Goal: Information Seeking & Learning: Learn about a topic

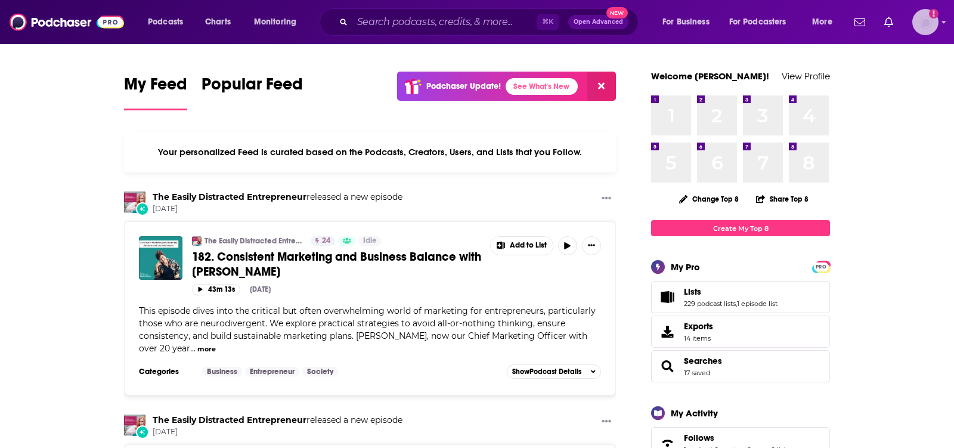
click at [933, 30] on img "Logged in as TeemsPR" at bounding box center [925, 22] width 26 height 26
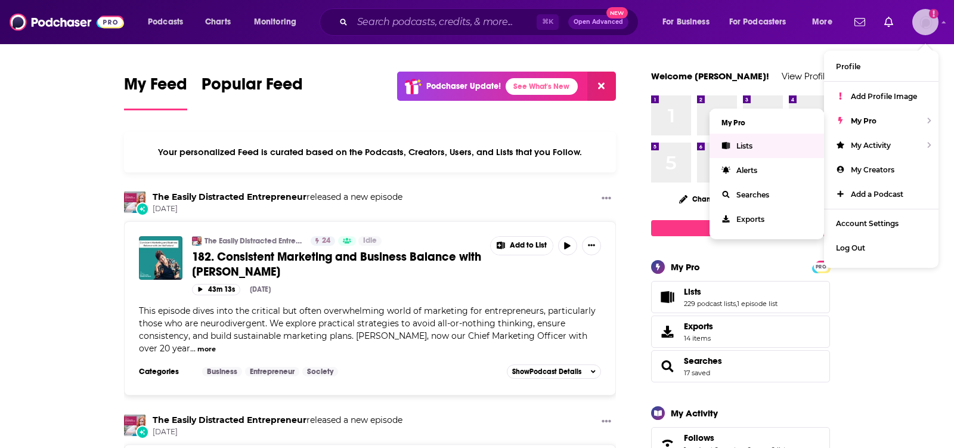
click at [759, 141] on link "Lists" at bounding box center [766, 146] width 114 height 24
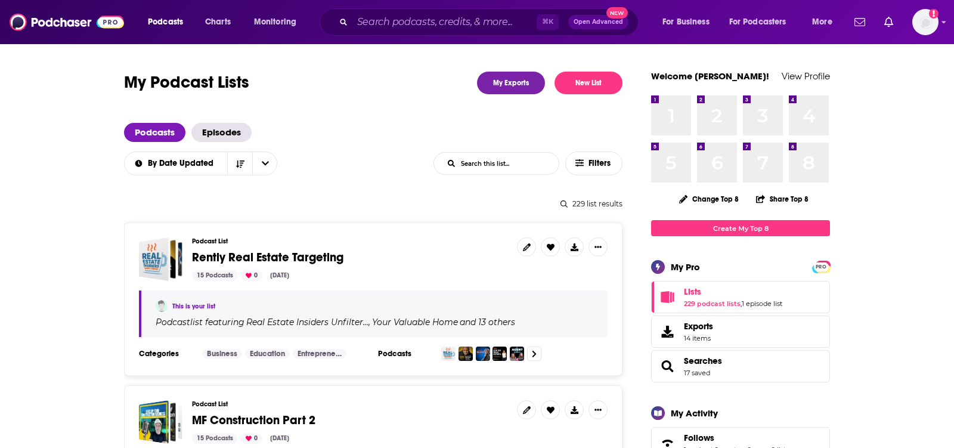
click at [515, 161] on input "List Search Input" at bounding box center [496, 163] width 125 height 21
click at [504, 163] on input "List Search Input" at bounding box center [496, 163] width 125 height 21
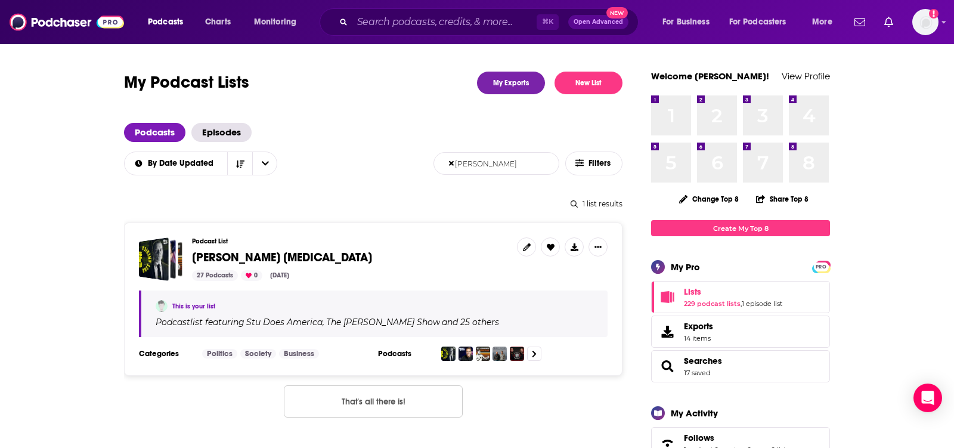
type input "richard"
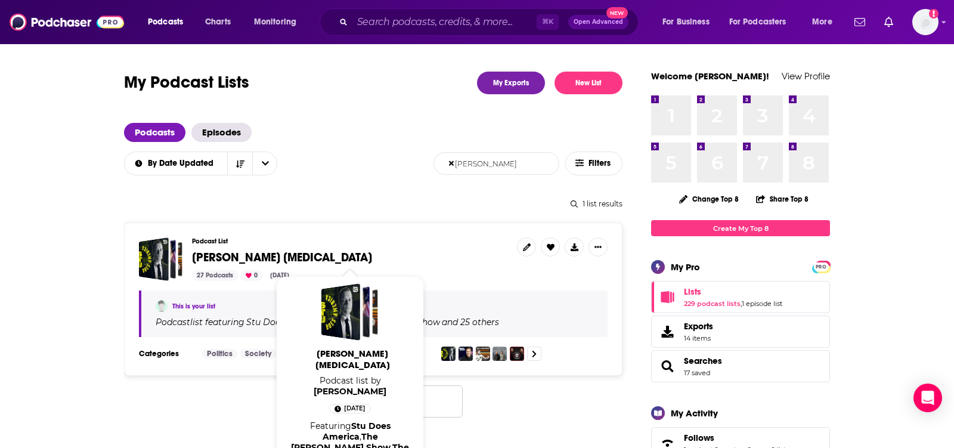
click at [312, 250] on span "Richard Digital Addiction" at bounding box center [282, 257] width 180 height 15
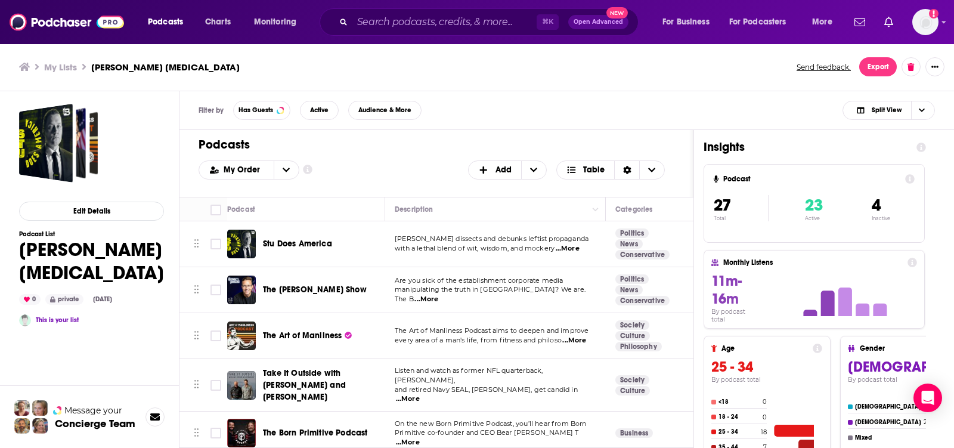
scroll to position [545, 0]
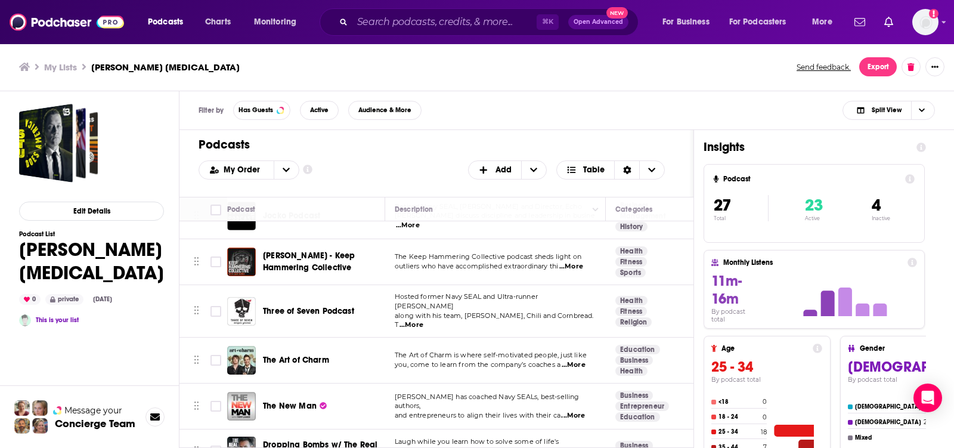
click at [483, 142] on h1 "Podcasts" at bounding box center [431, 144] width 466 height 15
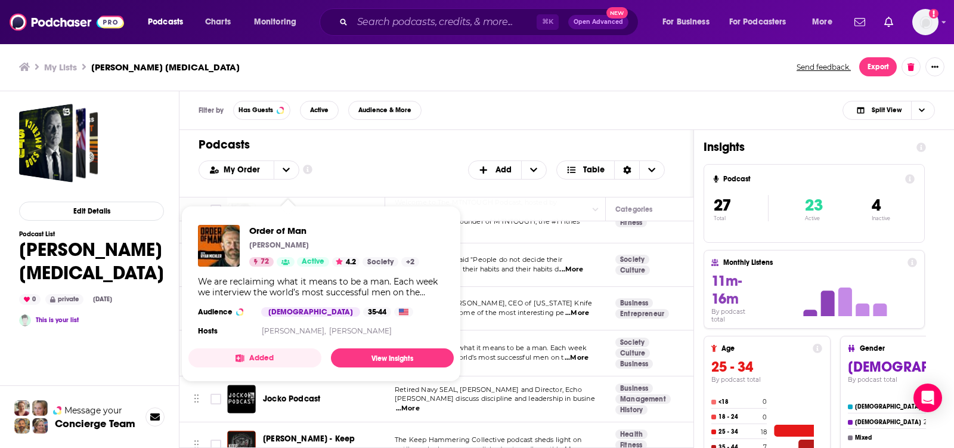
scroll to position [983, 0]
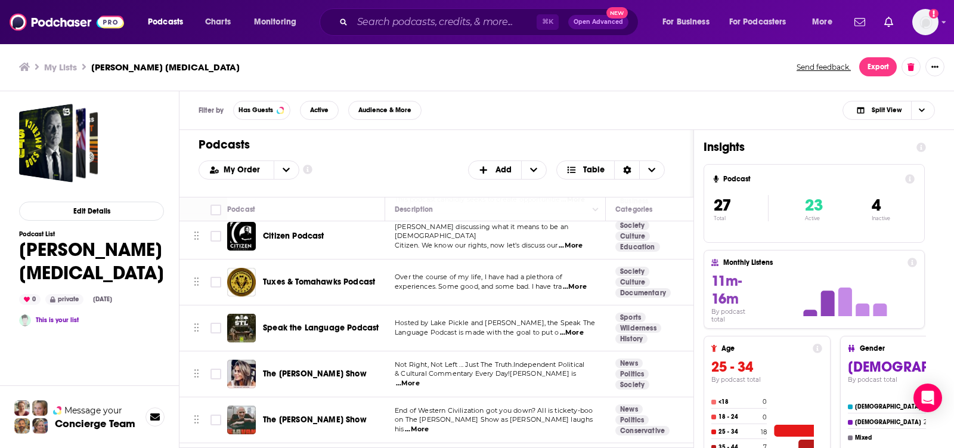
click at [538, 130] on div "Podcasts Add My Order Customize Your List Order Select the “My Order” sort and …" at bounding box center [436, 163] width 514 height 67
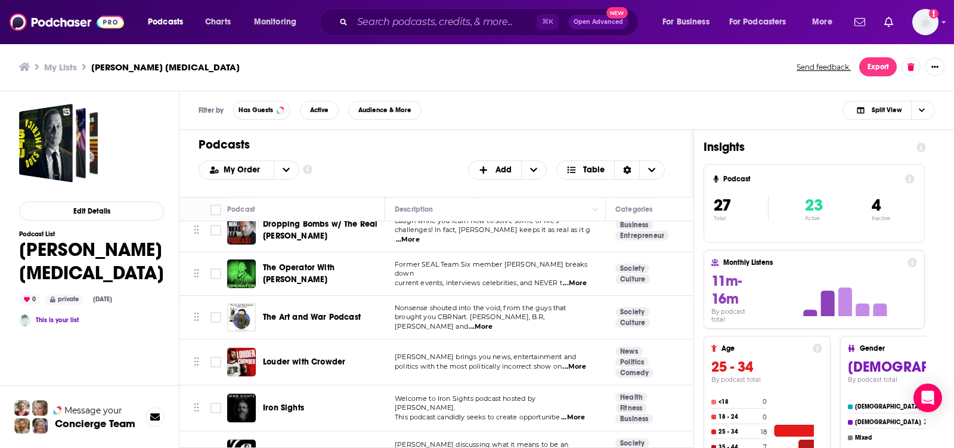
click at [469, 115] on div "Filter by Has Guests Active Audience & More Split View" at bounding box center [566, 110] width 774 height 39
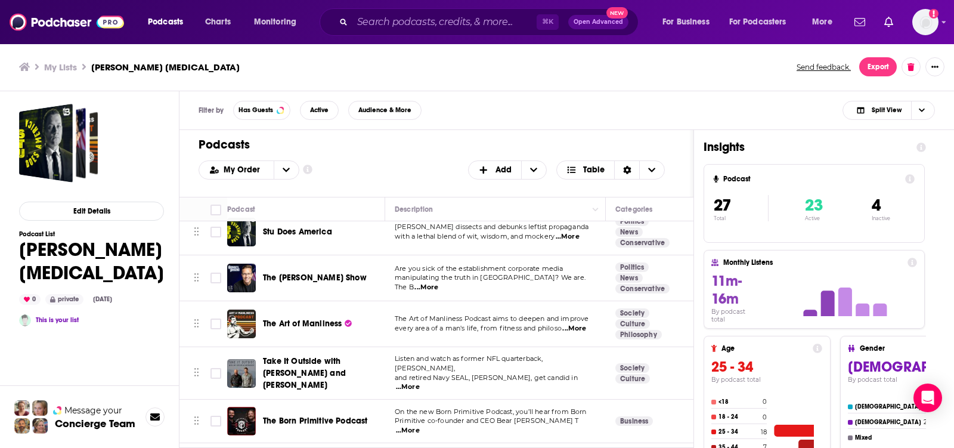
click at [418, 161] on div "My Order Customize Your List Order Select the “My Order” sort and remove all fi…" at bounding box center [436, 169] width 476 height 19
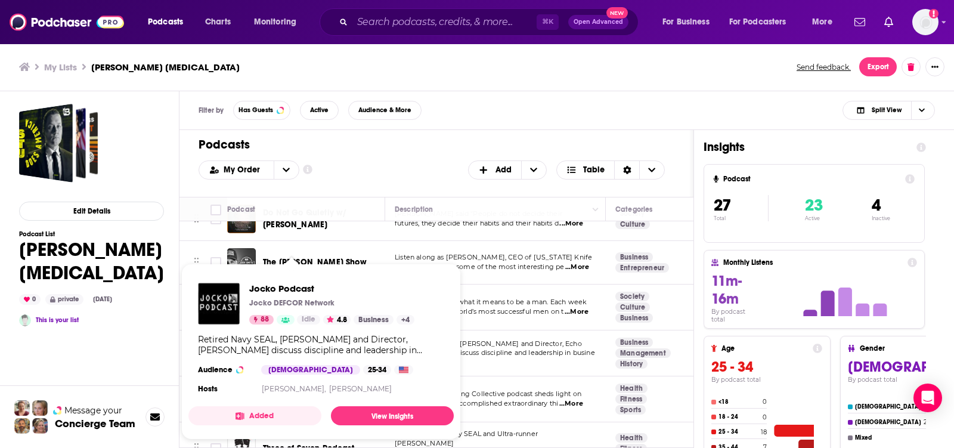
click at [438, 141] on h1 "Podcasts" at bounding box center [431, 144] width 466 height 15
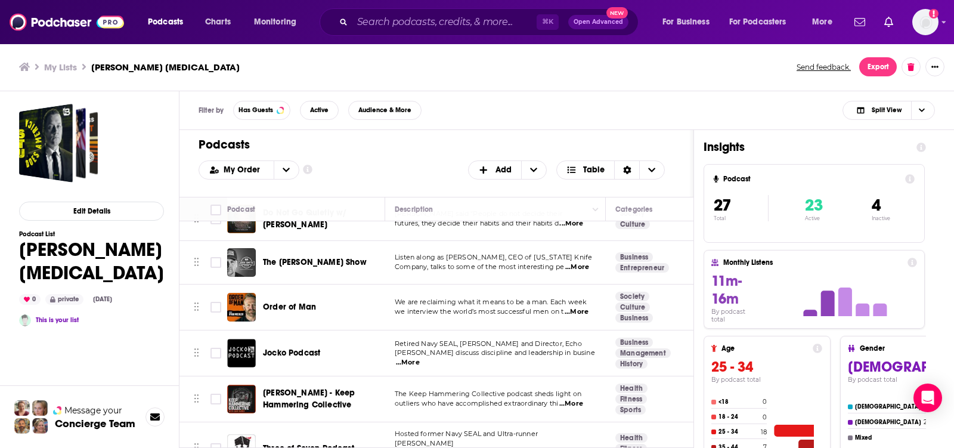
scroll to position [629, 0]
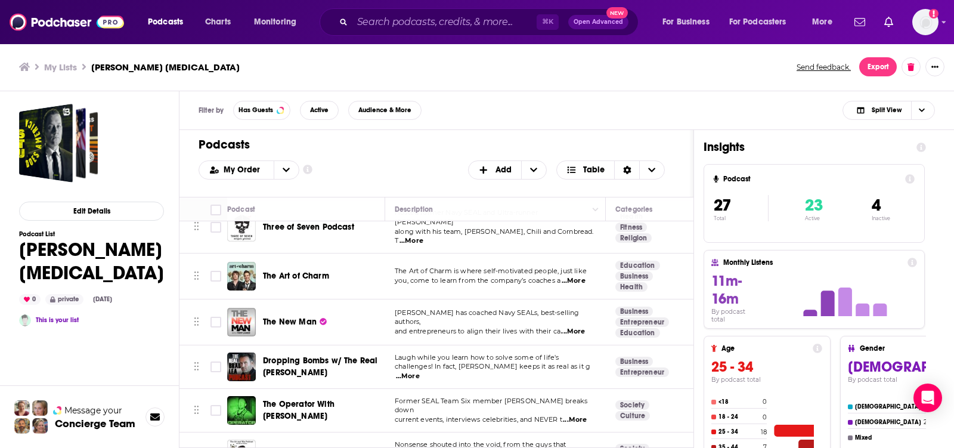
click at [420, 147] on h1 "Podcasts" at bounding box center [431, 144] width 466 height 15
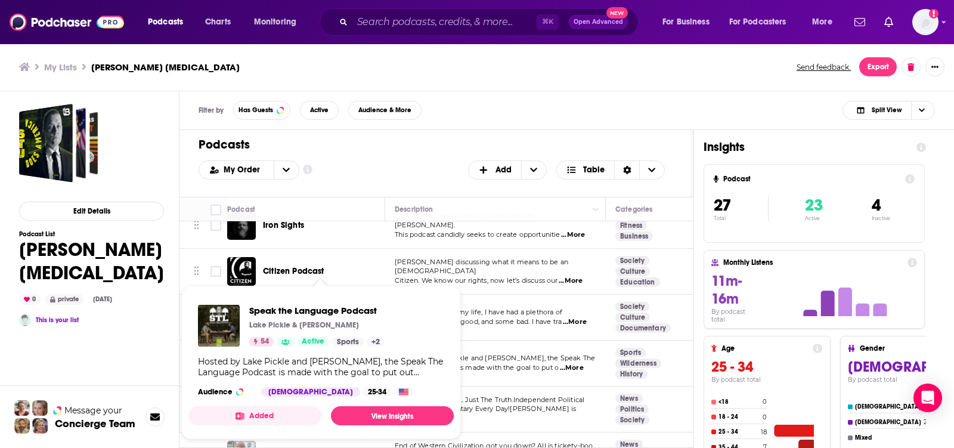
scroll to position [499, 0]
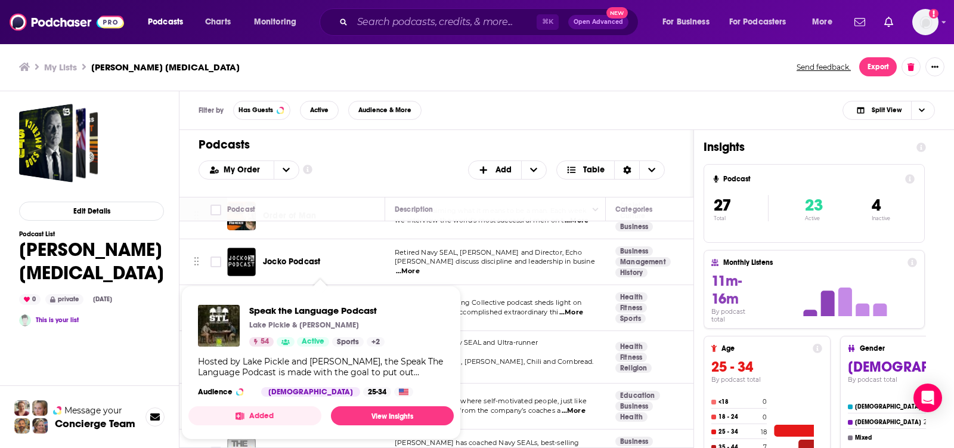
click at [497, 132] on div "Podcasts Add My Order Customize Your List Order Select the “My Order” sort and …" at bounding box center [436, 163] width 514 height 67
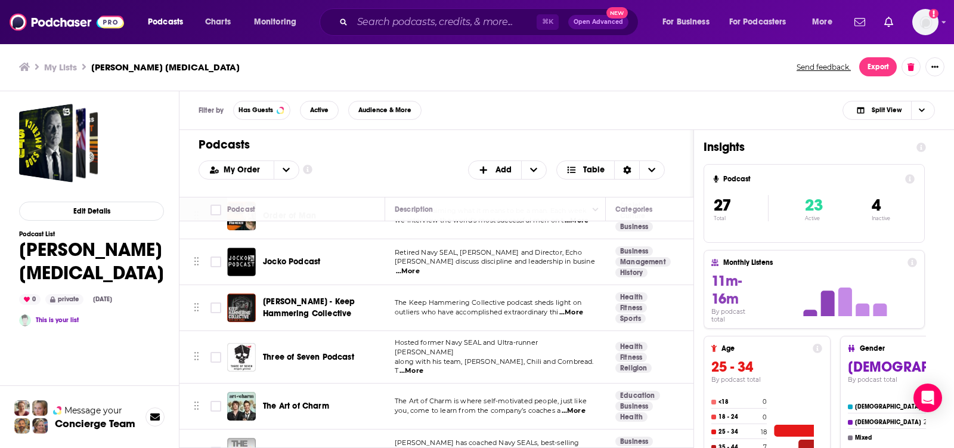
click at [423, 366] on span "...More" at bounding box center [411, 371] width 24 height 10
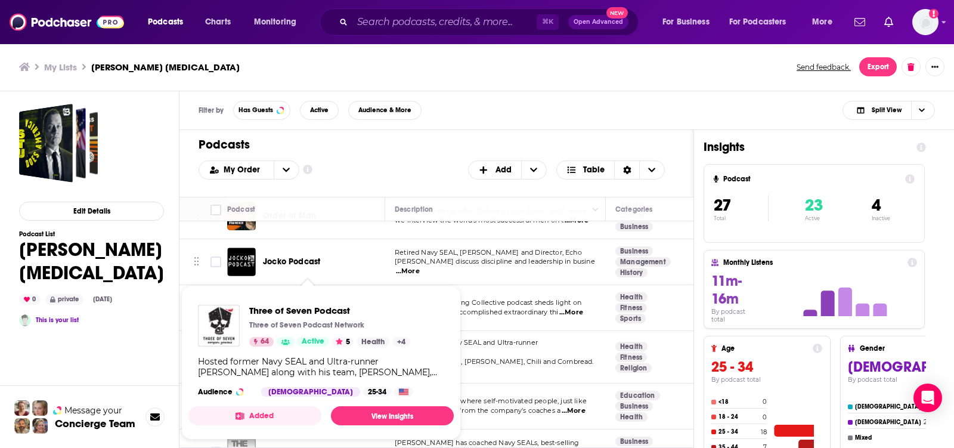
click at [418, 119] on div "Audience & More" at bounding box center [384, 110] width 73 height 19
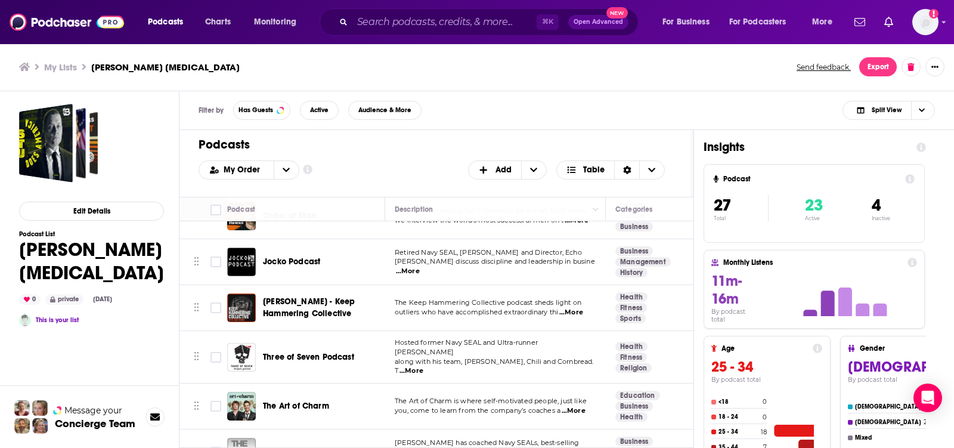
scroll to position [857, 0]
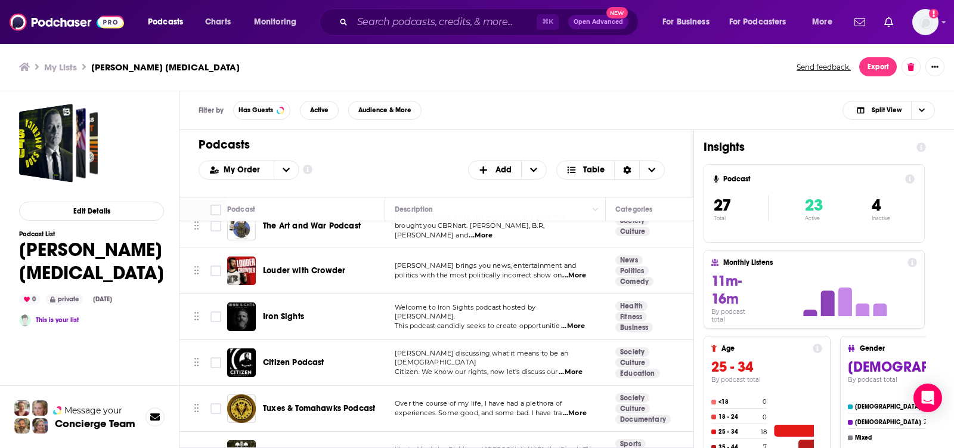
click at [574, 367] on span "...More" at bounding box center [571, 372] width 24 height 10
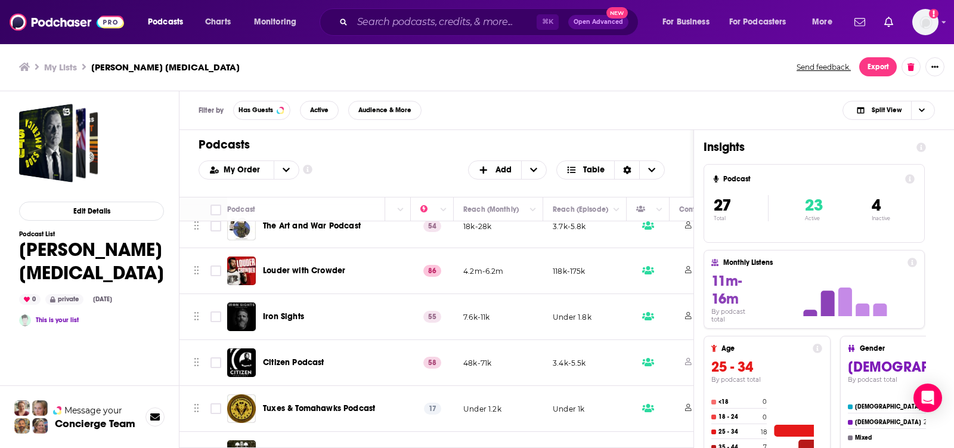
scroll to position [857, 376]
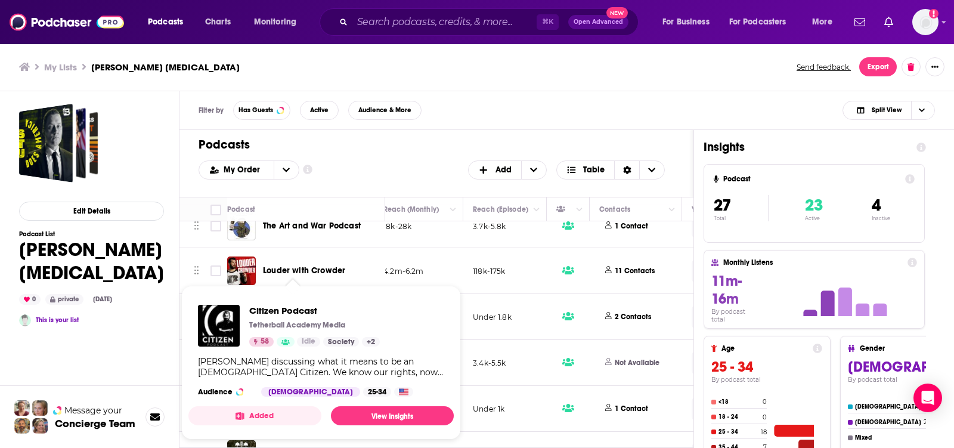
click at [560, 86] on div "My Lists Richard Digital Addiction Send feedback. Export" at bounding box center [477, 67] width 954 height 48
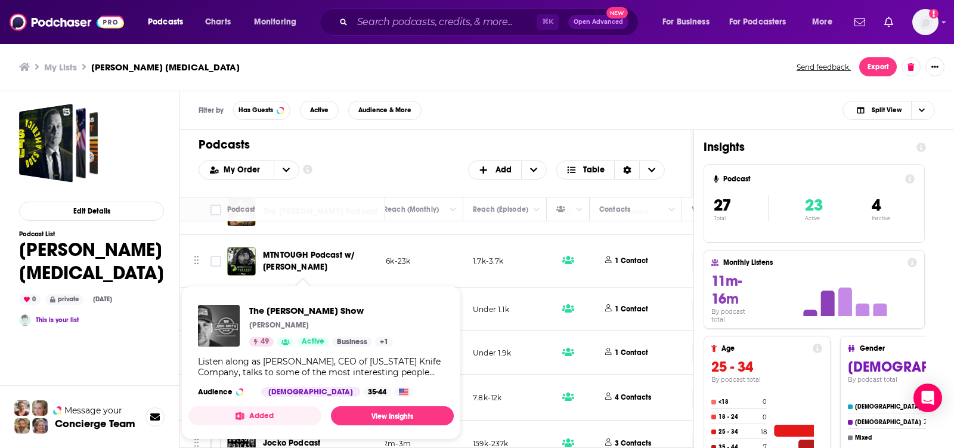
scroll to position [903, 376]
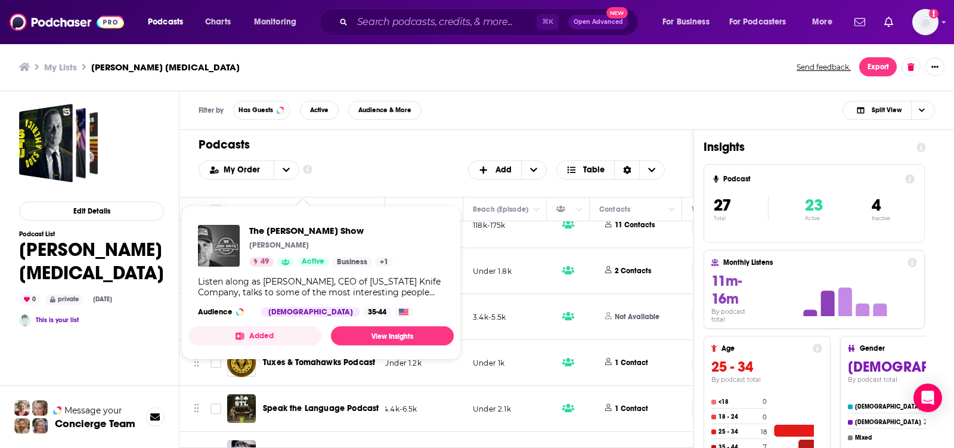
click at [498, 122] on div "Filter by Has Guests Active Audience & More Split View" at bounding box center [566, 110] width 774 height 39
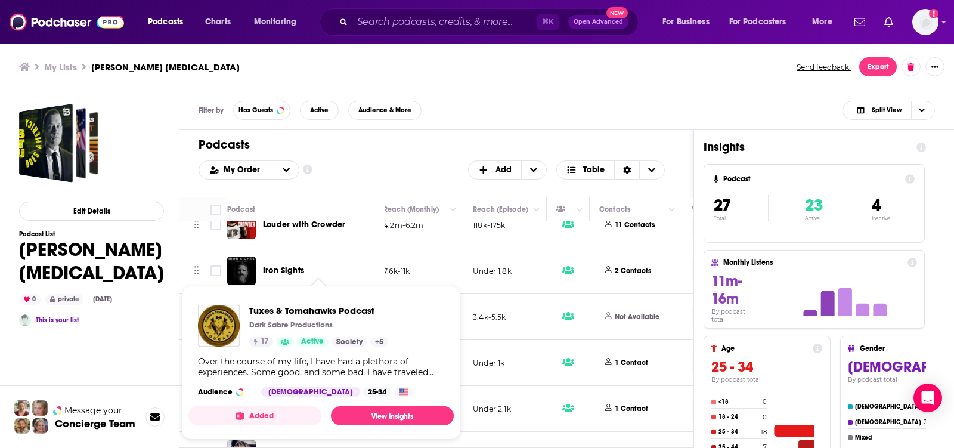
click at [415, 165] on div "My Order Customize Your List Order Select the “My Order” sort and remove all fi…" at bounding box center [436, 169] width 476 height 19
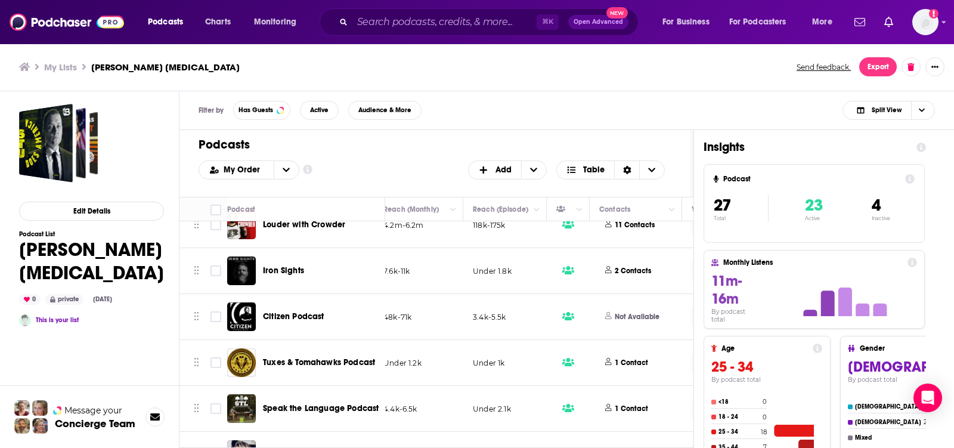
scroll to position [0, 376]
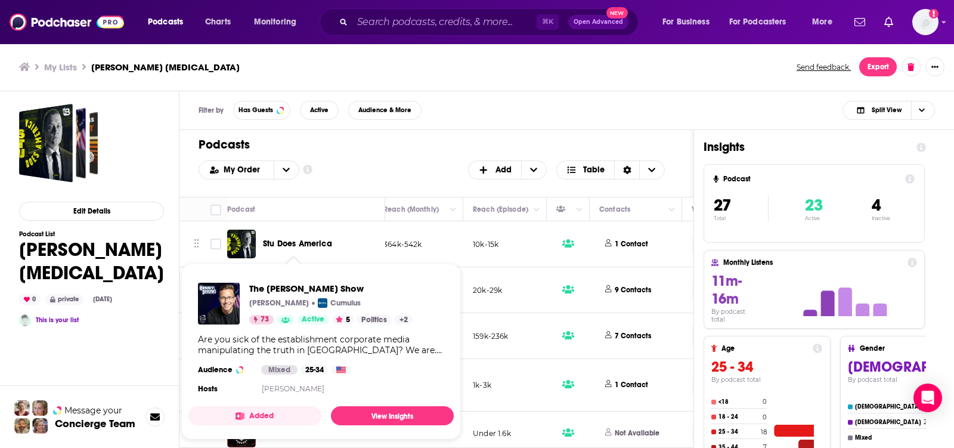
click at [483, 103] on div "Filter by Has Guests Active Audience & More Split View" at bounding box center [566, 110] width 774 height 39
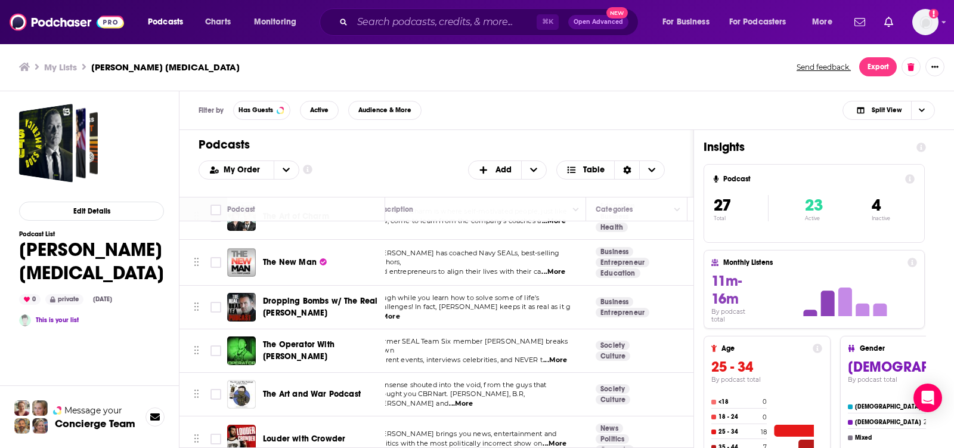
scroll to position [983, 20]
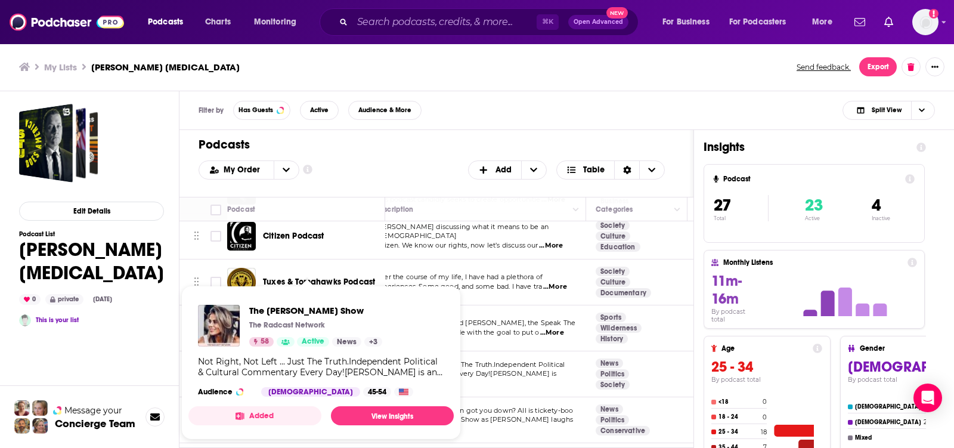
click at [419, 119] on div "Audience & More" at bounding box center [384, 110] width 73 height 19
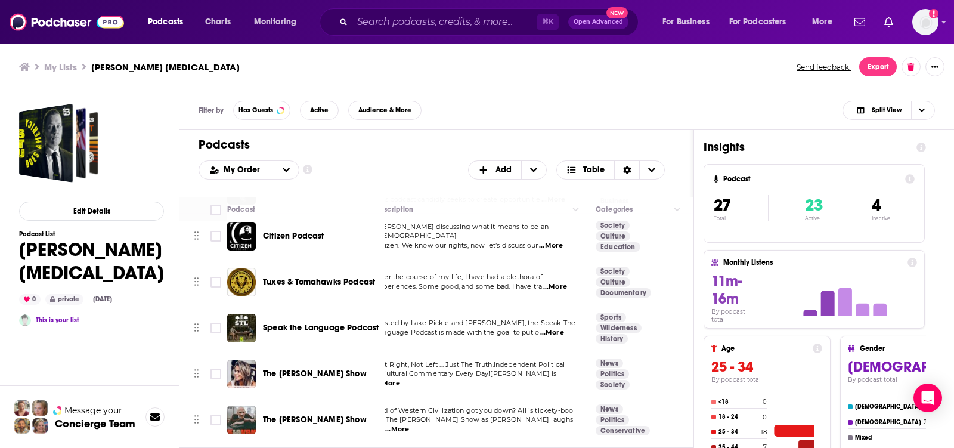
scroll to position [448, 20]
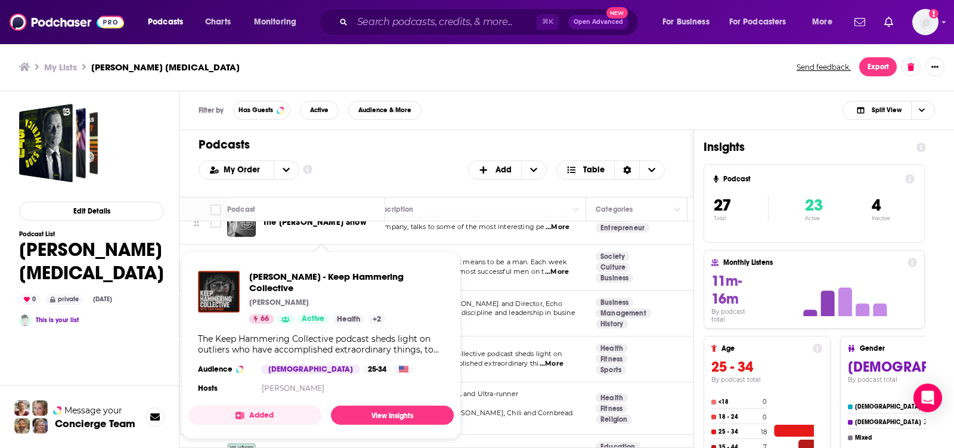
click at [439, 160] on div "My Order Customize Your List Order Select the “My Order” sort and remove all fi…" at bounding box center [436, 169] width 476 height 19
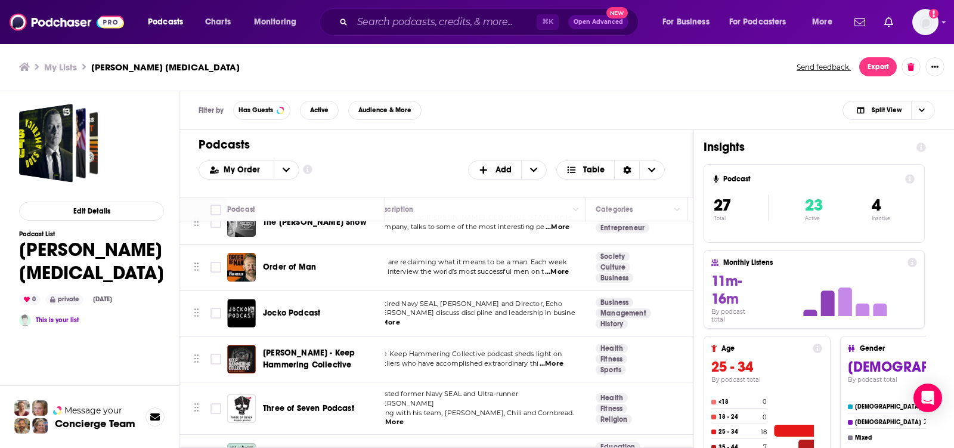
scroll to position [226, 20]
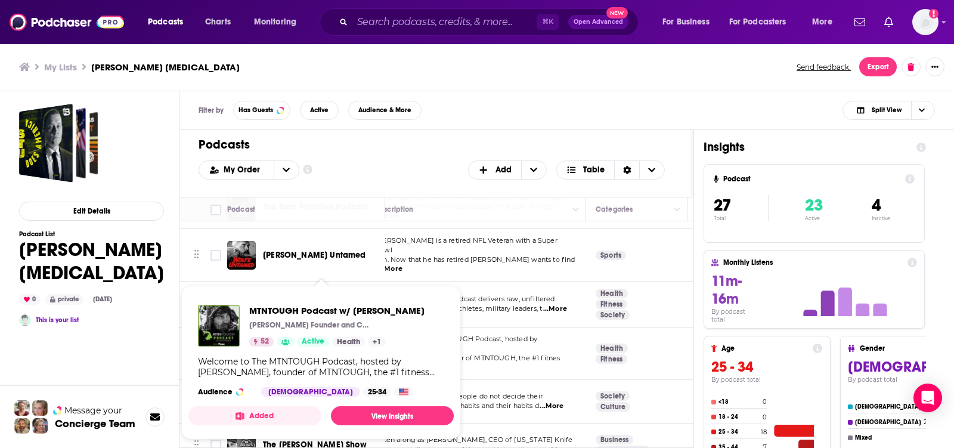
click at [411, 148] on h1 "Podcasts" at bounding box center [431, 144] width 466 height 15
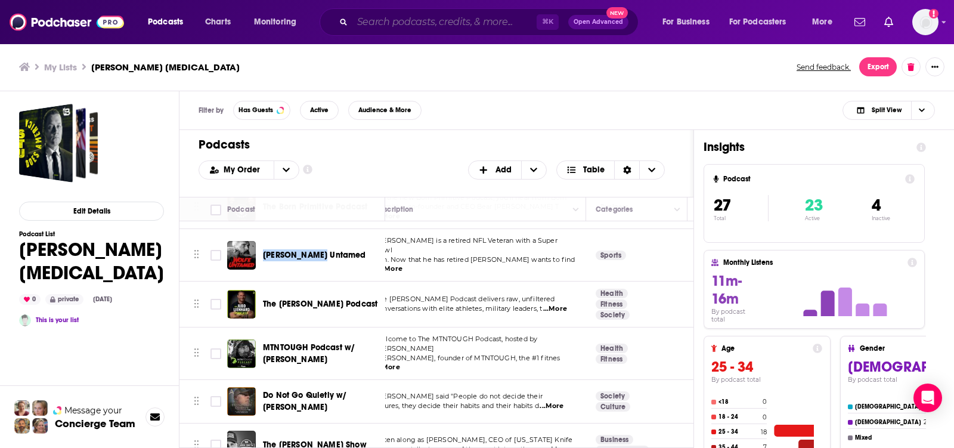
click at [465, 28] on input "Search podcasts, credits, & more..." at bounding box center [444, 22] width 184 height 19
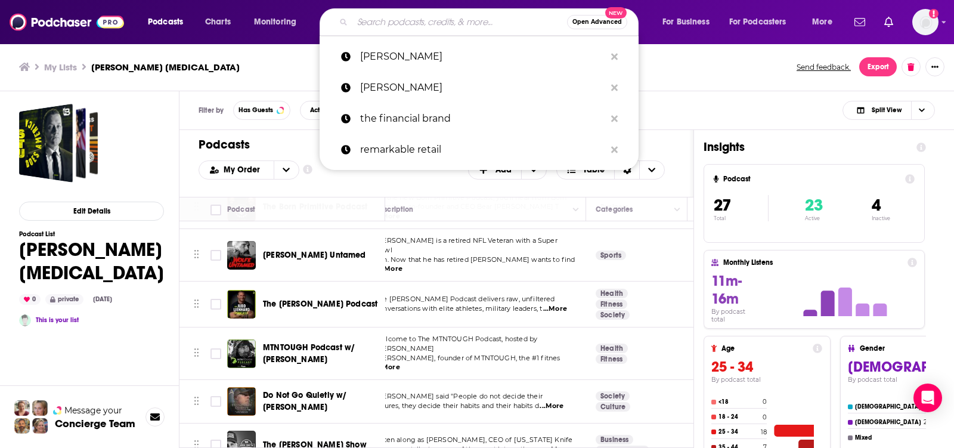
paste input "The Born Primitive Podcast"
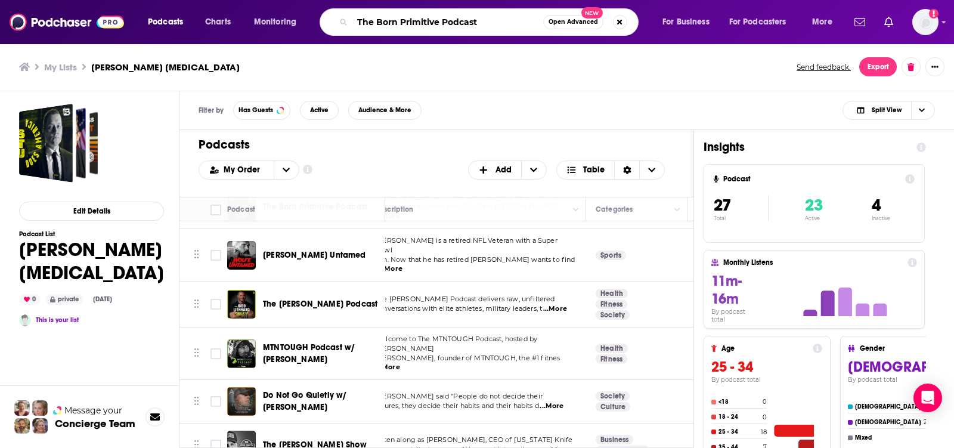
type input "The Born Primitive Podcast"
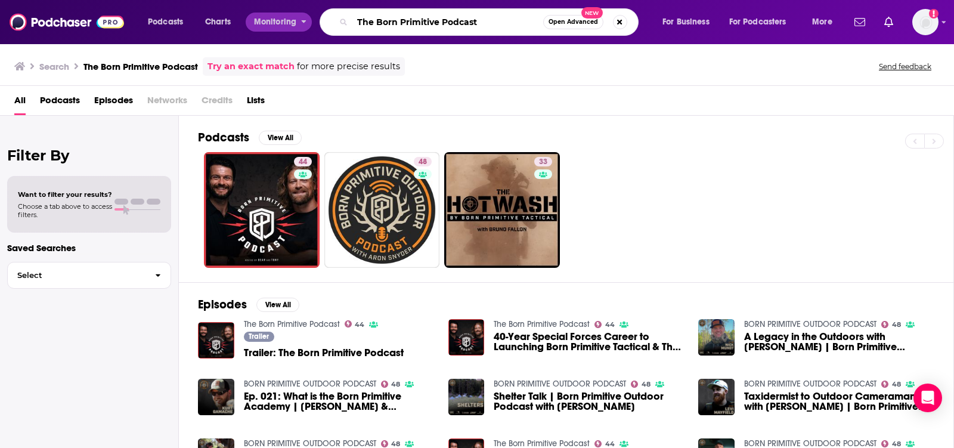
drag, startPoint x: 499, startPoint y: 23, endPoint x: 273, endPoint y: 12, distance: 226.8
click at [273, 12] on div "Podcasts Charts Monitoring The Born Primitive Podcast Open Advanced New For Bus…" at bounding box center [491, 21] width 704 height 27
type input "El Podcast"
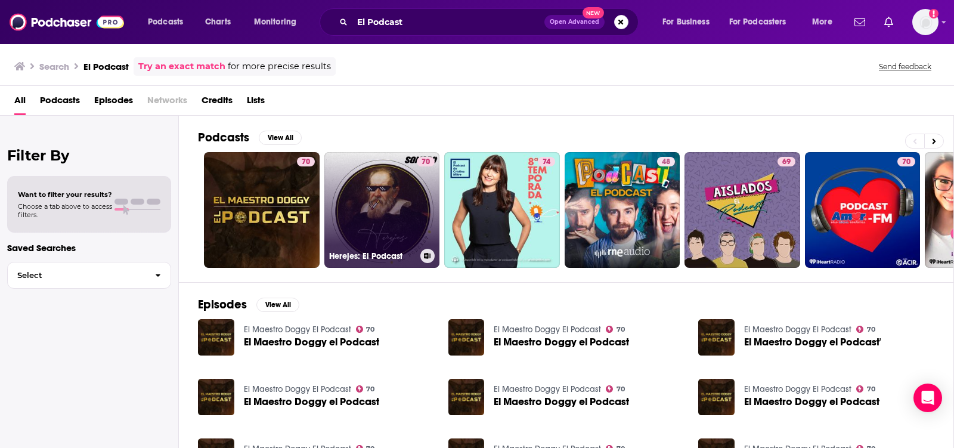
scroll to position [5, 0]
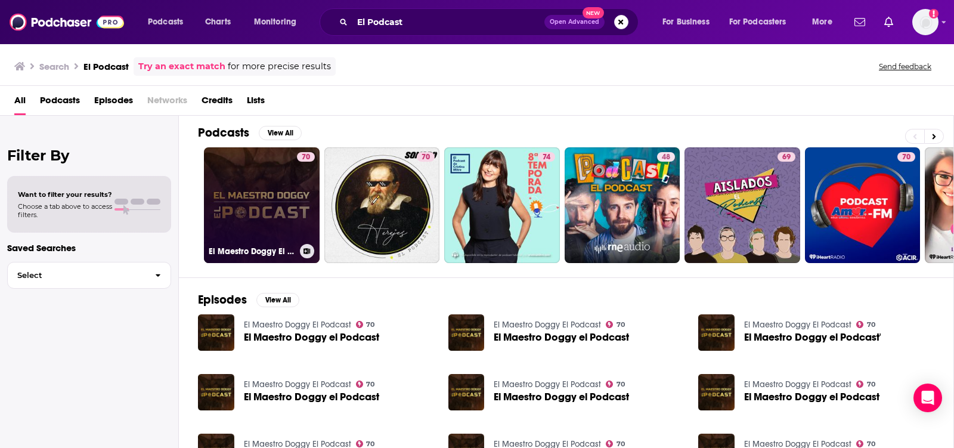
click at [248, 206] on link "70 El Maestro Doggy El Podcast" at bounding box center [262, 205] width 116 height 116
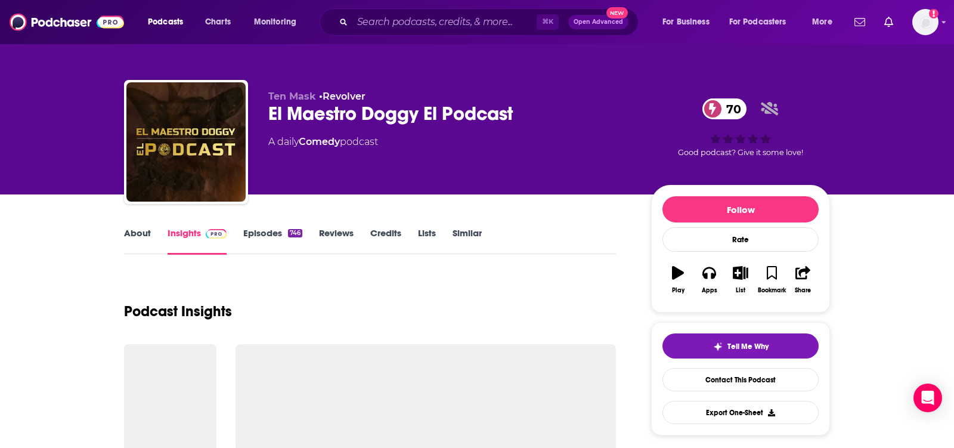
click at [129, 235] on link "About" at bounding box center [137, 240] width 27 height 27
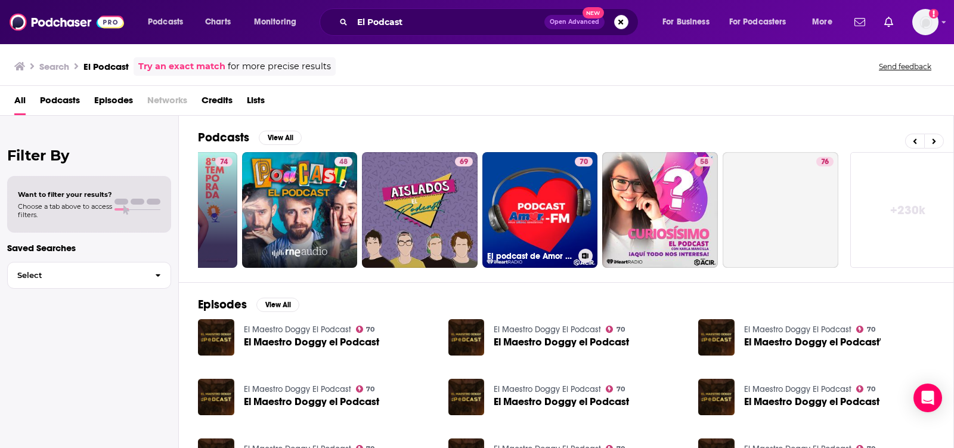
scroll to position [0, 319]
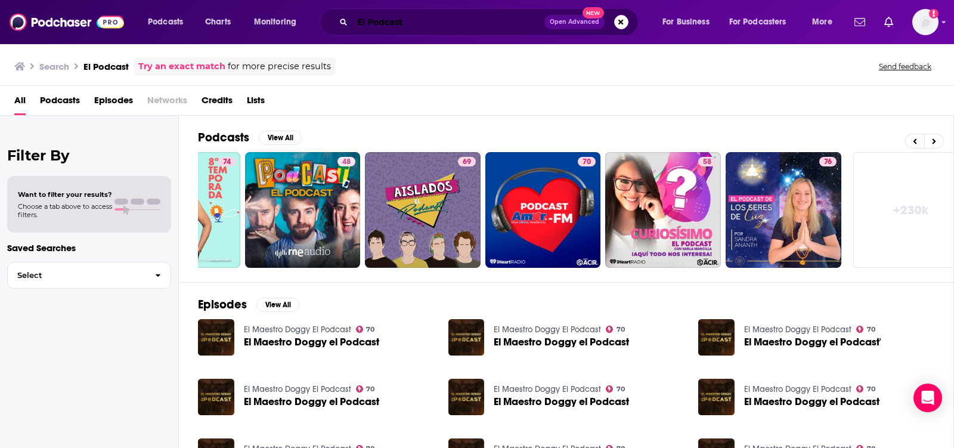
click at [478, 17] on input "El Podcast" at bounding box center [448, 22] width 192 height 19
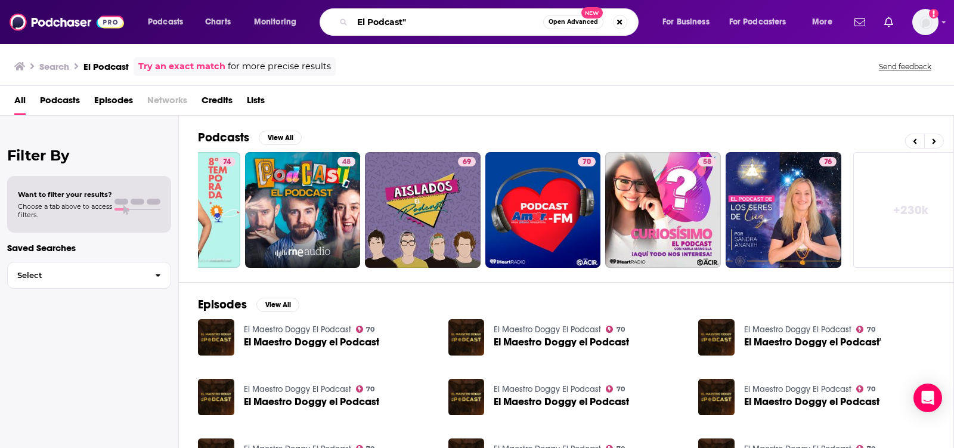
click at [358, 23] on input "El Podcast"" at bounding box center [447, 22] width 191 height 19
type input ""El Podcast""
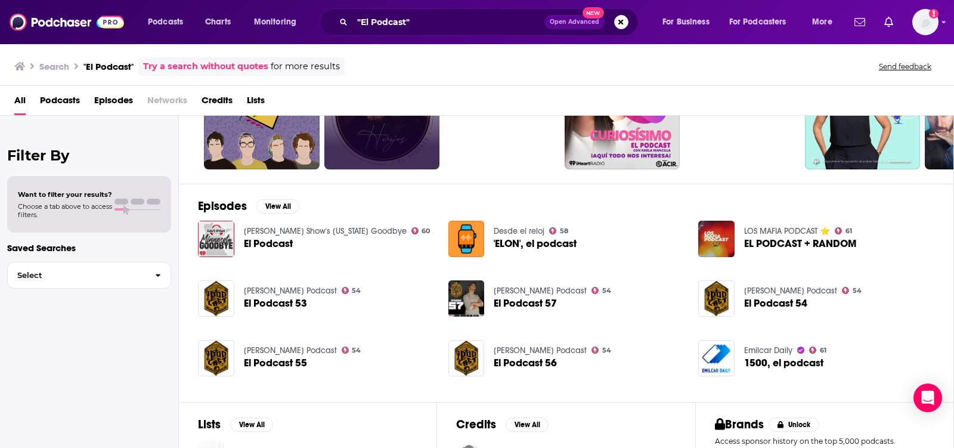
scroll to position [224, 0]
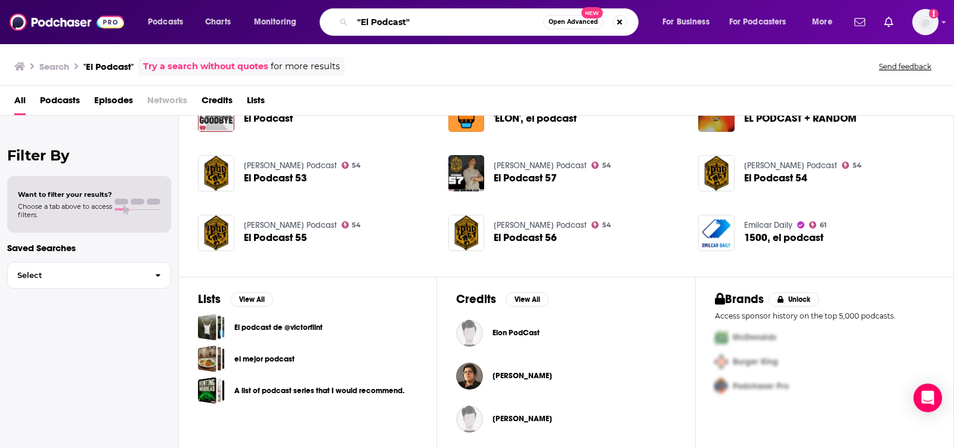
drag, startPoint x: 457, startPoint y: 26, endPoint x: 245, endPoint y: 5, distance: 212.7
click at [245, 5] on div "Podcasts Charts Monitoring "El Podcast" Open Advanced New For Business For Podc…" at bounding box center [477, 22] width 954 height 44
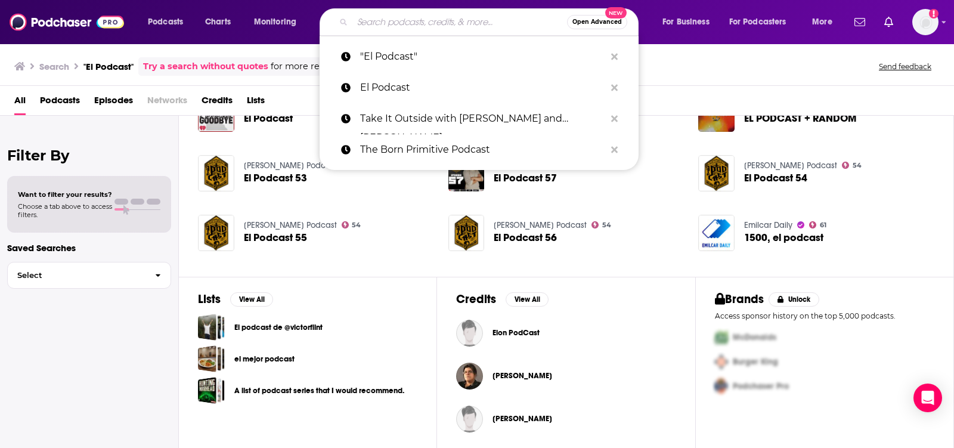
paste input "Judd Lienhard"
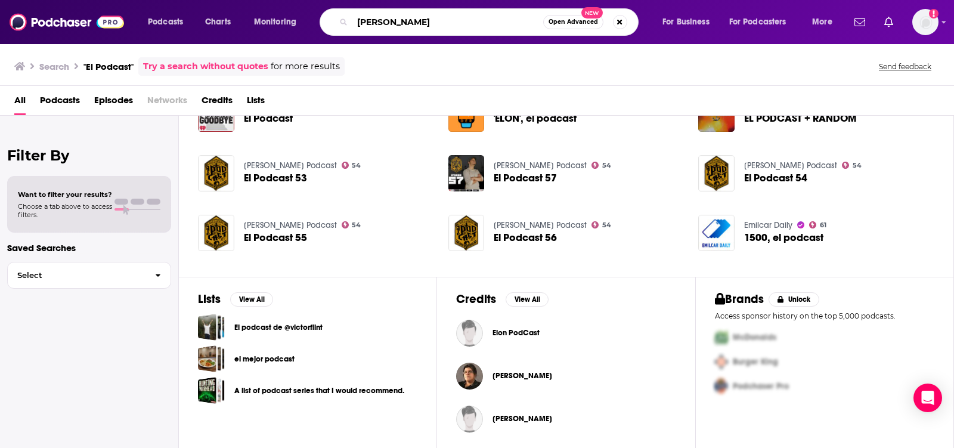
type input "Judd Lienhard"
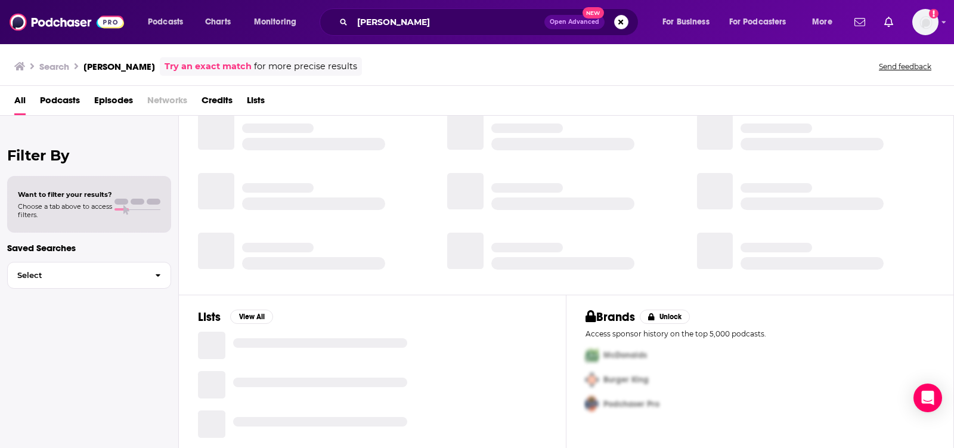
scroll to position [184, 0]
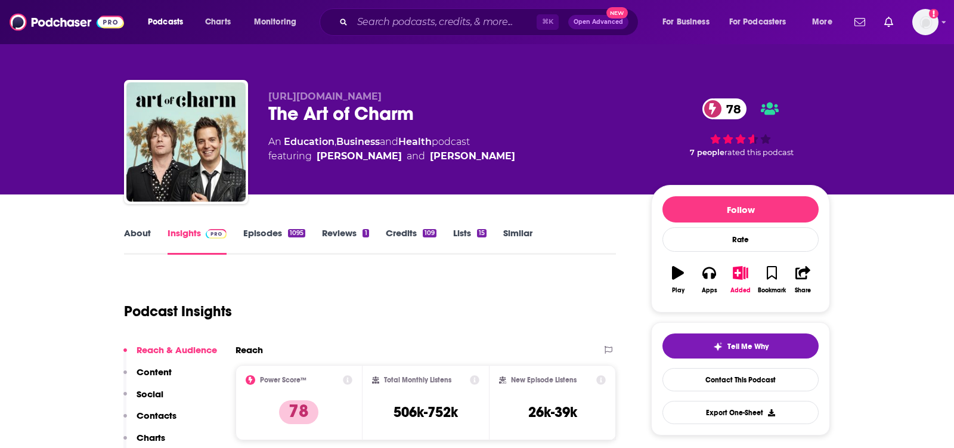
click at [131, 238] on link "About" at bounding box center [137, 240] width 27 height 27
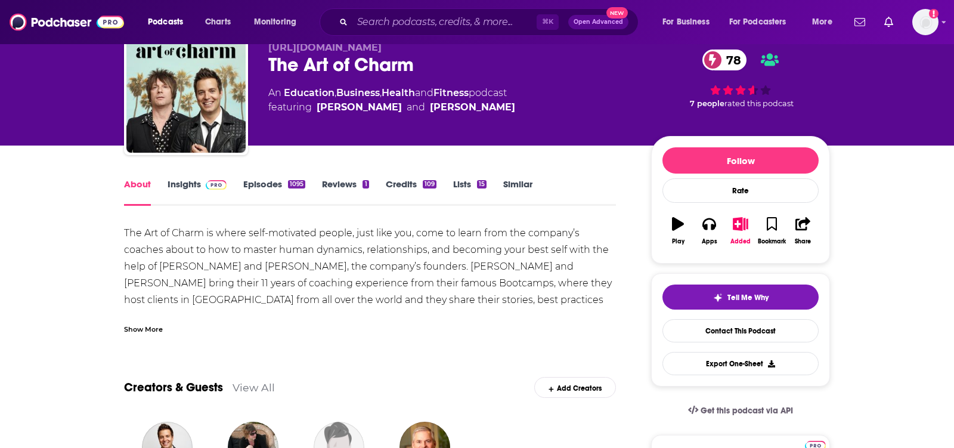
scroll to position [54, 0]
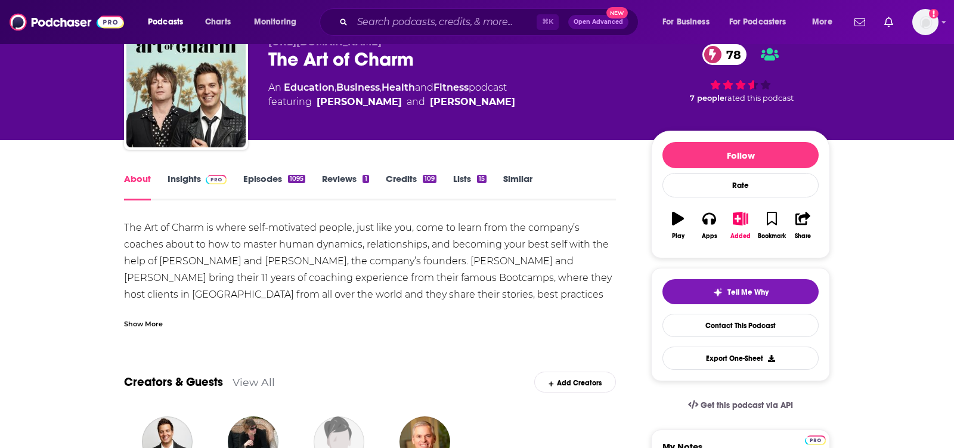
click at [127, 324] on div "Show More" at bounding box center [143, 322] width 39 height 11
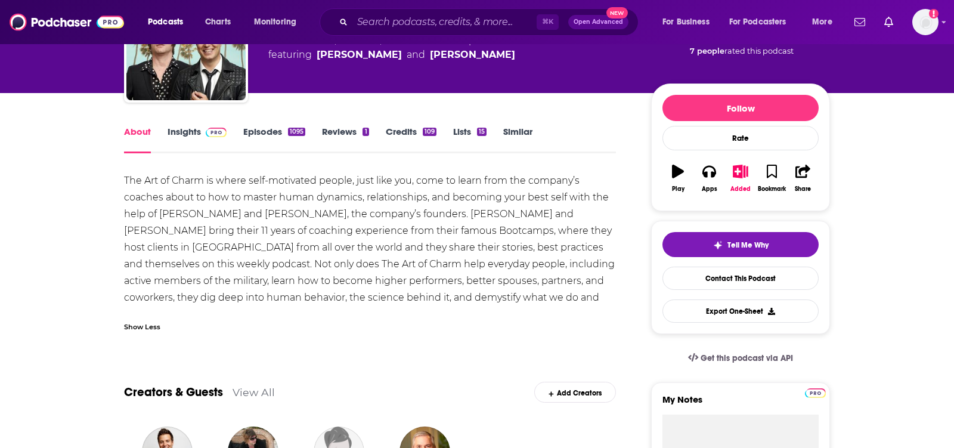
scroll to position [103, 0]
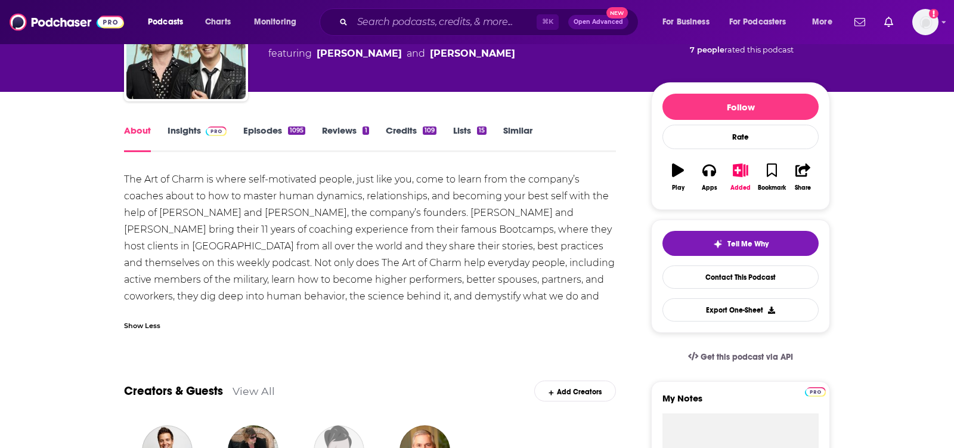
click at [206, 129] on img at bounding box center [216, 131] width 21 height 10
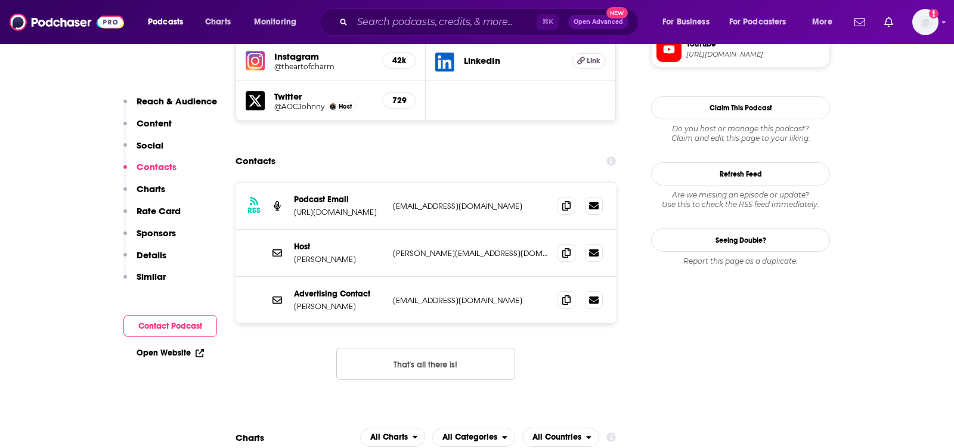
scroll to position [1125, 0]
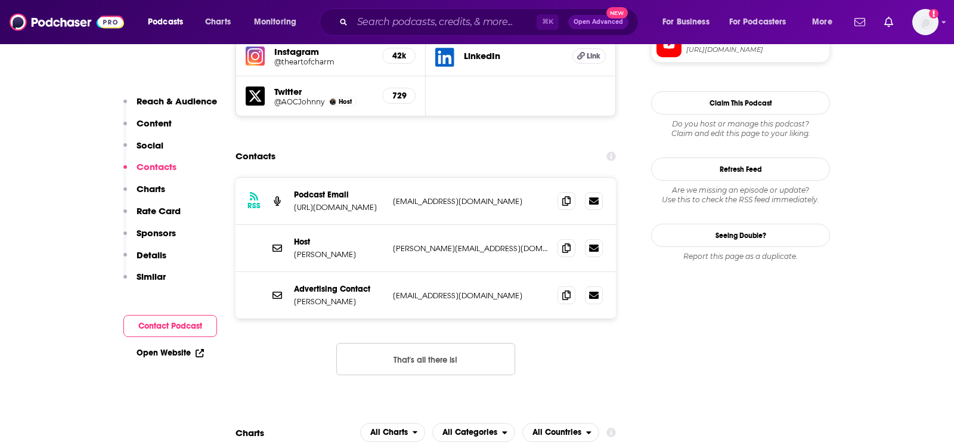
click at [331, 178] on div "RSS Podcast Email http://www.TheArtOfCharm.com aj@theartofcharm.com aj@theartof…" at bounding box center [425, 201] width 380 height 47
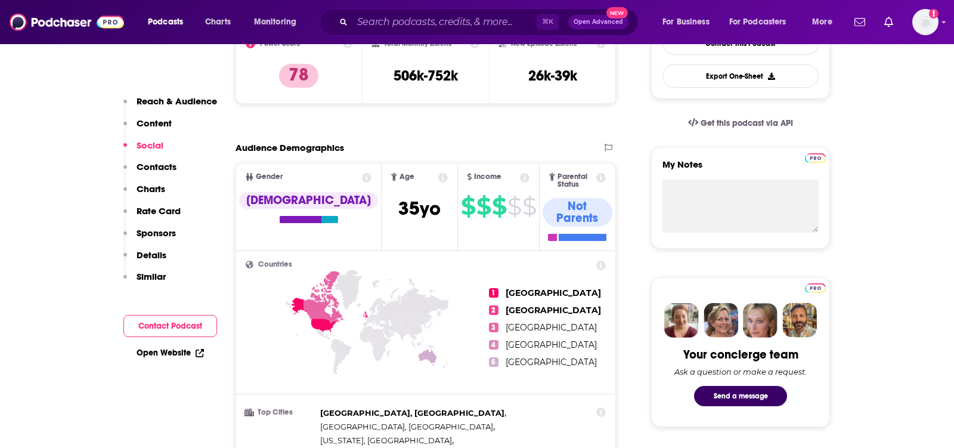
scroll to position [0, 0]
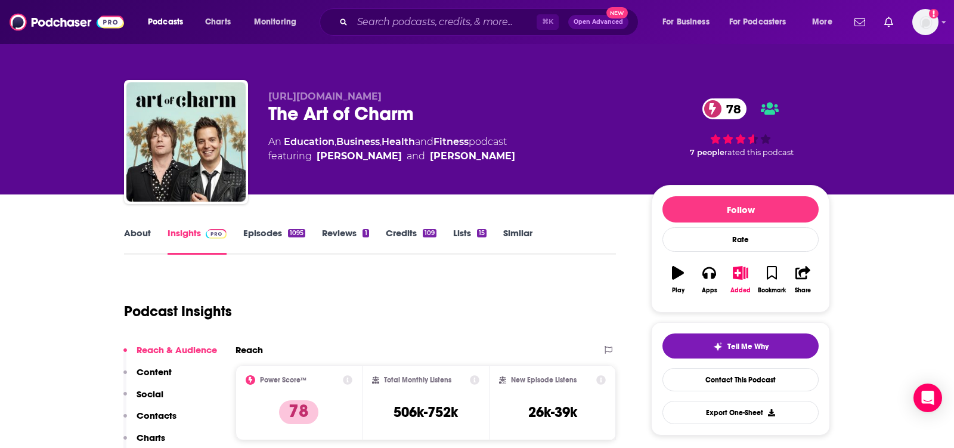
drag, startPoint x: 435, startPoint y: 97, endPoint x: 265, endPoint y: 96, distance: 169.3
click at [265, 96] on div "http://www.TheArtOfCharm.com The Art of Charm 78 An Education , Business , Heal…" at bounding box center [477, 144] width 706 height 129
copy span "[URL][DOMAIN_NAME]"
click at [712, 263] on button "Apps" at bounding box center [708, 279] width 31 height 43
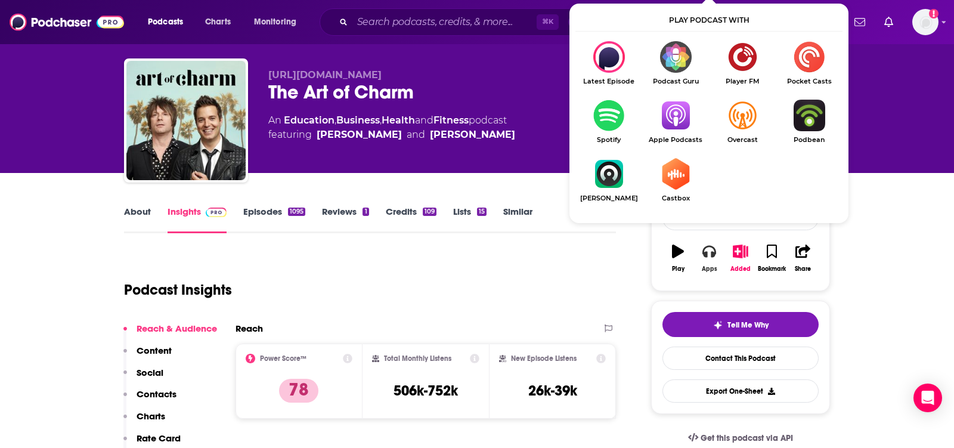
scroll to position [40, 0]
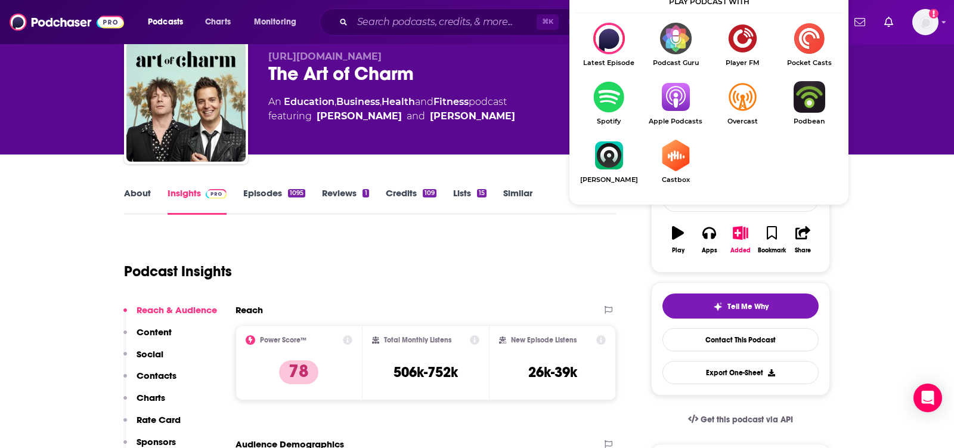
click at [681, 99] on img "Show Listen On dropdown" at bounding box center [675, 97] width 67 height 32
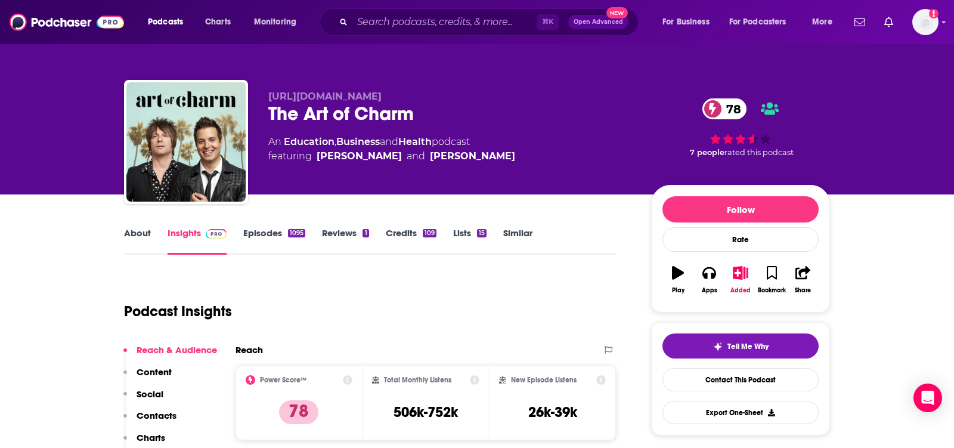
click at [136, 232] on link "About" at bounding box center [137, 240] width 27 height 27
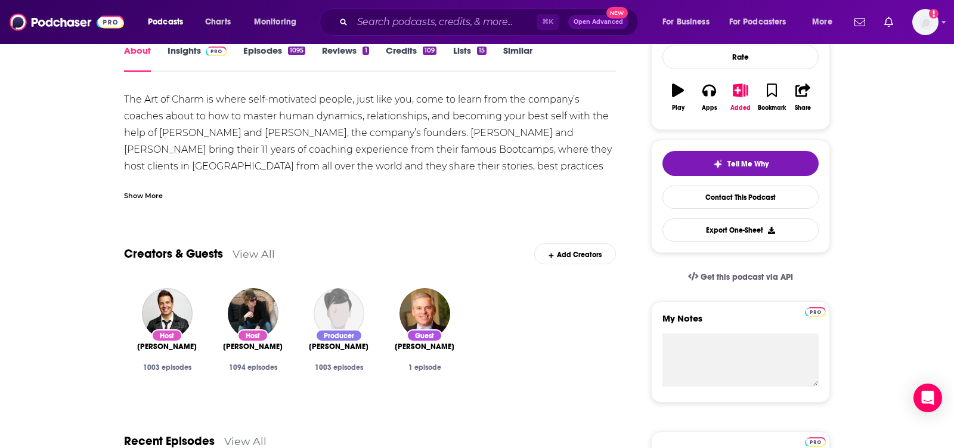
scroll to position [70, 0]
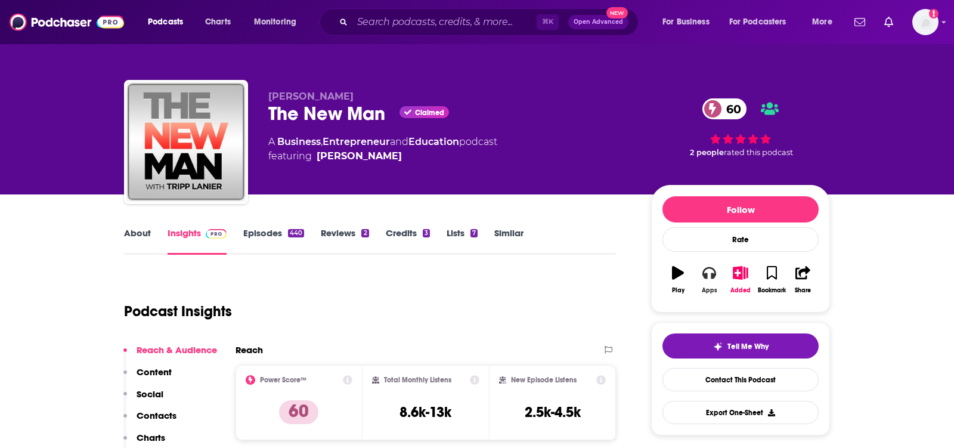
click at [710, 284] on button "Apps" at bounding box center [708, 279] width 31 height 43
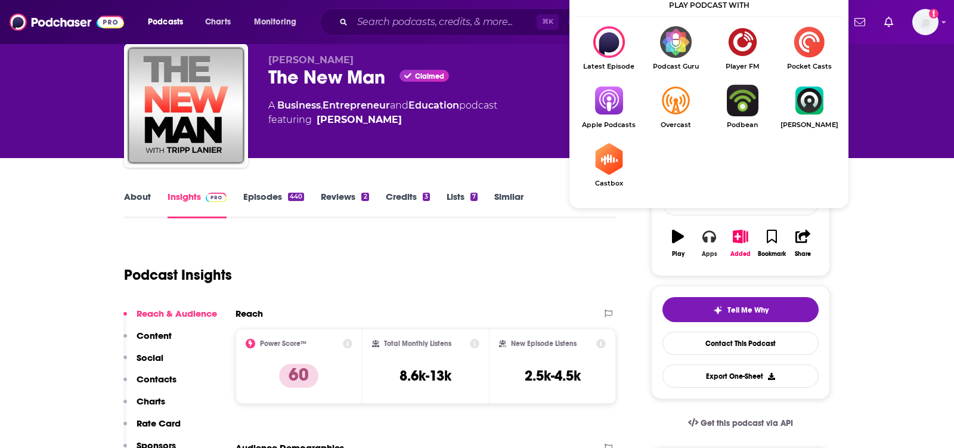
scroll to position [63, 0]
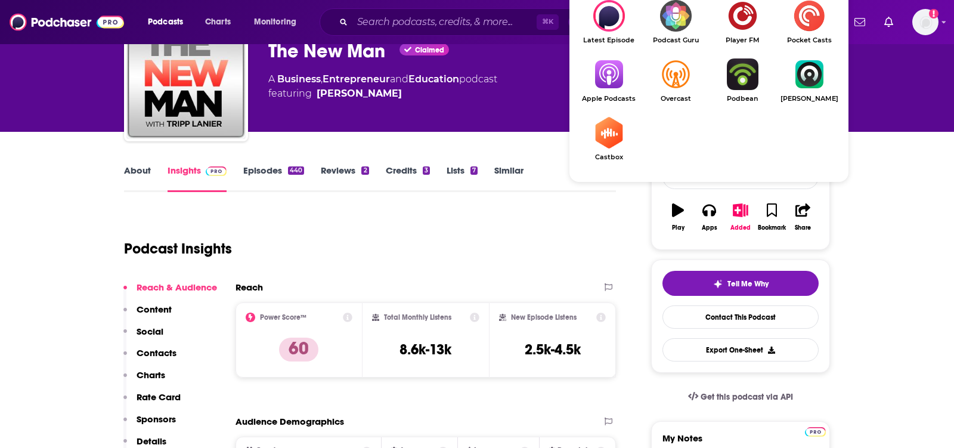
click at [609, 80] on img "Show Listen On dropdown" at bounding box center [608, 74] width 67 height 32
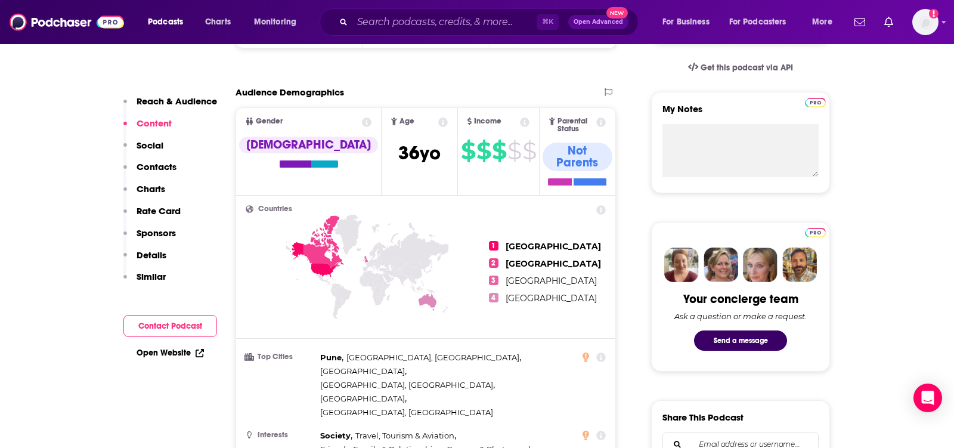
scroll to position [341, 0]
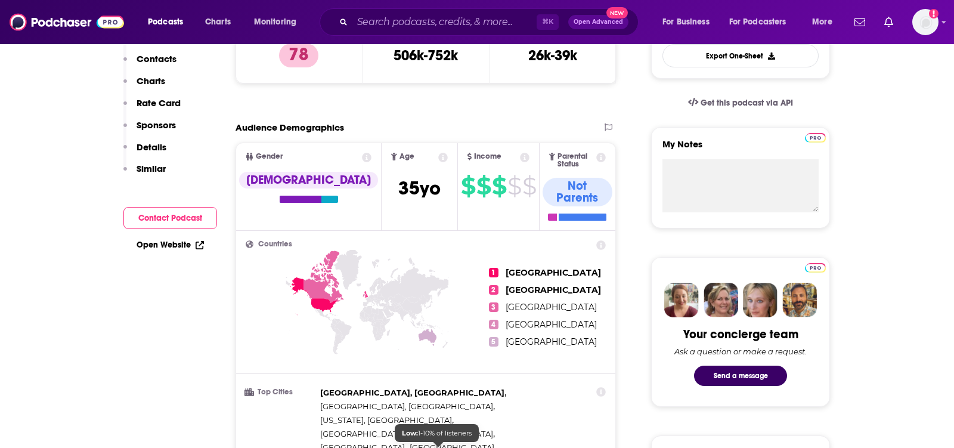
scroll to position [54, 0]
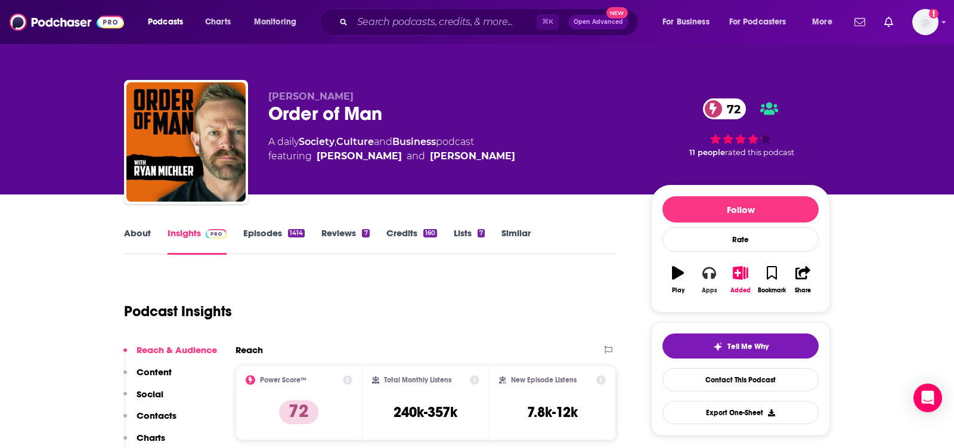
click at [700, 284] on button "Apps" at bounding box center [708, 279] width 31 height 43
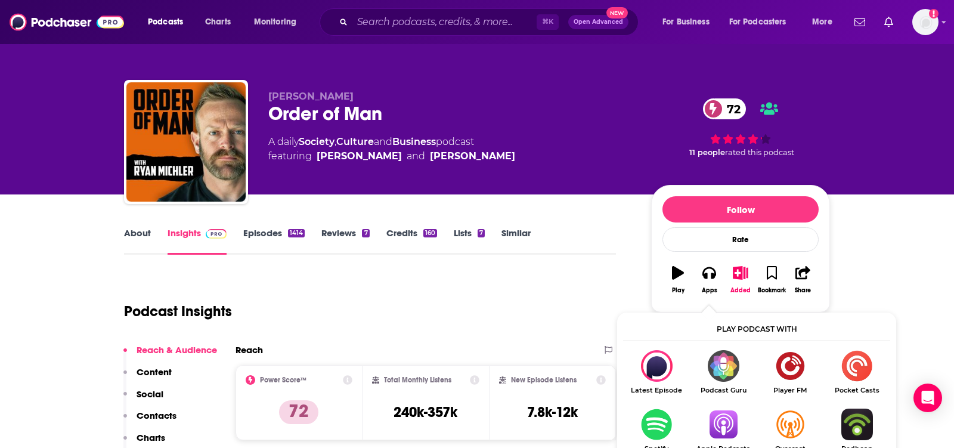
click at [715, 421] on img "Show Listen On dropdown" at bounding box center [723, 424] width 67 height 32
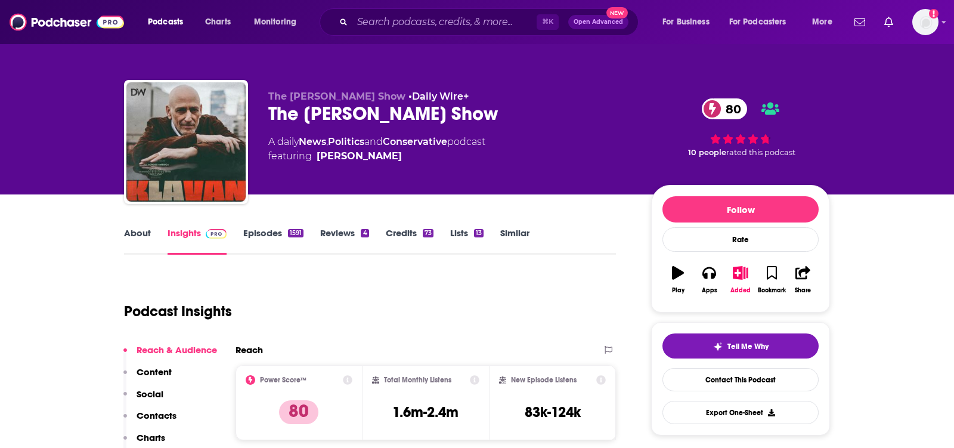
click at [141, 232] on link "About" at bounding box center [137, 240] width 27 height 27
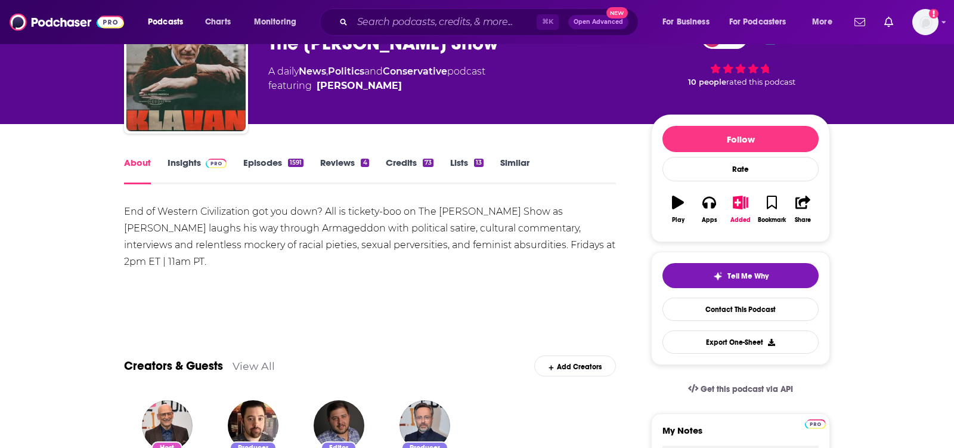
scroll to position [73, 0]
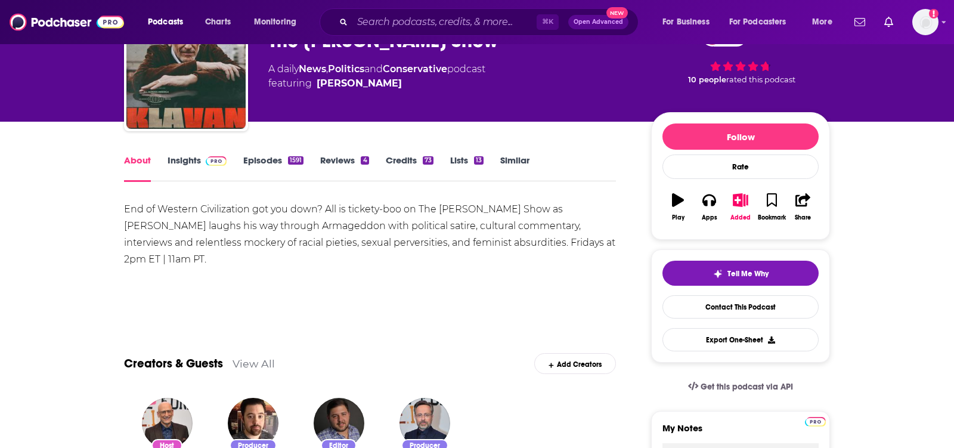
click at [203, 162] on span at bounding box center [214, 159] width 26 height 11
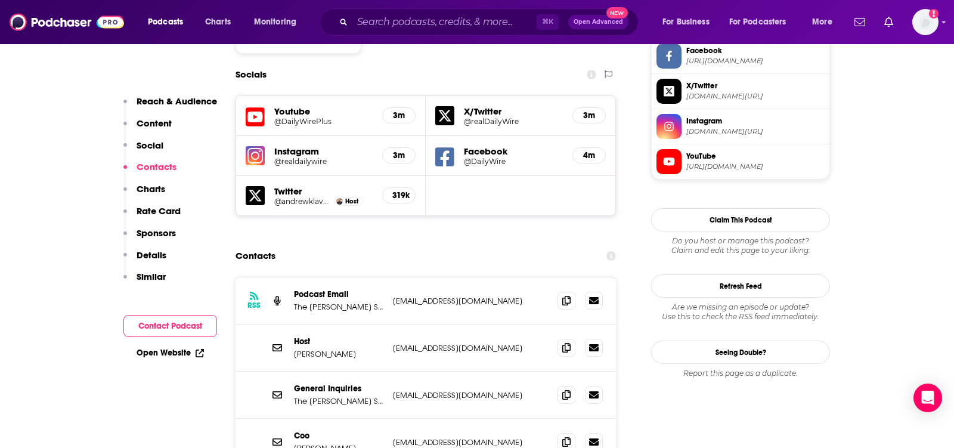
scroll to position [1045, 0]
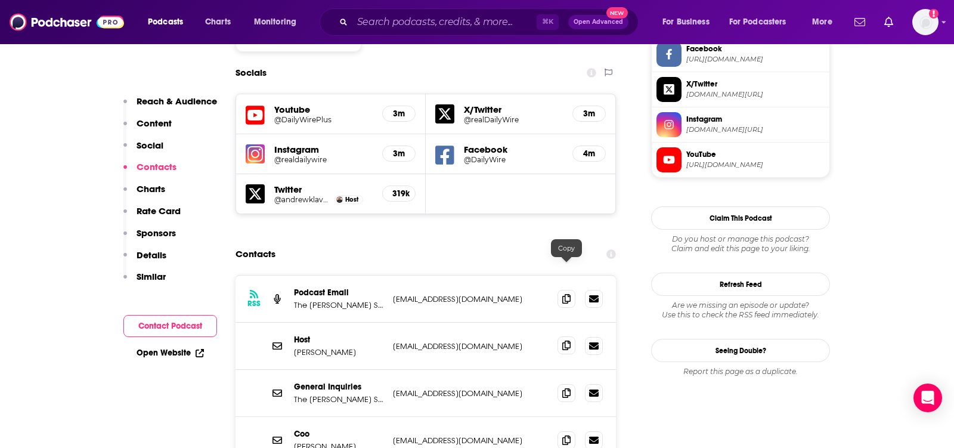
click at [567, 340] on icon at bounding box center [566, 345] width 8 height 10
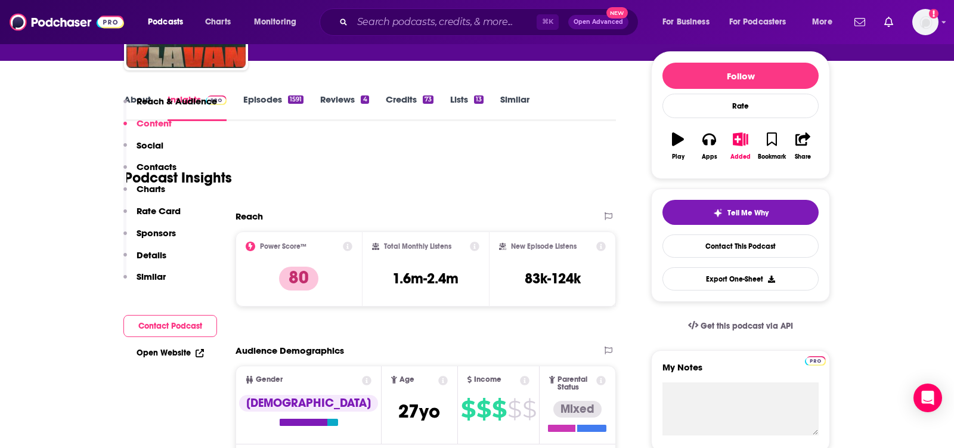
scroll to position [0, 0]
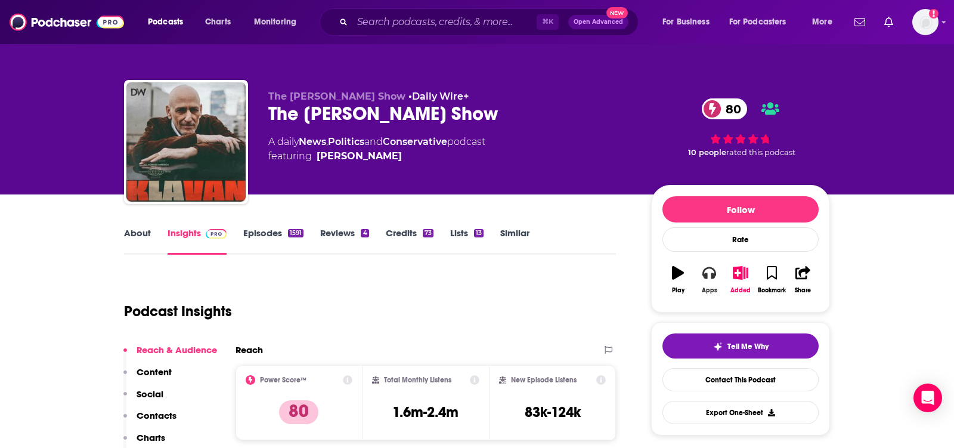
click at [706, 268] on icon "button" at bounding box center [708, 273] width 13 height 12
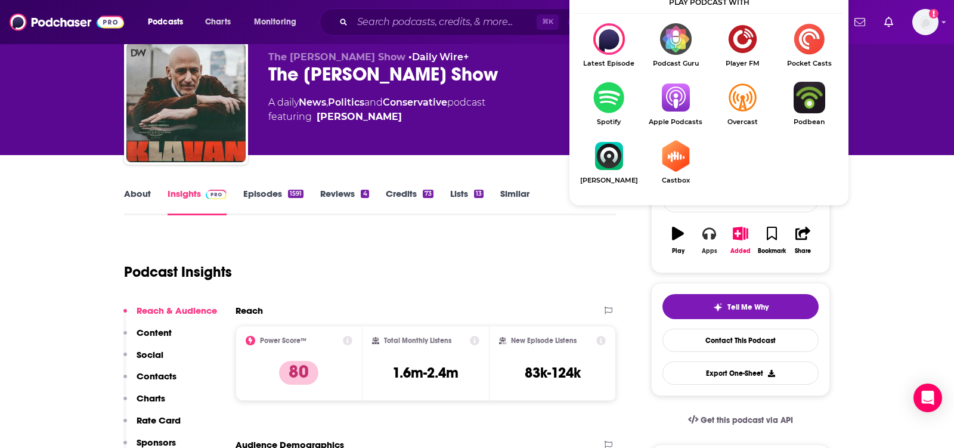
scroll to position [40, 0]
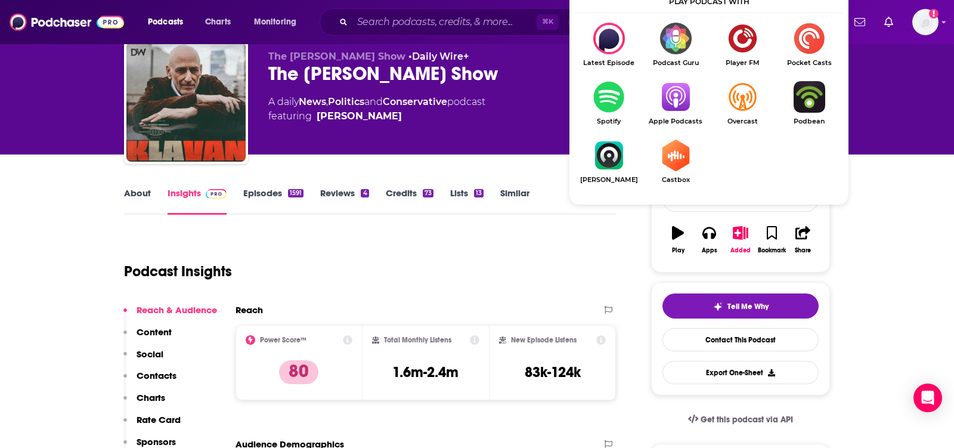
click at [677, 101] on img "Show Listen On dropdown" at bounding box center [675, 97] width 67 height 32
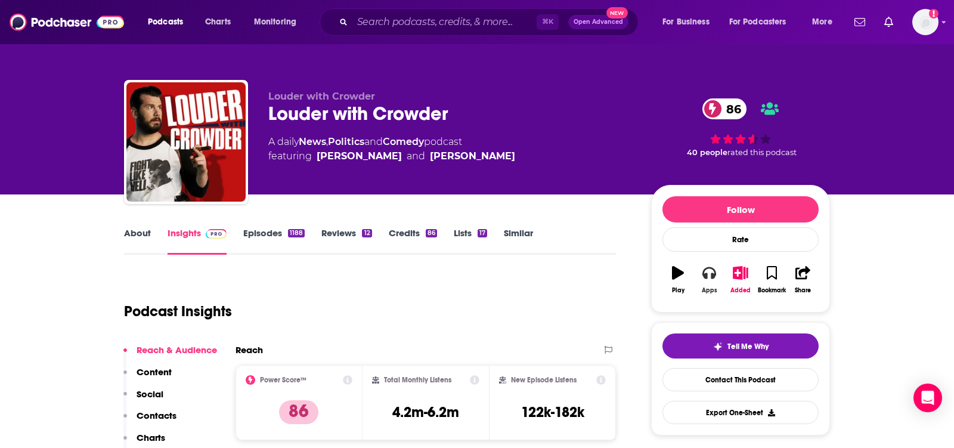
click at [708, 277] on icon "button" at bounding box center [708, 272] width 13 height 13
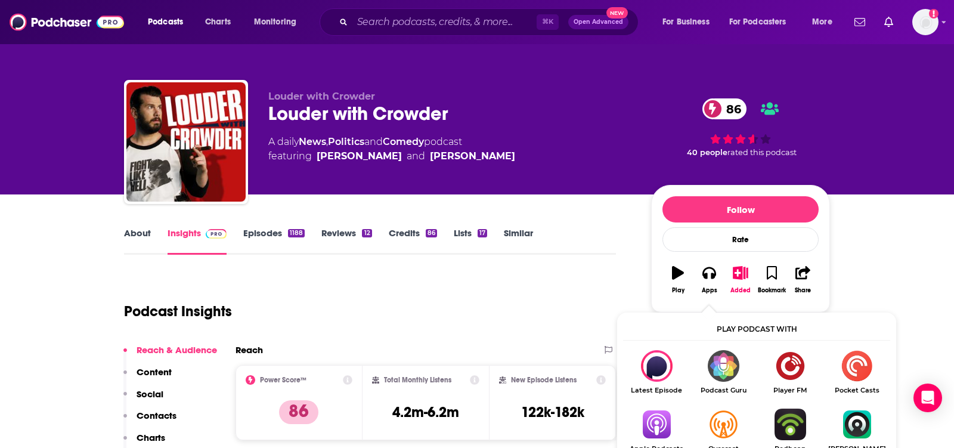
click at [649, 438] on img "Show Listen On dropdown" at bounding box center [656, 424] width 67 height 32
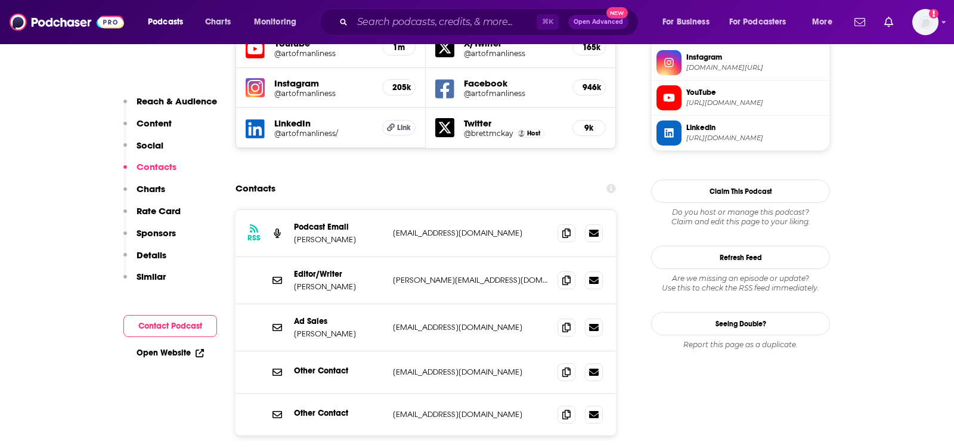
scroll to position [1109, 0]
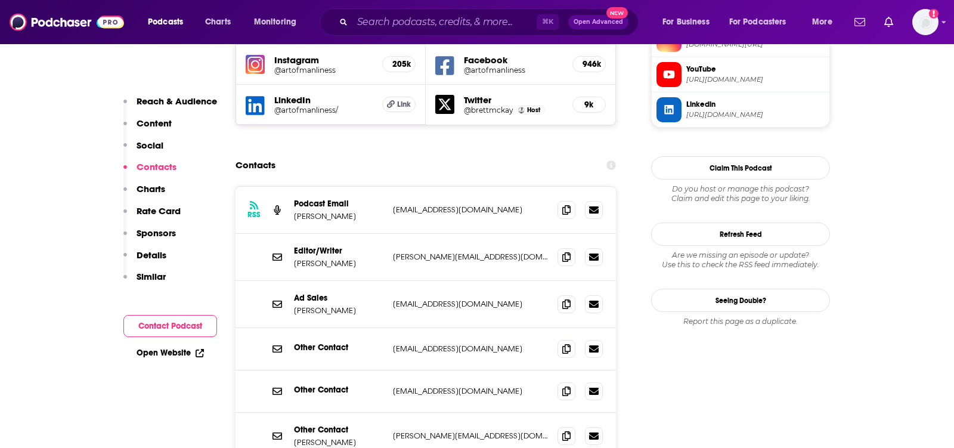
scroll to position [1138, 0]
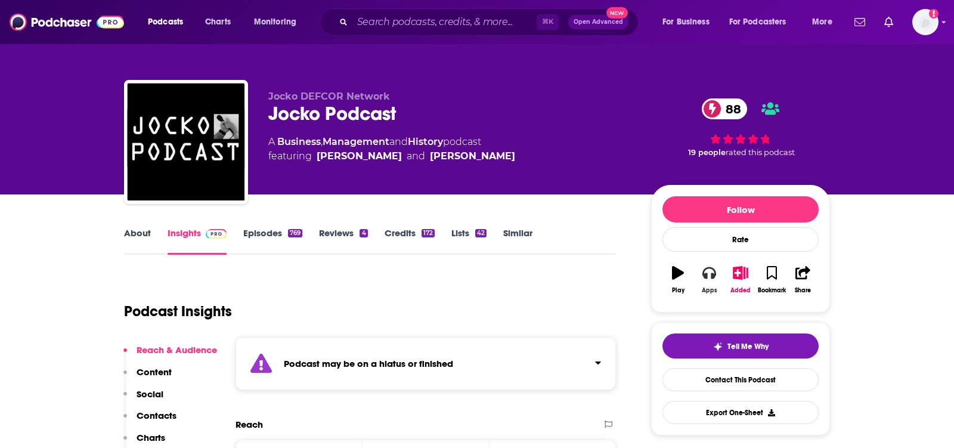
click at [697, 280] on button "Apps" at bounding box center [708, 279] width 31 height 43
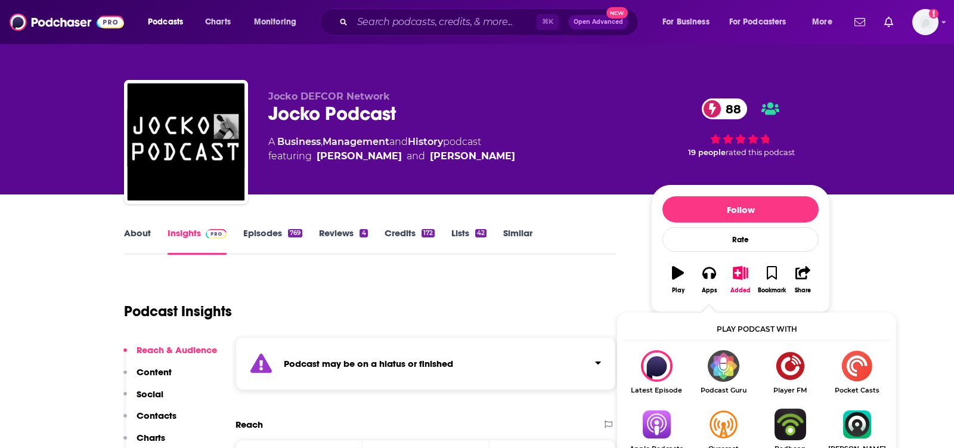
click at [656, 432] on img "Show Listen On dropdown" at bounding box center [656, 424] width 67 height 32
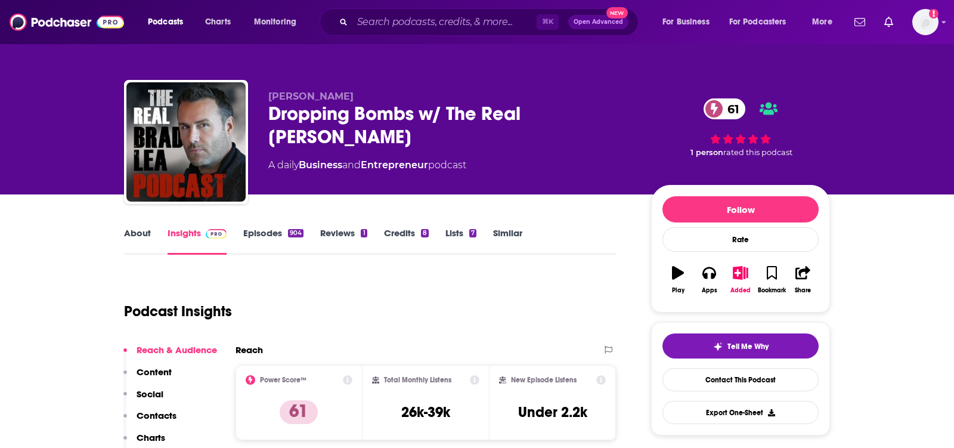
click at [135, 238] on link "About" at bounding box center [137, 240] width 27 height 27
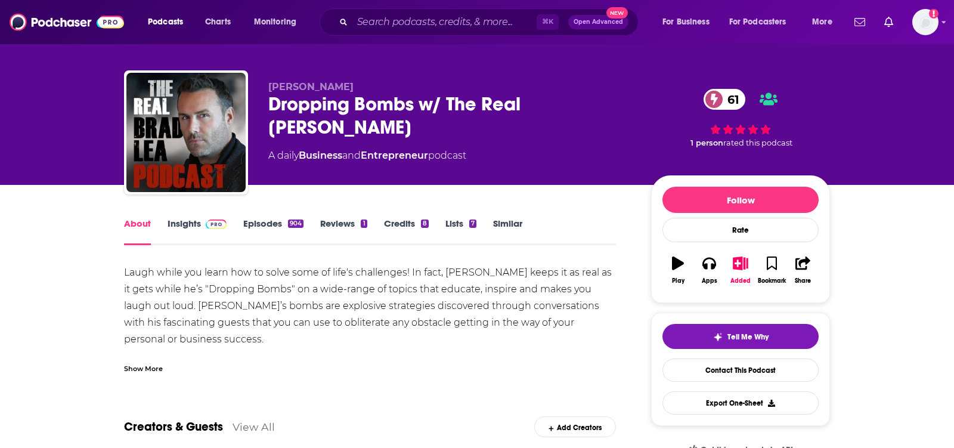
scroll to position [11, 0]
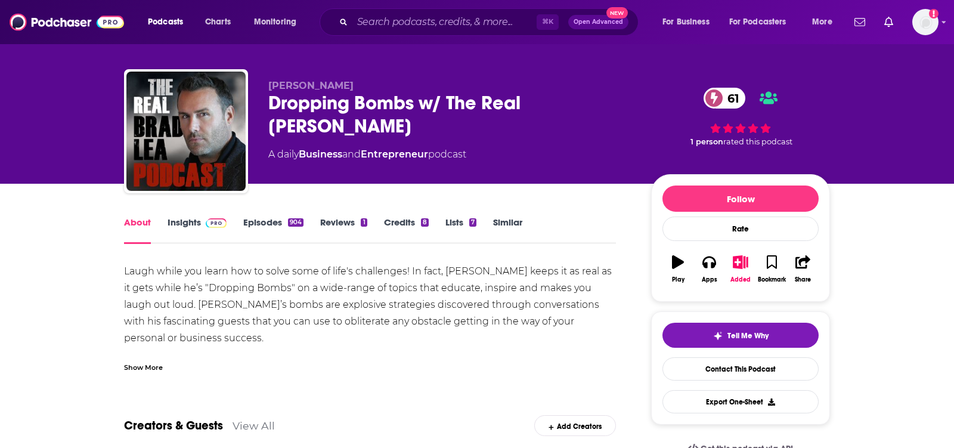
click at [134, 362] on div "Show More" at bounding box center [143, 366] width 39 height 11
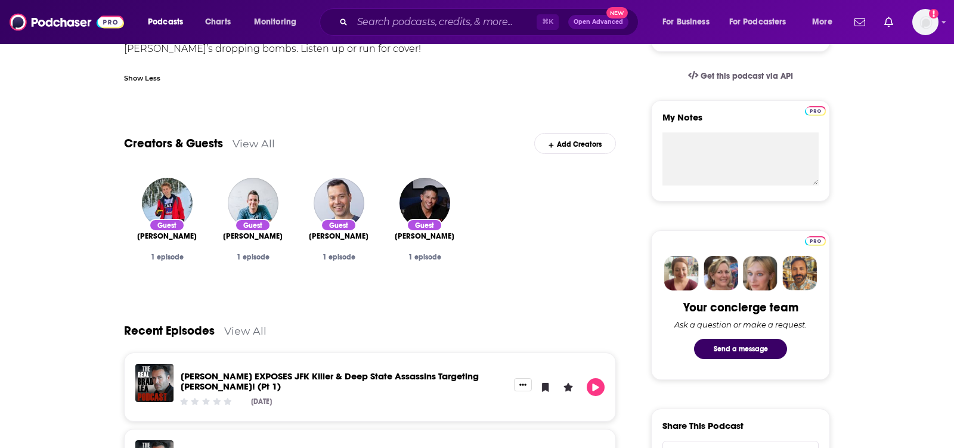
scroll to position [0, 0]
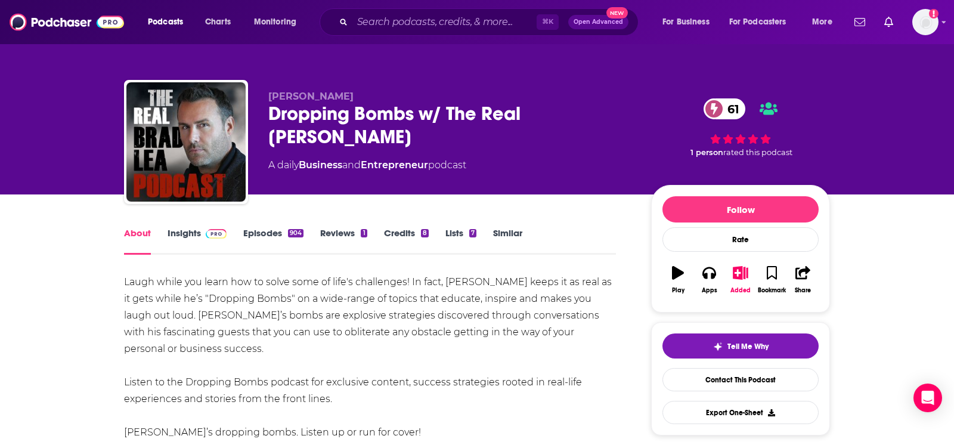
click at [691, 277] on button "Play" at bounding box center [677, 279] width 31 height 43
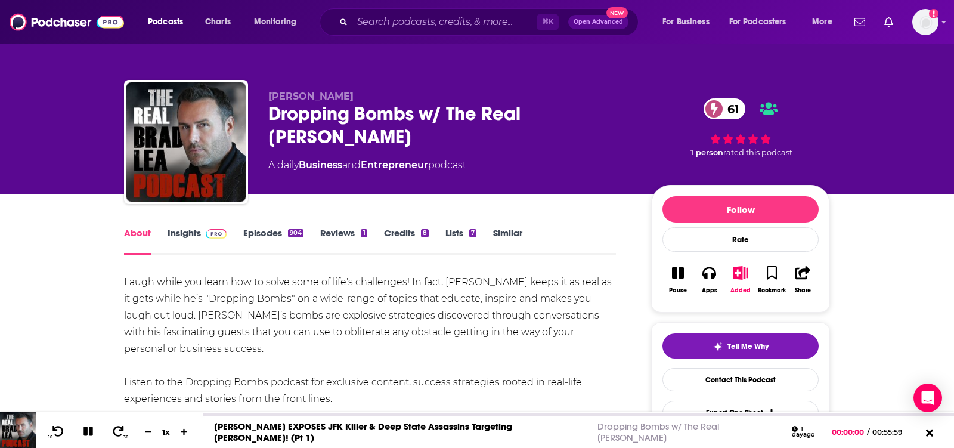
click at [678, 278] on button "Pause" at bounding box center [677, 279] width 31 height 43
click at [706, 271] on icon "button" at bounding box center [708, 273] width 13 height 12
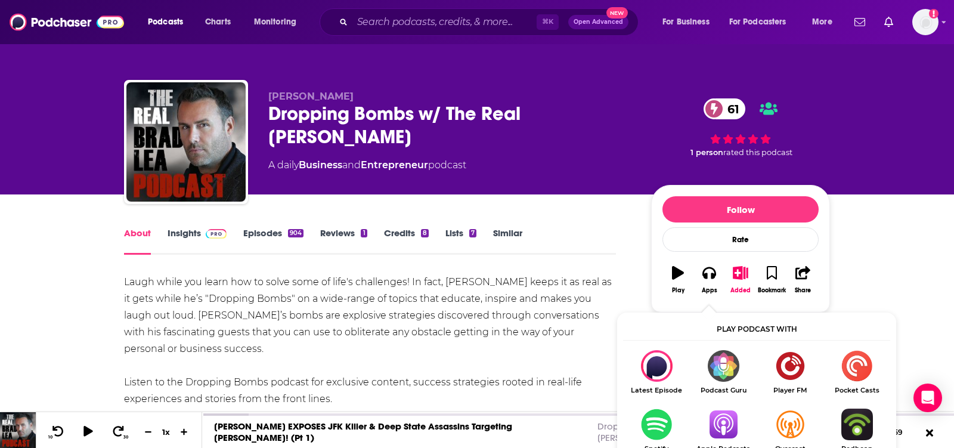
click at [713, 419] on img "Show Listen On dropdown" at bounding box center [723, 424] width 67 height 32
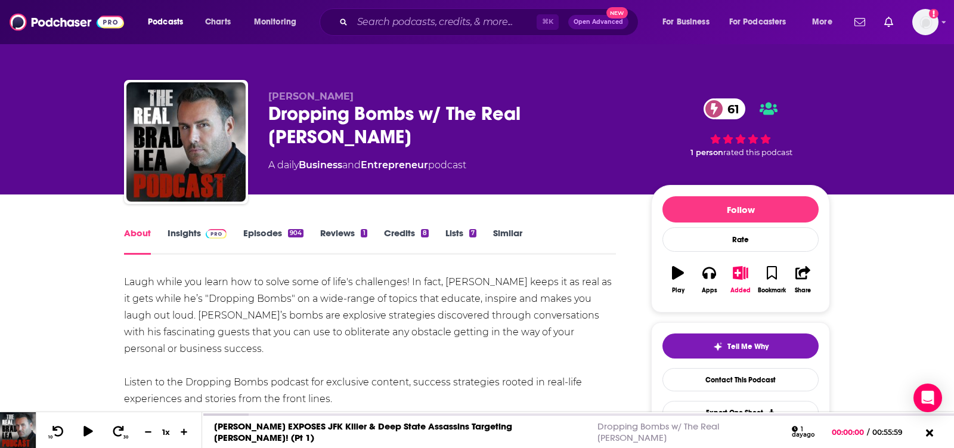
click at [206, 230] on img at bounding box center [216, 234] width 21 height 10
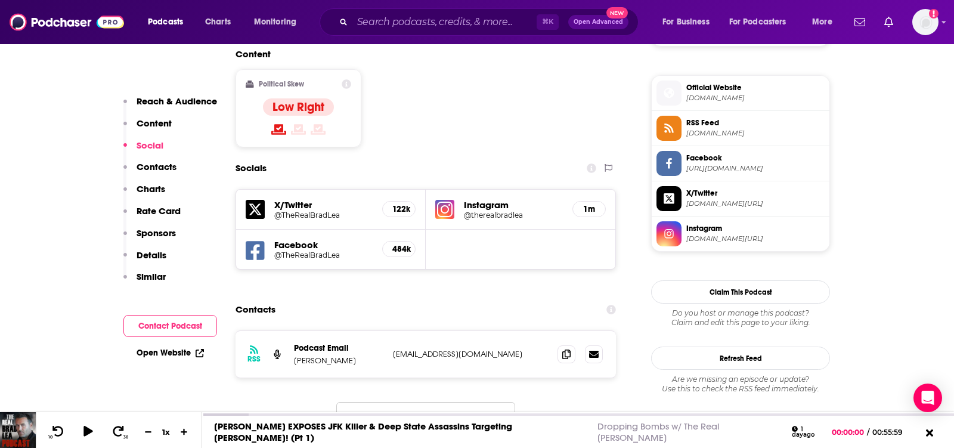
scroll to position [940, 0]
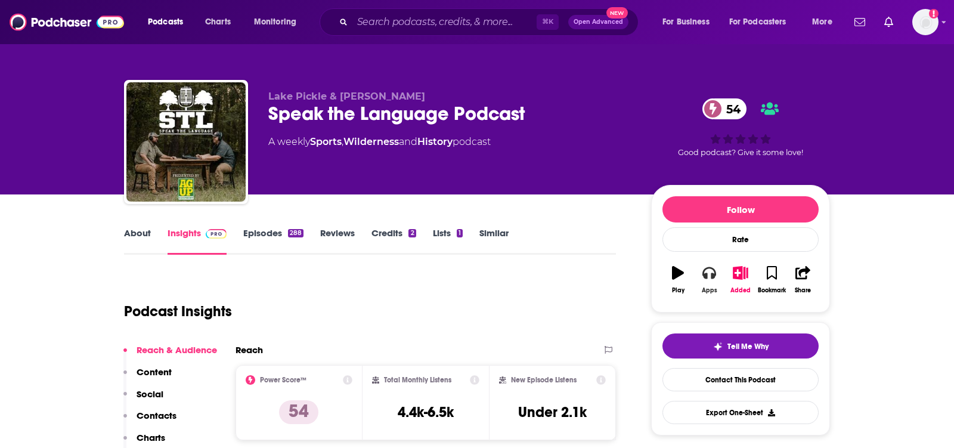
click at [709, 271] on icon "button" at bounding box center [708, 272] width 13 height 13
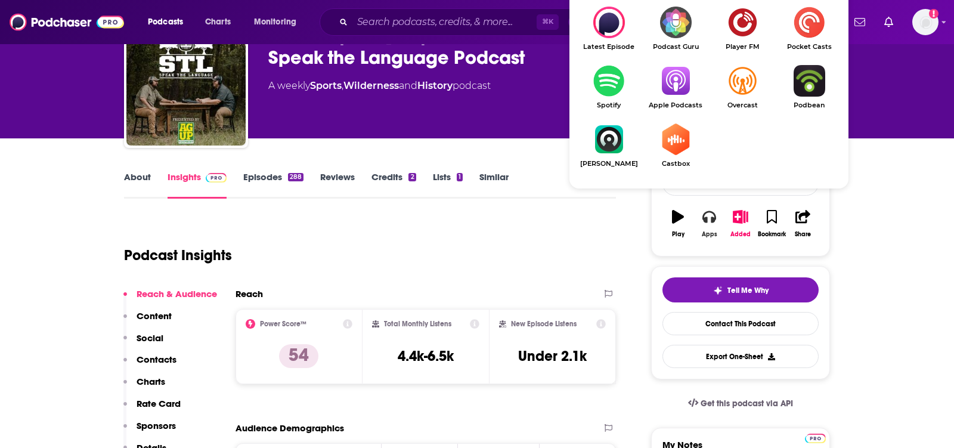
scroll to position [58, 0]
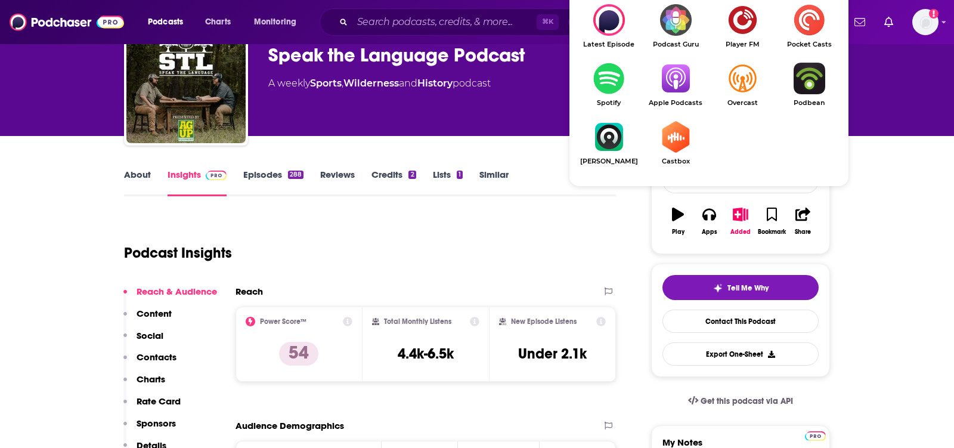
click at [672, 72] on img "Show Listen On dropdown" at bounding box center [675, 79] width 67 height 32
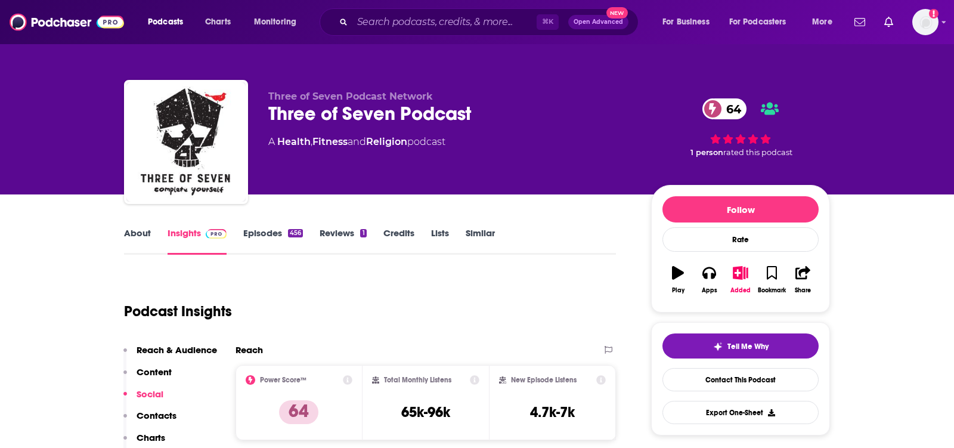
click at [144, 237] on link "About" at bounding box center [137, 240] width 27 height 27
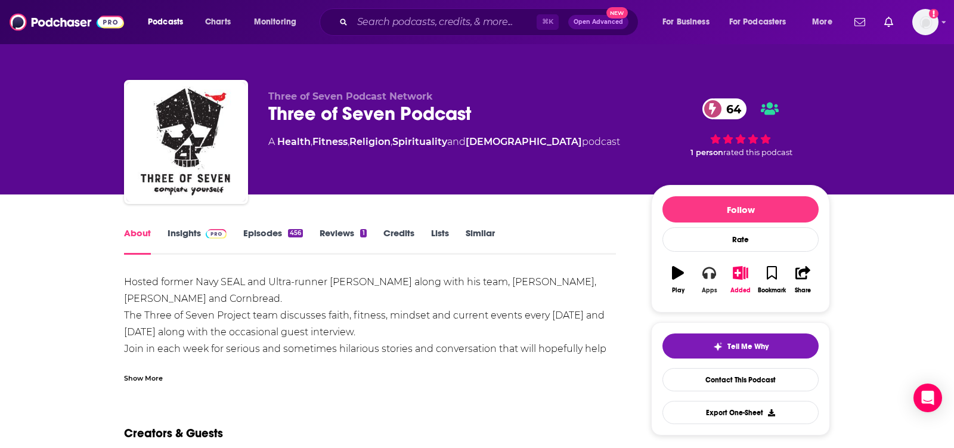
click at [706, 288] on div "Apps" at bounding box center [709, 290] width 15 height 7
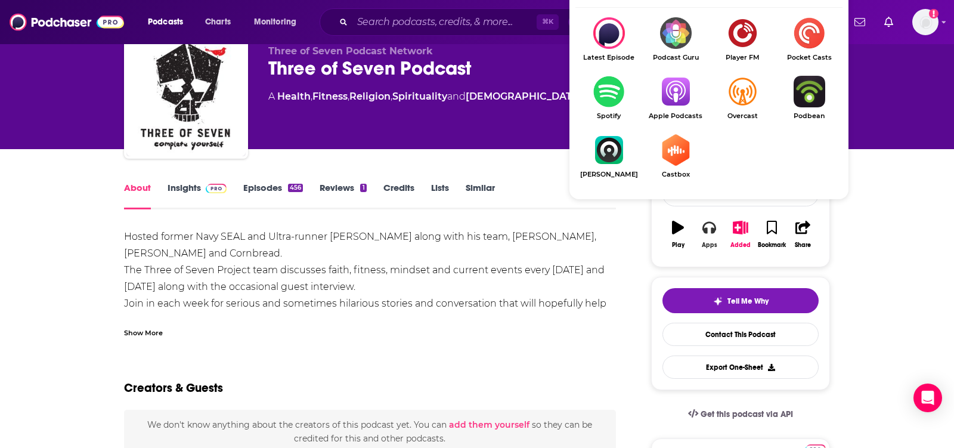
scroll to position [55, 0]
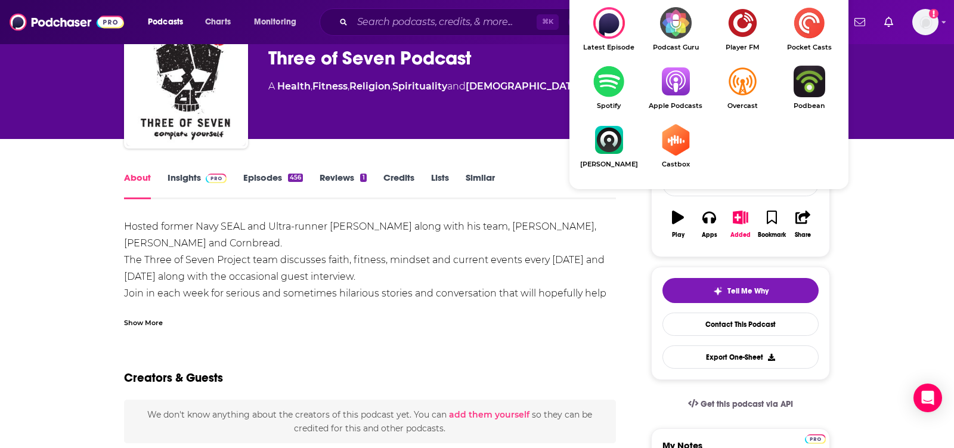
click at [678, 86] on img "Show Listen On dropdown" at bounding box center [675, 82] width 67 height 32
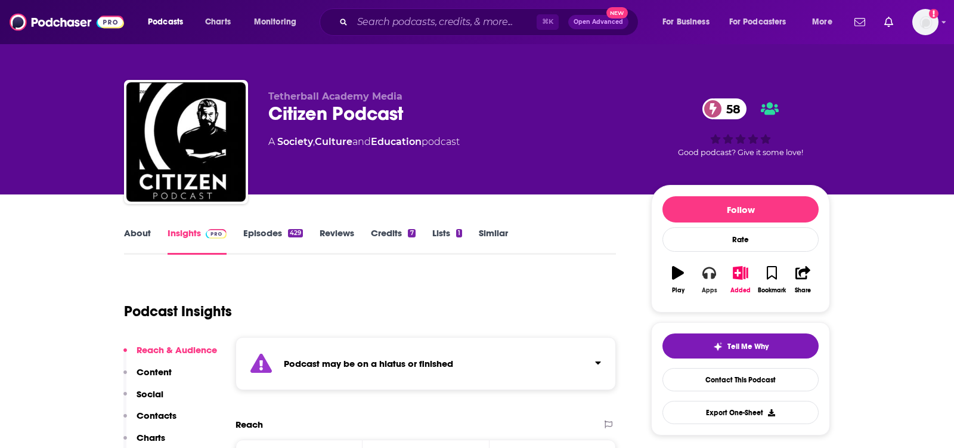
click at [710, 296] on button "Apps" at bounding box center [708, 279] width 31 height 43
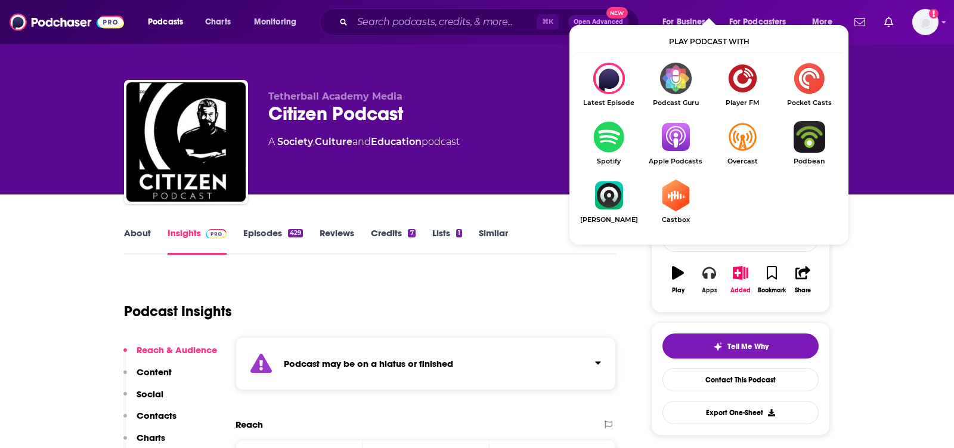
scroll to position [17, 0]
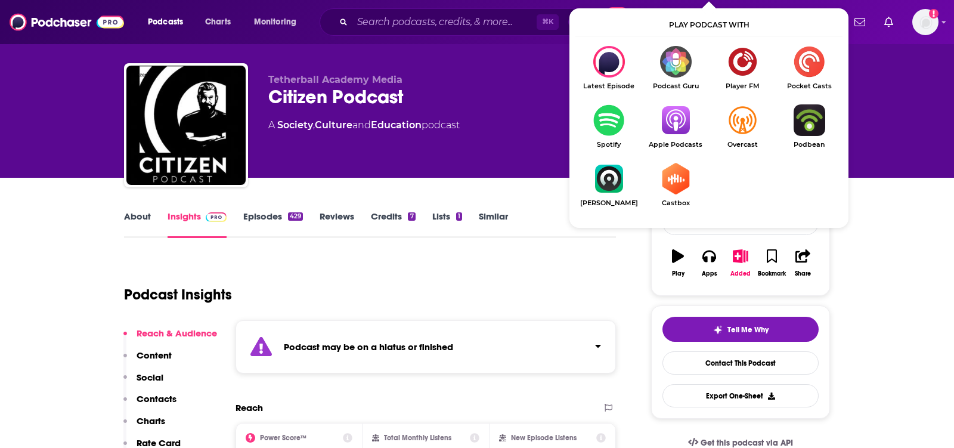
click at [686, 123] on img "Show Listen On dropdown" at bounding box center [675, 120] width 67 height 32
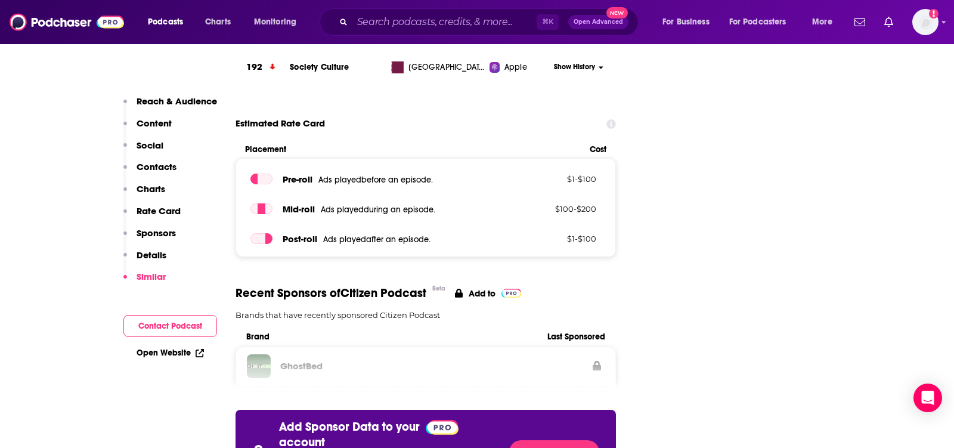
scroll to position [1092, 0]
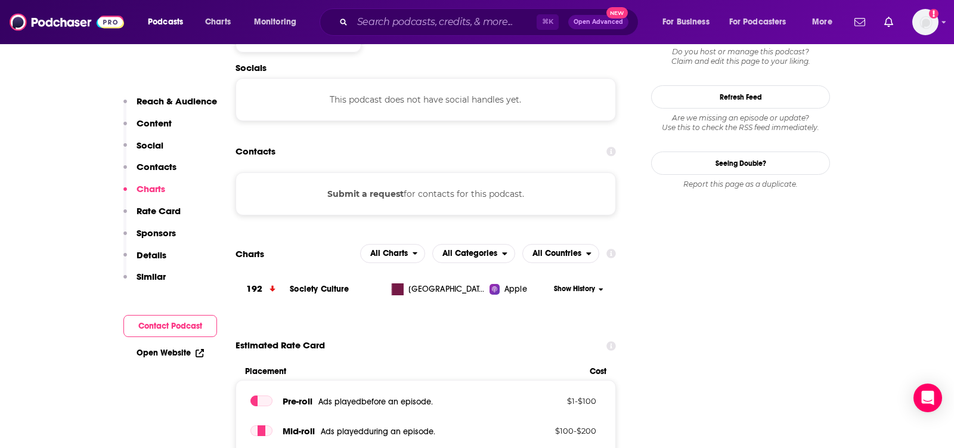
click at [380, 187] on button "Submit a request" at bounding box center [365, 193] width 76 height 13
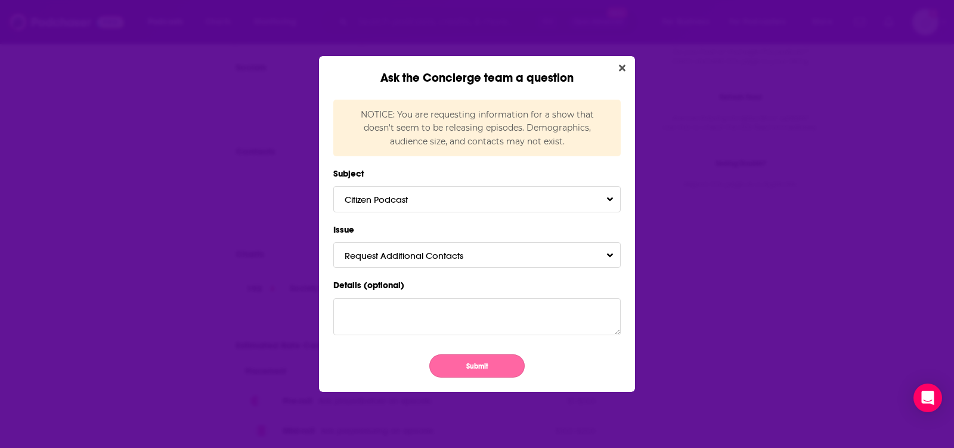
click at [455, 371] on button "Submit" at bounding box center [476, 365] width 95 height 23
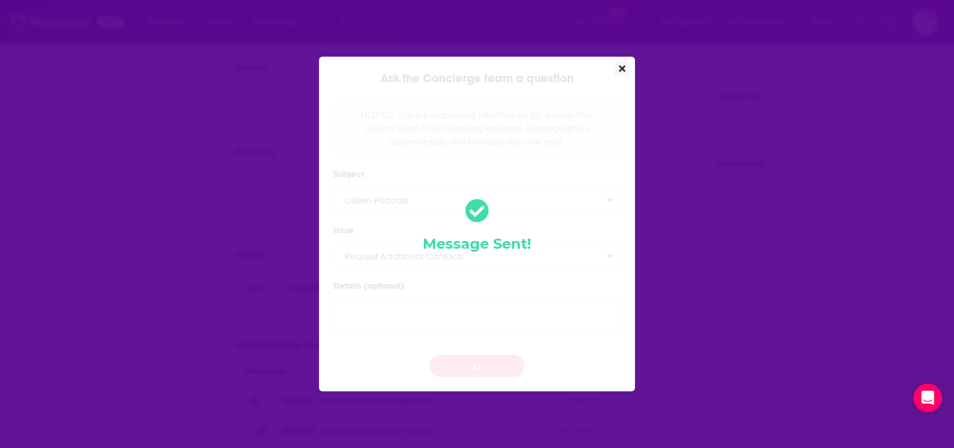
click at [616, 70] on button "Close" at bounding box center [622, 68] width 16 height 15
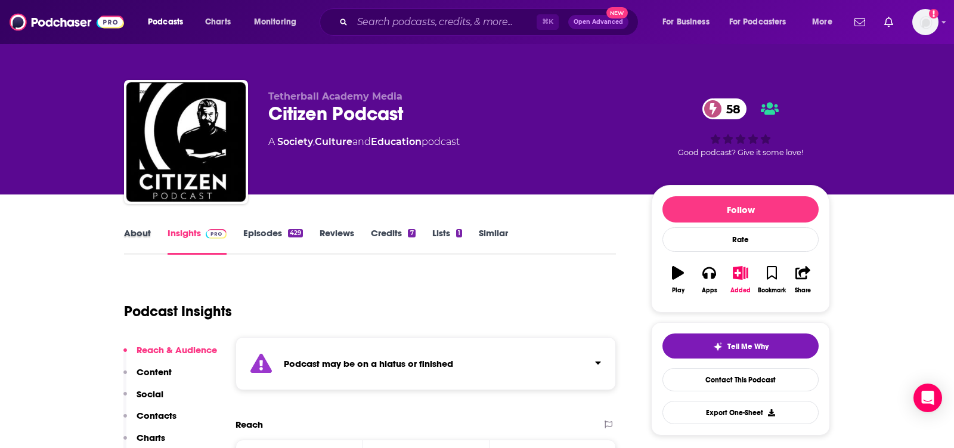
click at [151, 227] on div "About" at bounding box center [146, 240] width 44 height 27
click at [139, 232] on link "About" at bounding box center [137, 240] width 27 height 27
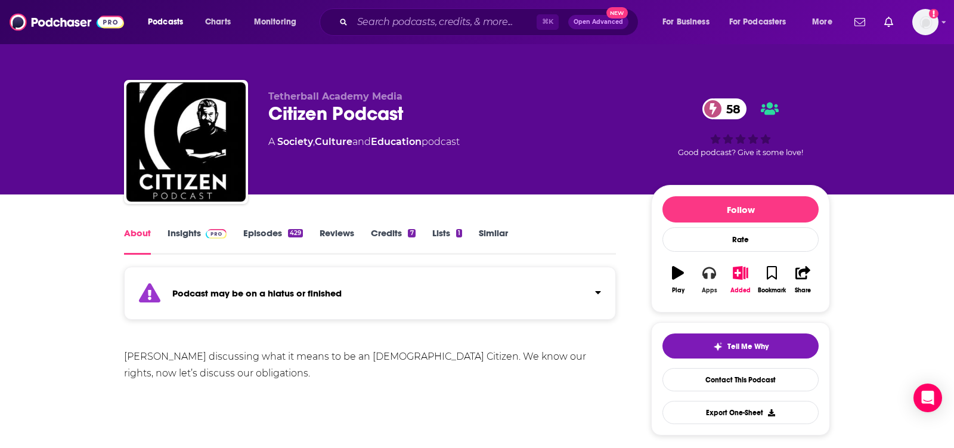
click at [703, 274] on icon "button" at bounding box center [708, 272] width 13 height 13
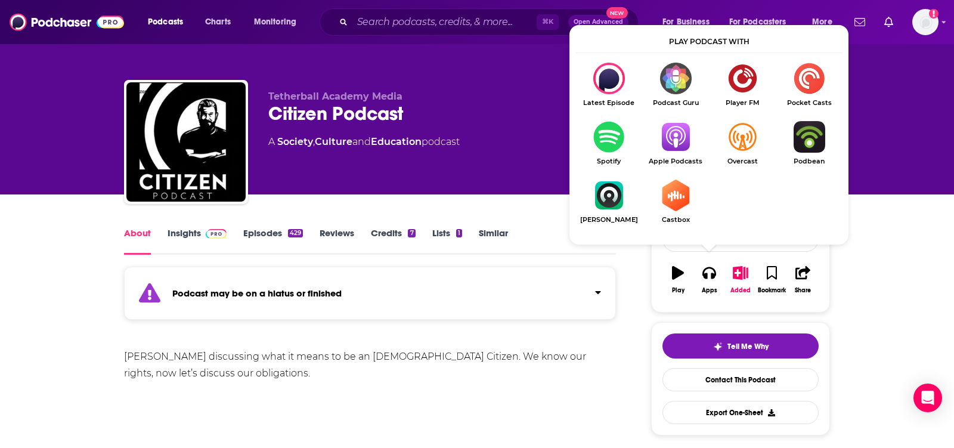
click at [660, 135] on img "Show Listen On dropdown" at bounding box center [675, 137] width 67 height 32
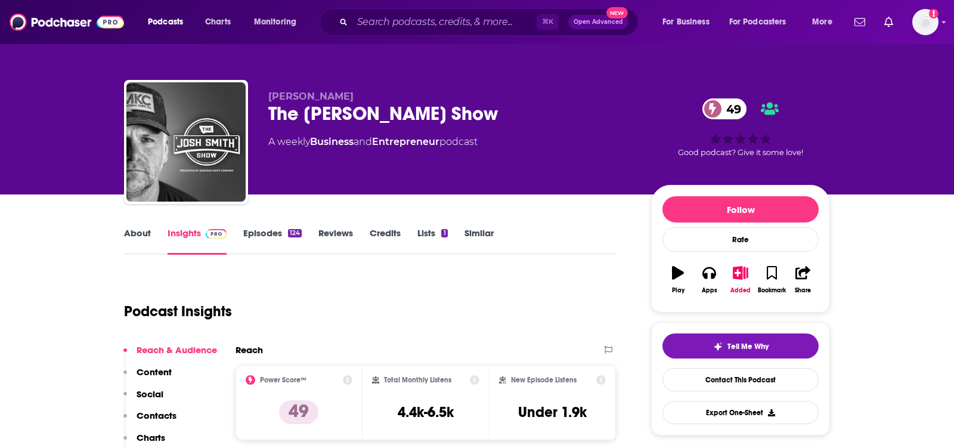
click at [127, 238] on link "About" at bounding box center [137, 240] width 27 height 27
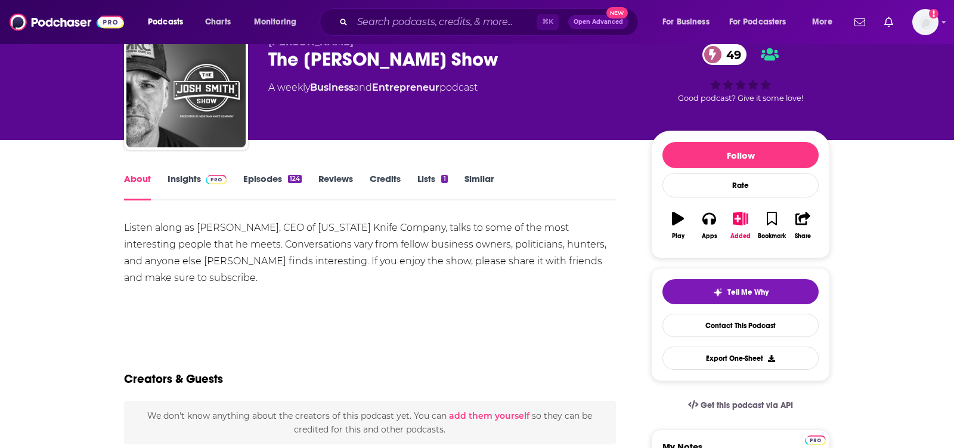
scroll to position [30, 0]
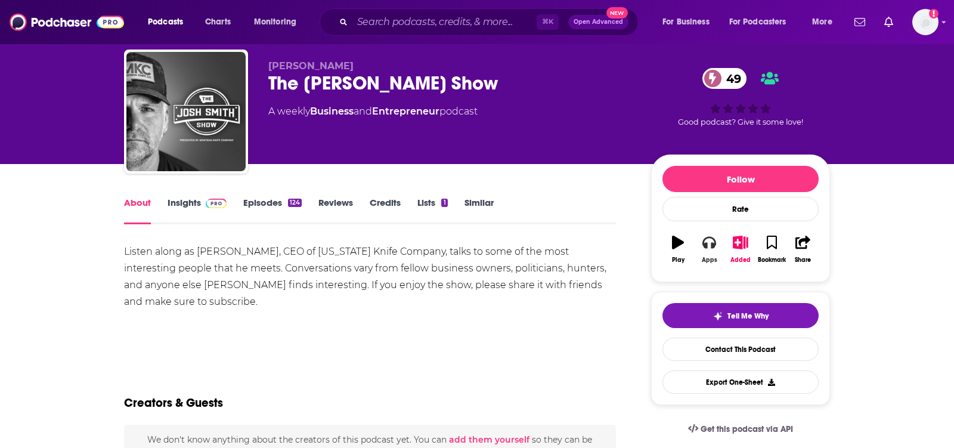
click at [708, 244] on icon "button" at bounding box center [708, 241] width 13 height 13
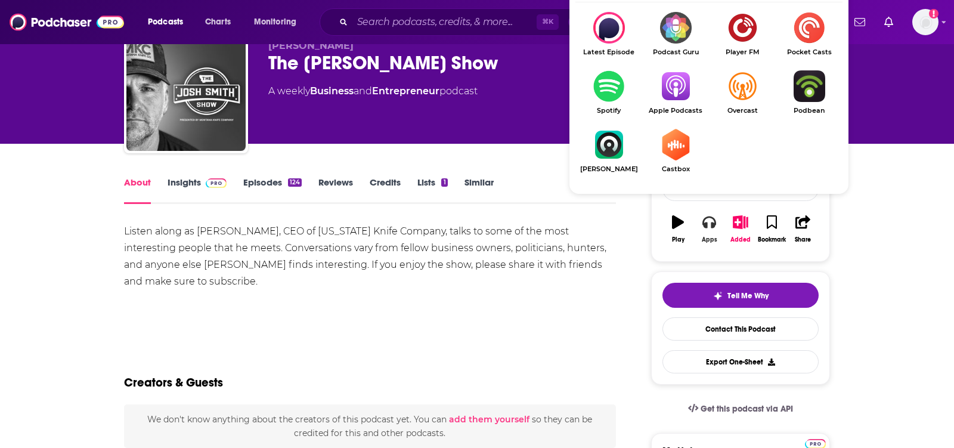
scroll to position [66, 0]
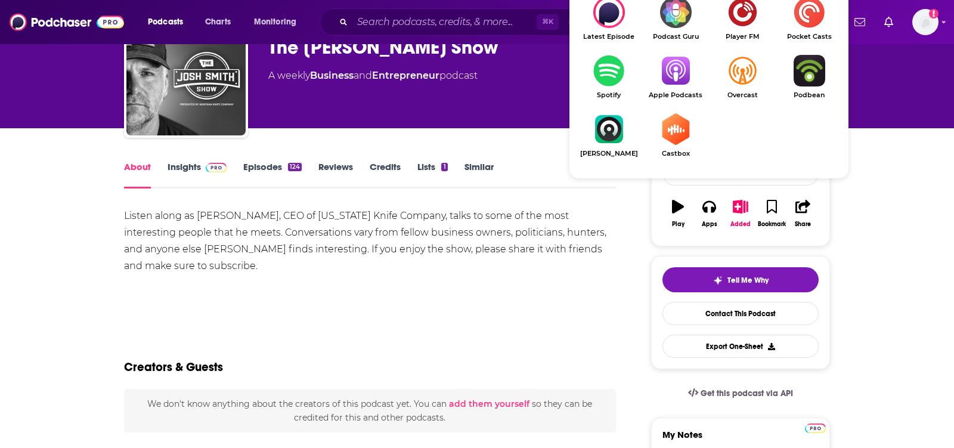
click at [677, 71] on img "Show Listen On dropdown" at bounding box center [675, 71] width 67 height 32
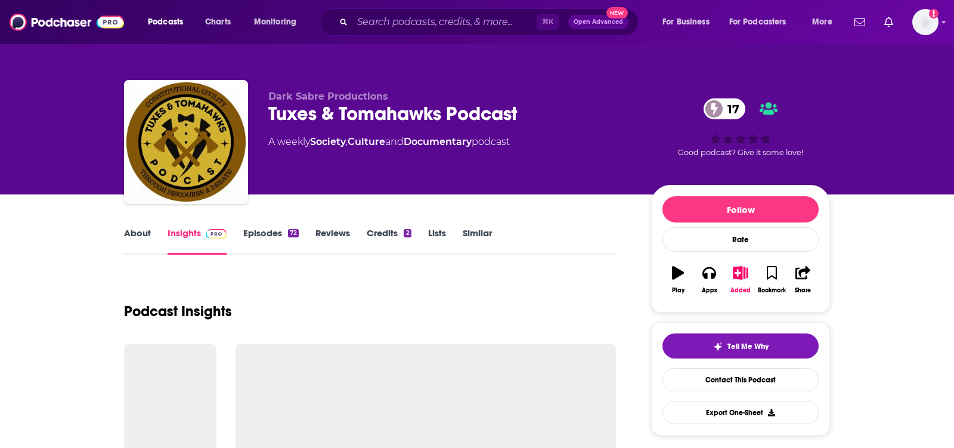
click at [139, 237] on link "About" at bounding box center [137, 240] width 27 height 27
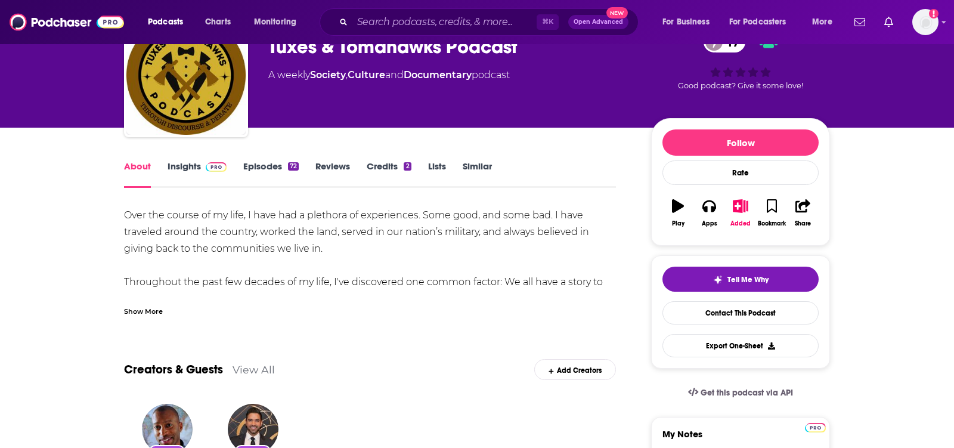
scroll to position [69, 0]
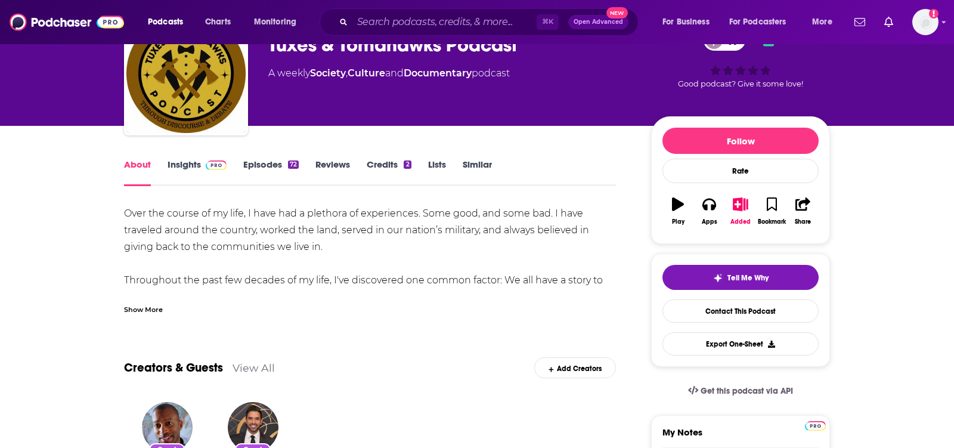
click at [147, 304] on div "Show More" at bounding box center [143, 308] width 39 height 11
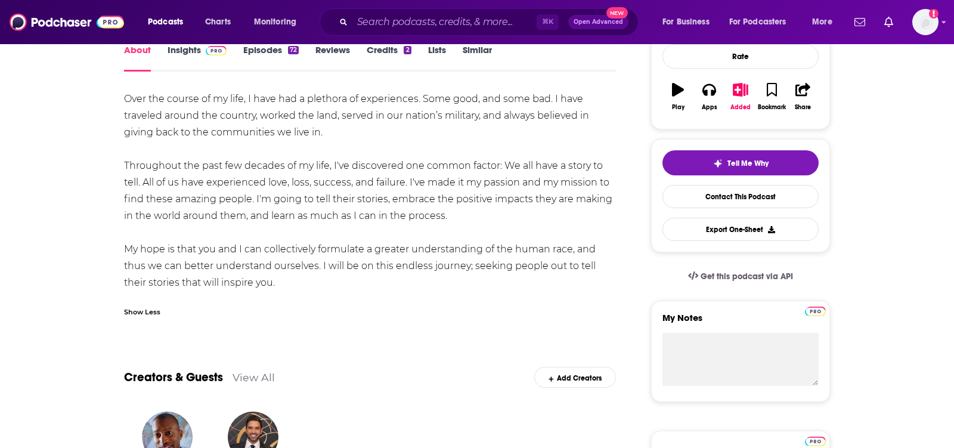
scroll to position [116, 0]
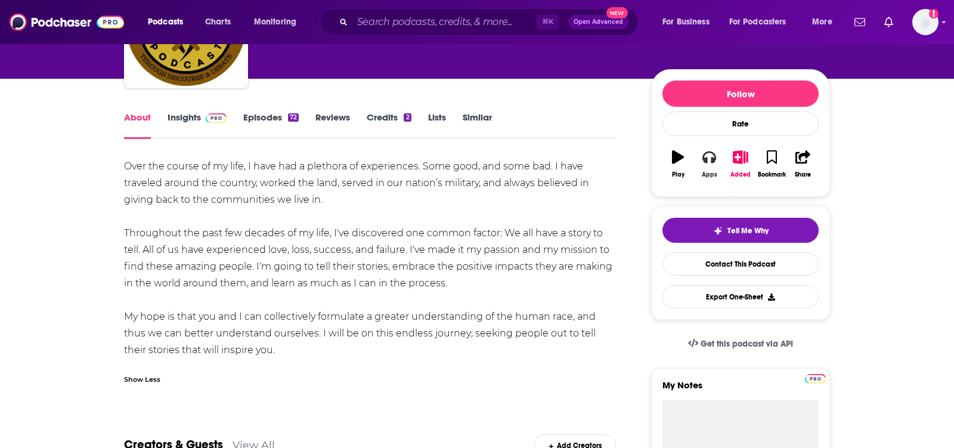
click at [705, 162] on button "Apps" at bounding box center [708, 163] width 31 height 43
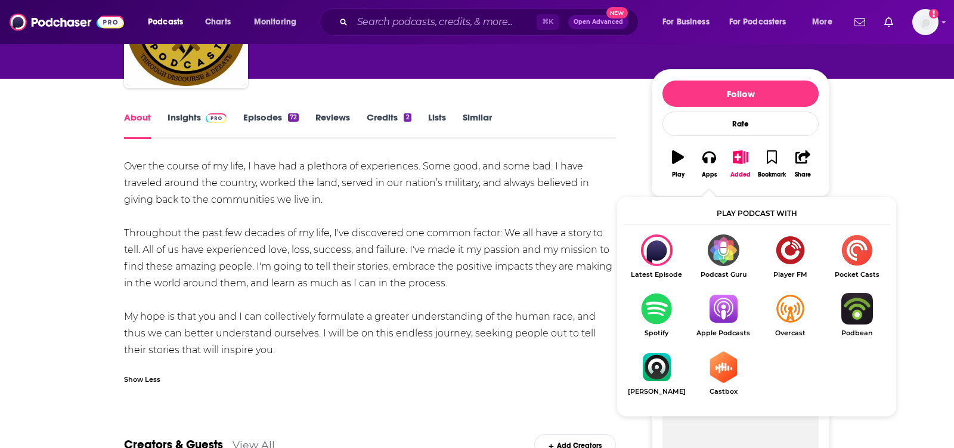
click at [712, 319] on img "Show Listen On dropdown" at bounding box center [723, 309] width 67 height 32
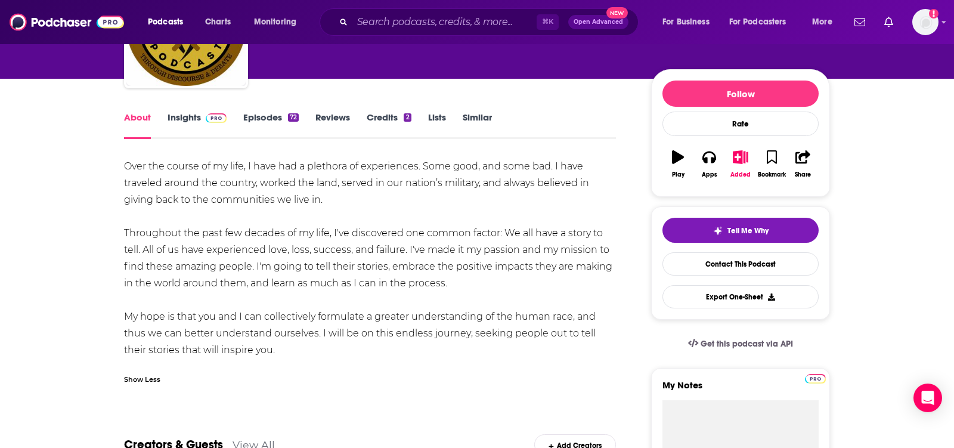
click at [195, 121] on link "Insights" at bounding box center [196, 124] width 59 height 27
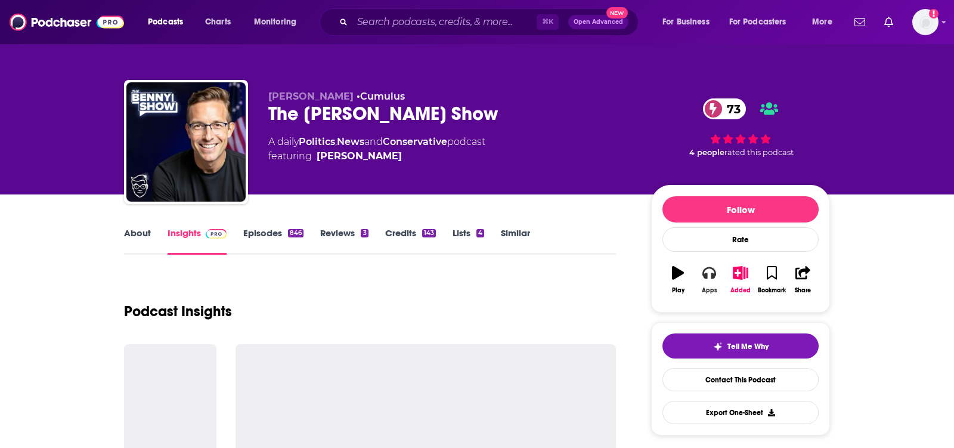
click at [709, 267] on icon "button" at bounding box center [708, 273] width 13 height 12
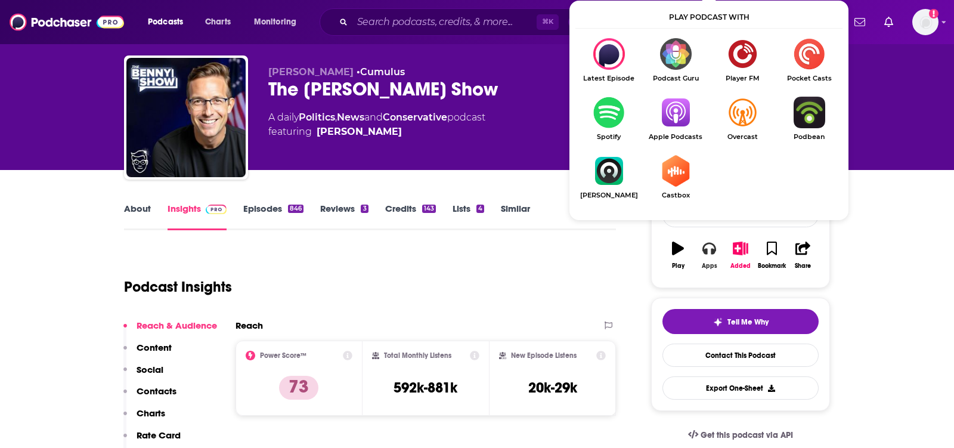
scroll to position [28, 0]
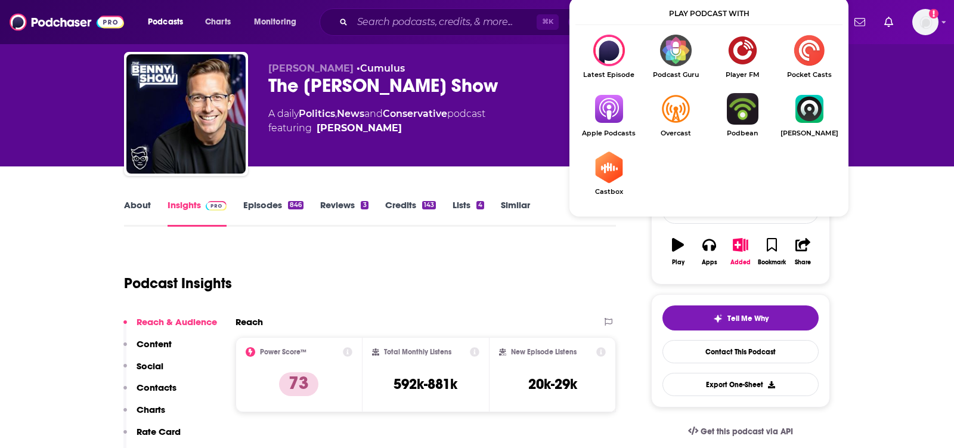
click at [675, 110] on img "Show Listen On dropdown" at bounding box center [675, 109] width 67 height 32
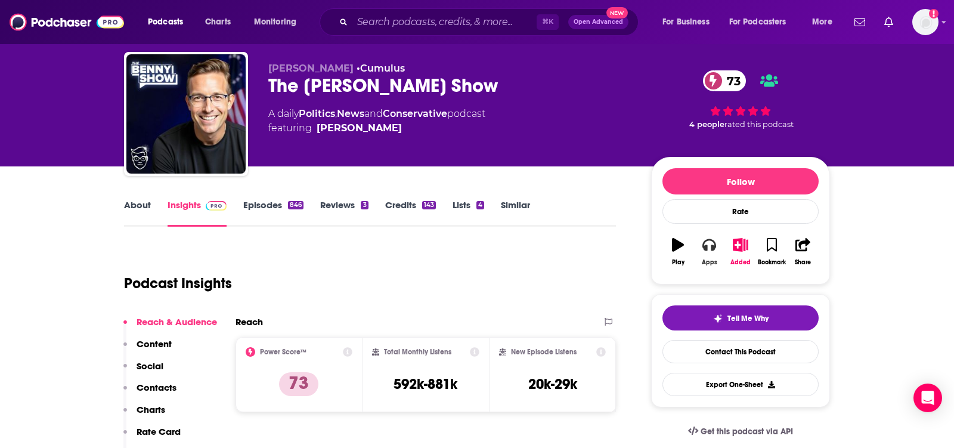
click at [706, 243] on icon "button" at bounding box center [708, 245] width 13 height 12
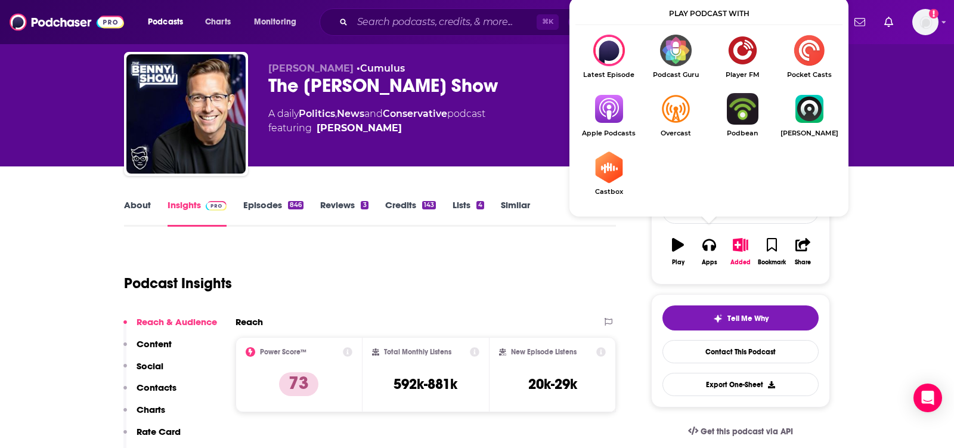
click at [610, 111] on img "Show Listen On dropdown" at bounding box center [608, 109] width 67 height 32
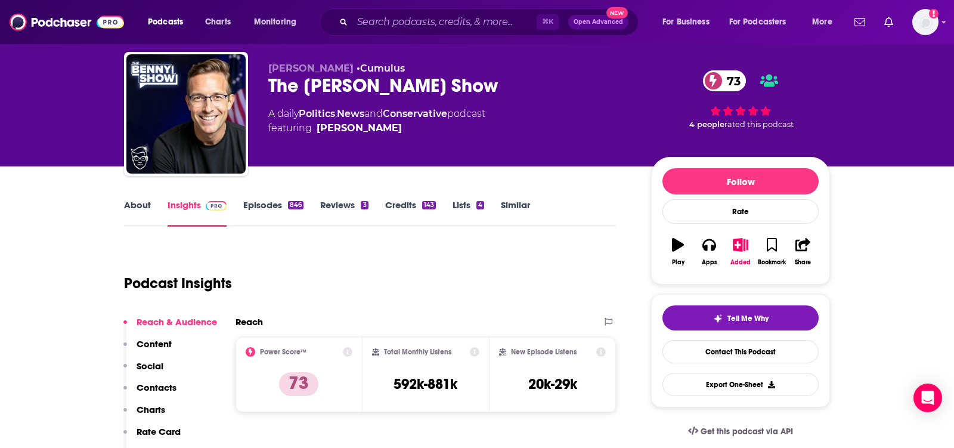
click at [145, 212] on link "About" at bounding box center [137, 212] width 27 height 27
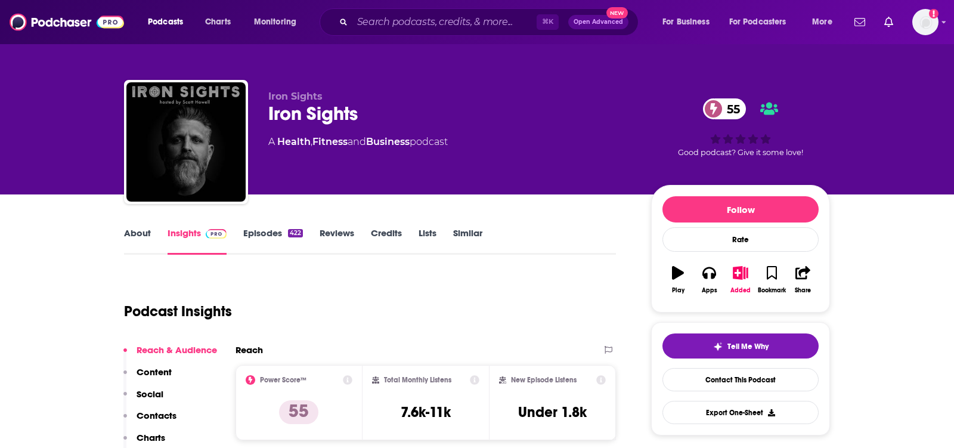
click at [133, 235] on link "About" at bounding box center [137, 240] width 27 height 27
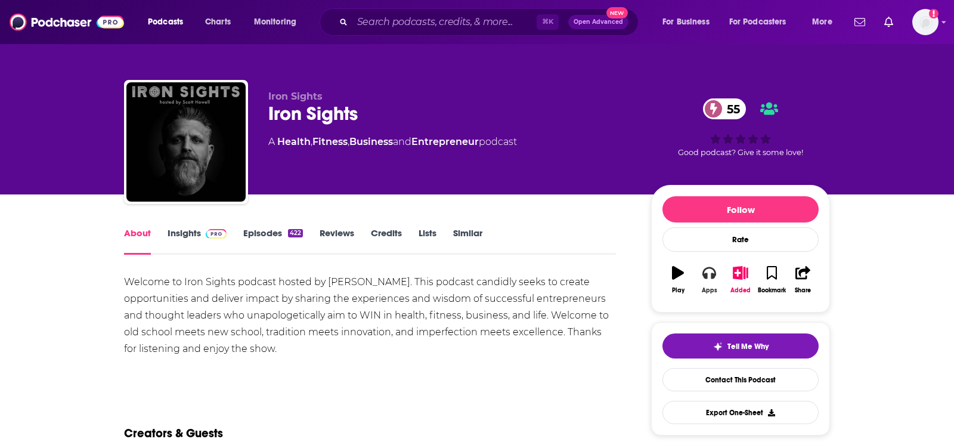
click at [708, 275] on icon "button" at bounding box center [708, 272] width 13 height 13
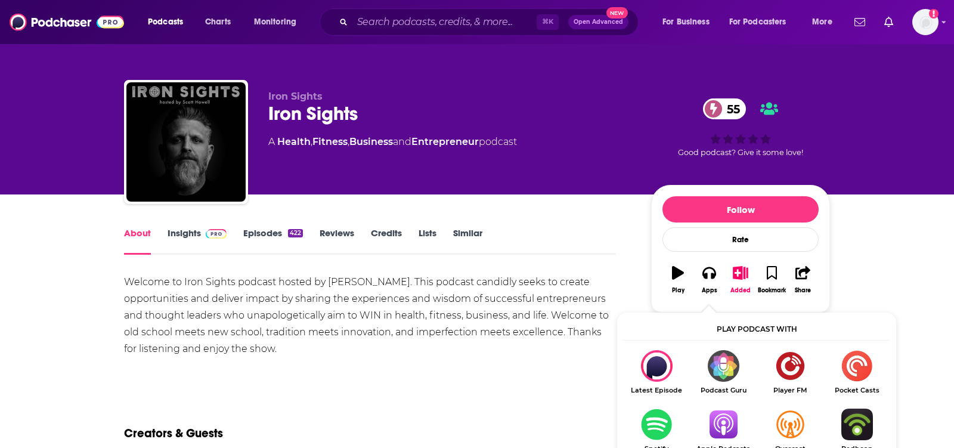
click at [721, 411] on img "Show Listen On dropdown" at bounding box center [723, 424] width 67 height 32
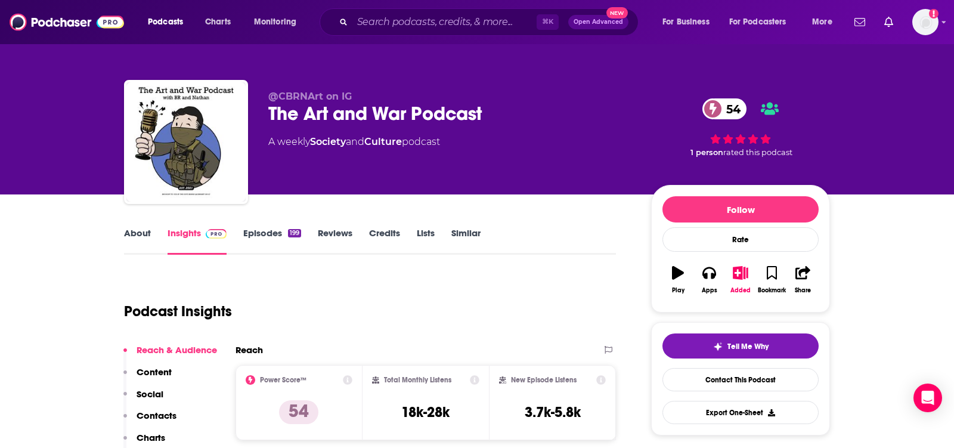
click at [139, 243] on link "About" at bounding box center [137, 240] width 27 height 27
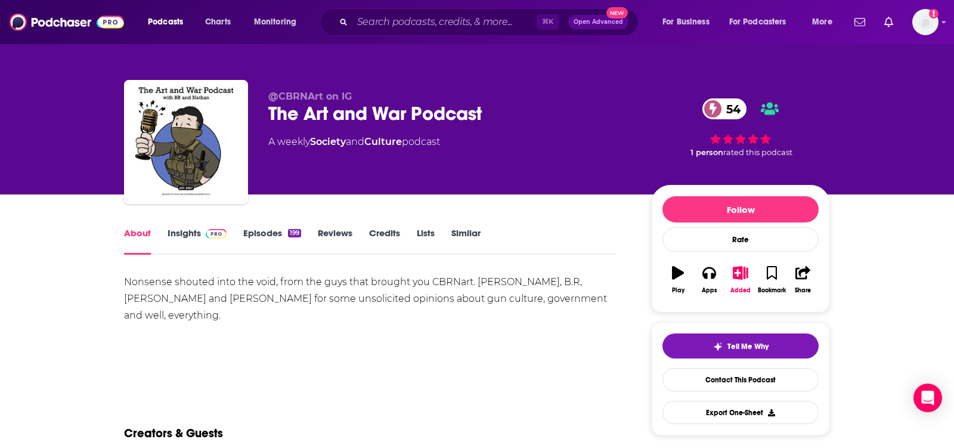
click at [206, 241] on link "Insights" at bounding box center [196, 240] width 59 height 27
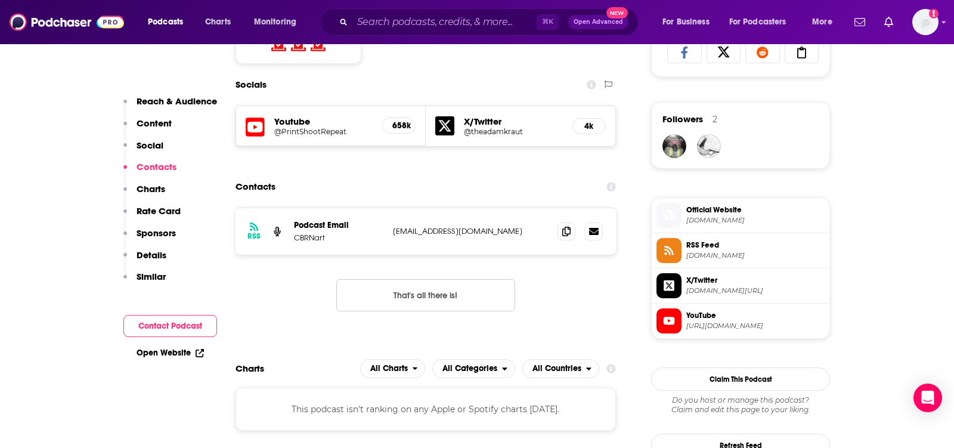
scroll to position [820, 0]
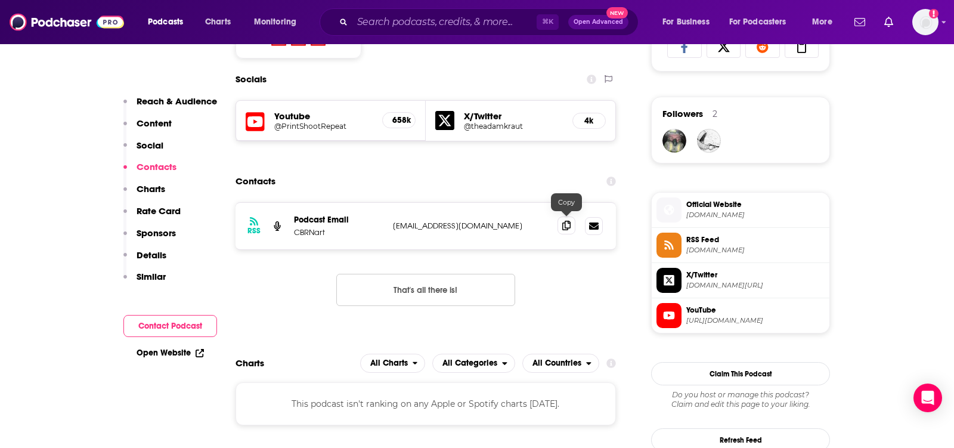
click at [567, 227] on span at bounding box center [566, 225] width 18 height 18
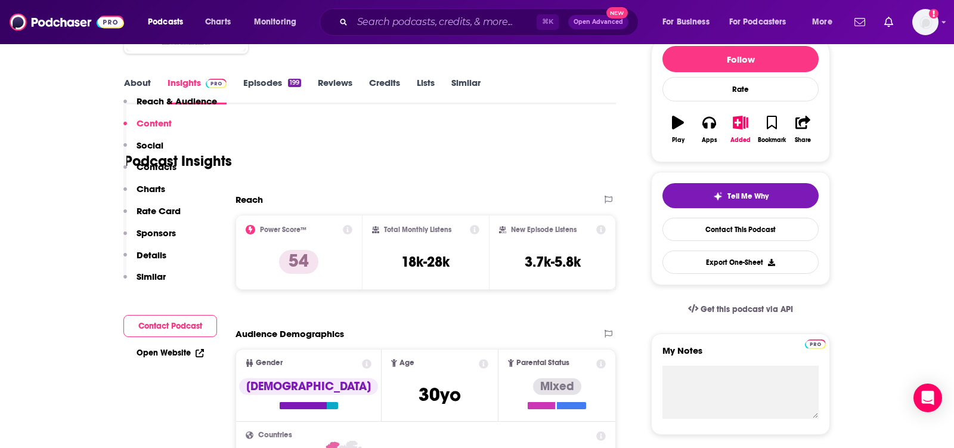
scroll to position [0, 0]
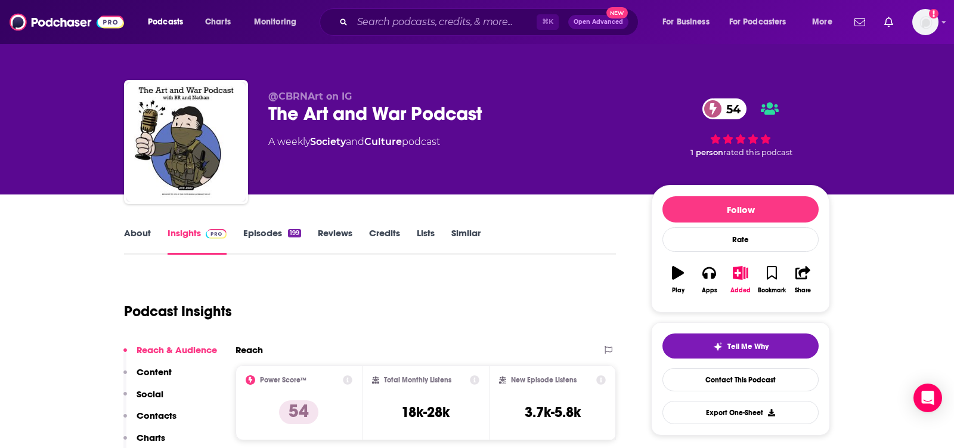
click at [144, 237] on link "About" at bounding box center [137, 240] width 27 height 27
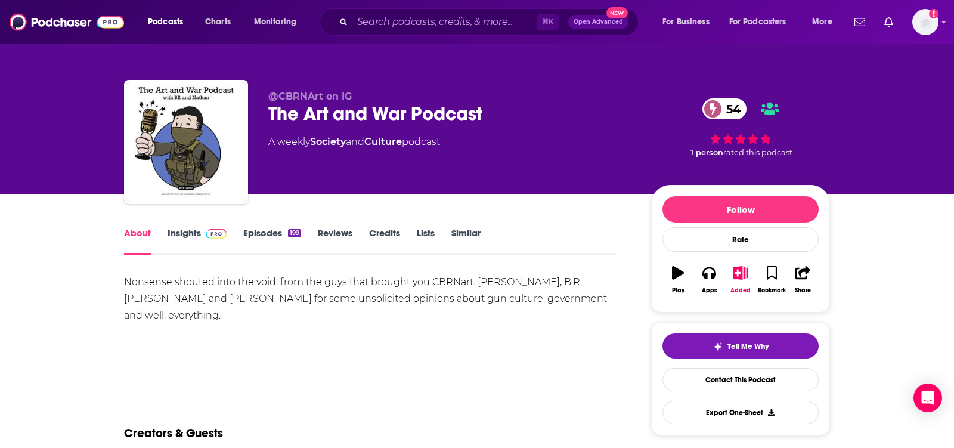
click at [193, 233] on link "Insights" at bounding box center [196, 240] width 59 height 27
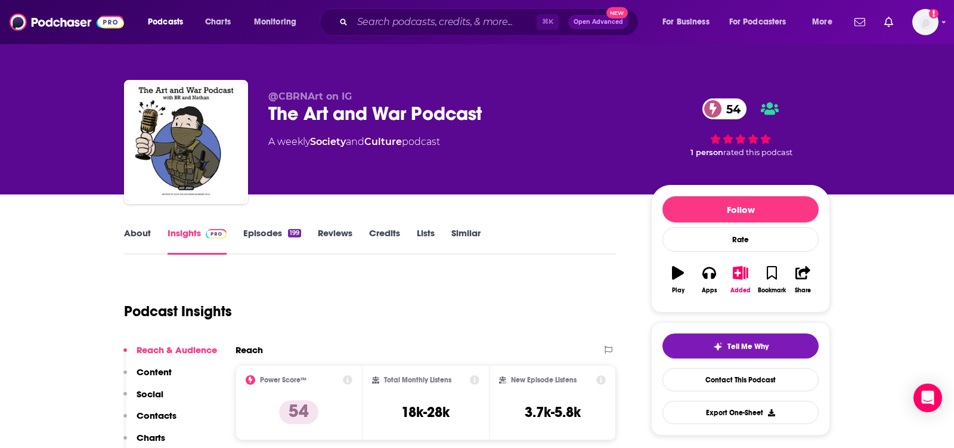
click at [136, 237] on link "About" at bounding box center [137, 240] width 27 height 27
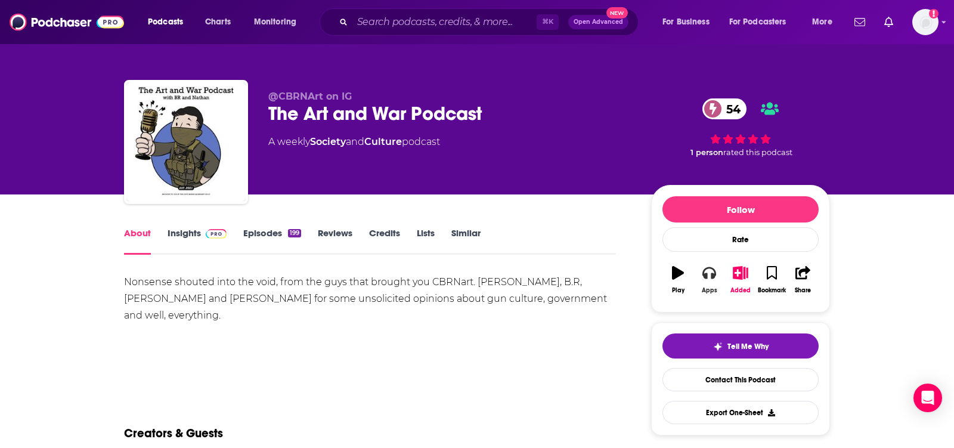
click at [703, 268] on icon "button" at bounding box center [708, 272] width 13 height 13
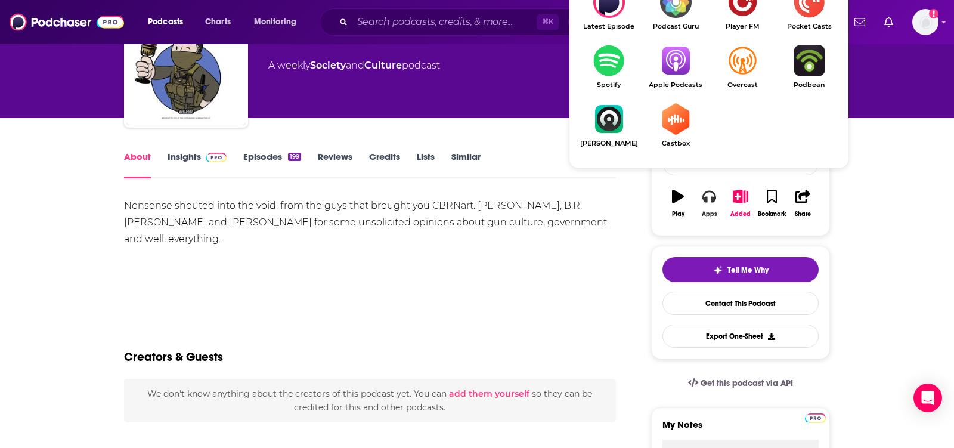
scroll to position [76, 0]
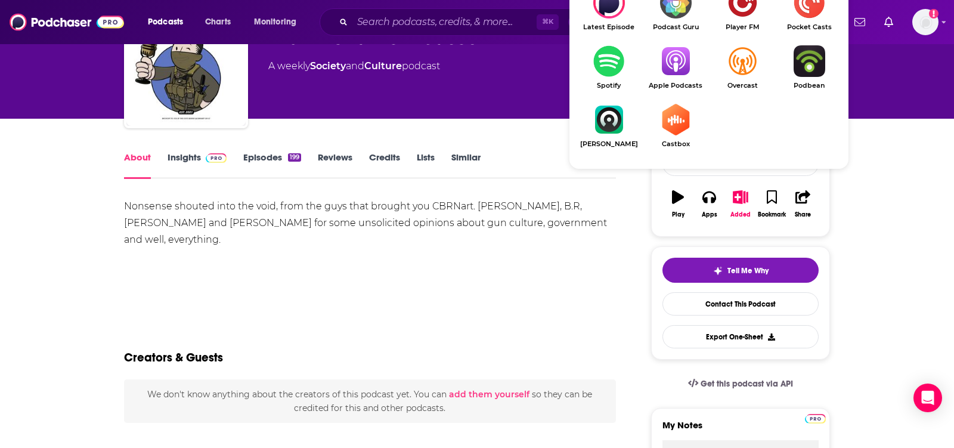
click at [682, 68] on img "Show Listen On dropdown" at bounding box center [675, 61] width 67 height 32
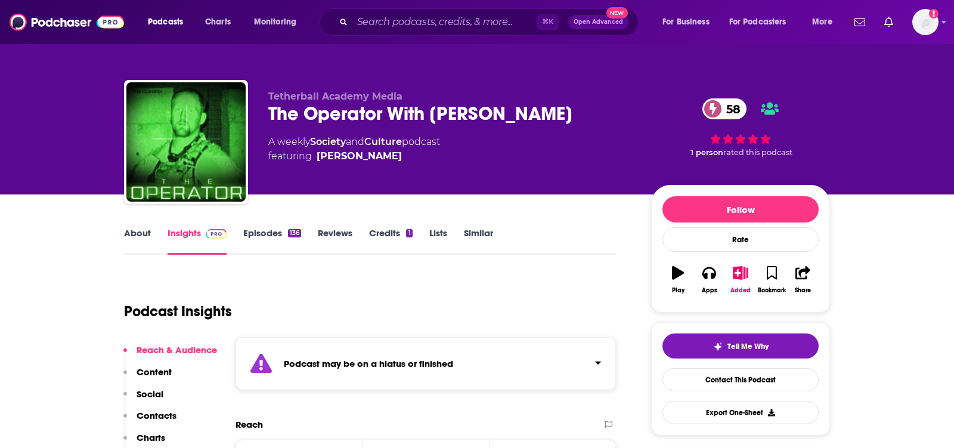
click at [135, 237] on link "About" at bounding box center [137, 240] width 27 height 27
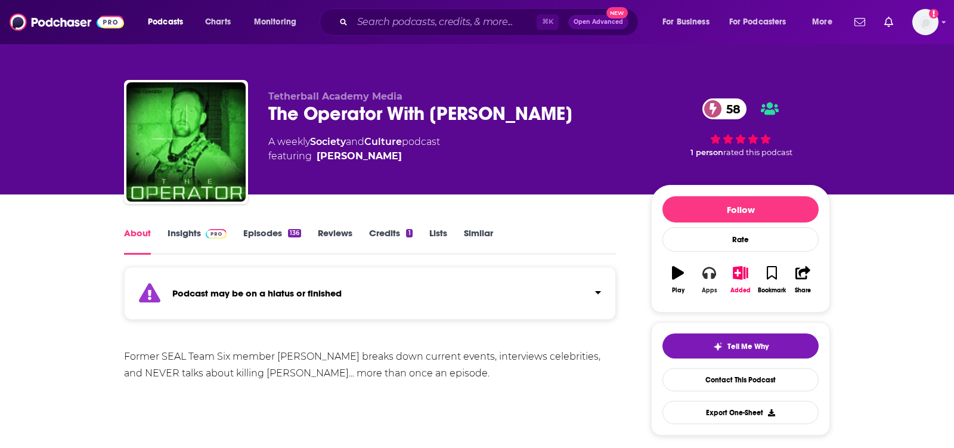
click at [700, 275] on button "Apps" at bounding box center [708, 279] width 31 height 43
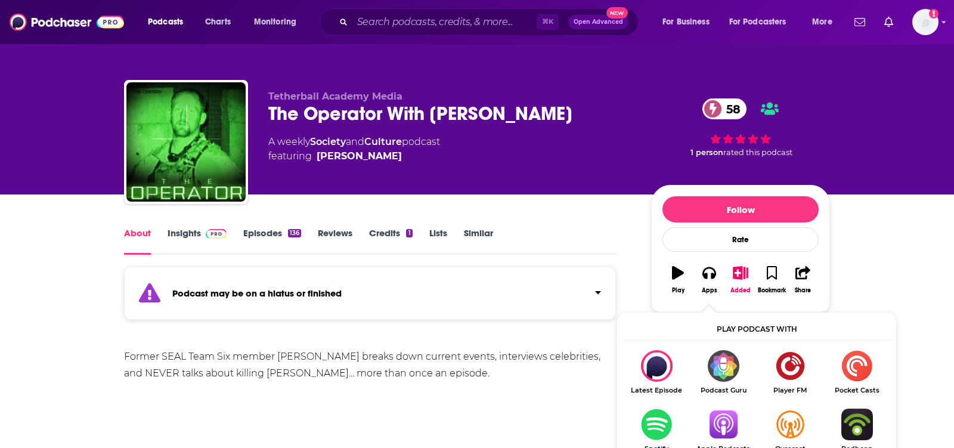
click at [717, 418] on img "Show Listen On dropdown" at bounding box center [723, 424] width 67 height 32
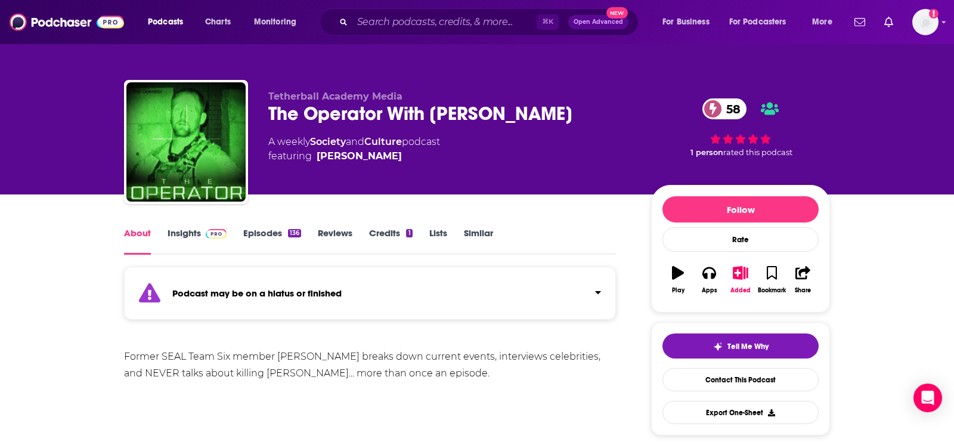
click at [203, 237] on span at bounding box center [214, 232] width 26 height 11
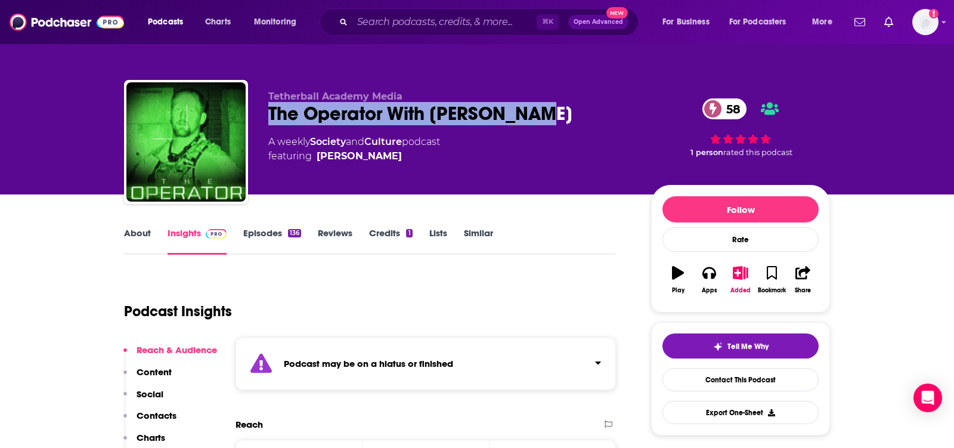
drag, startPoint x: 535, startPoint y: 110, endPoint x: 259, endPoint y: 110, distance: 276.6
click at [259, 110] on div "Tetherball Academy Media The Operator With Rob O’Neill 58 A weekly Society and …" at bounding box center [477, 144] width 706 height 129
copy h2 "The Operator With Rob O’Neill"
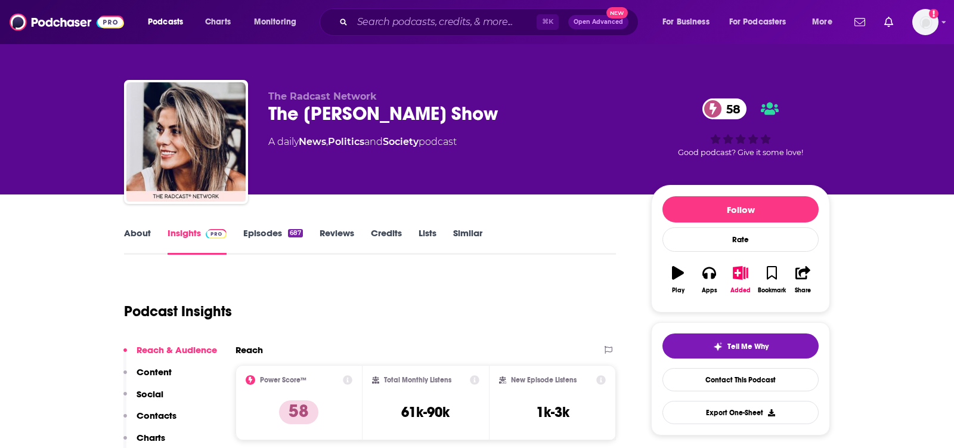
click at [133, 244] on link "About" at bounding box center [137, 240] width 27 height 27
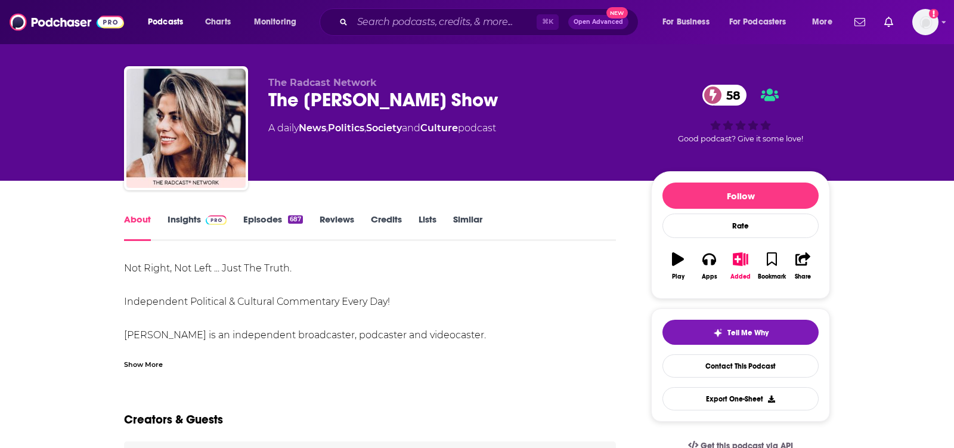
scroll to position [20, 0]
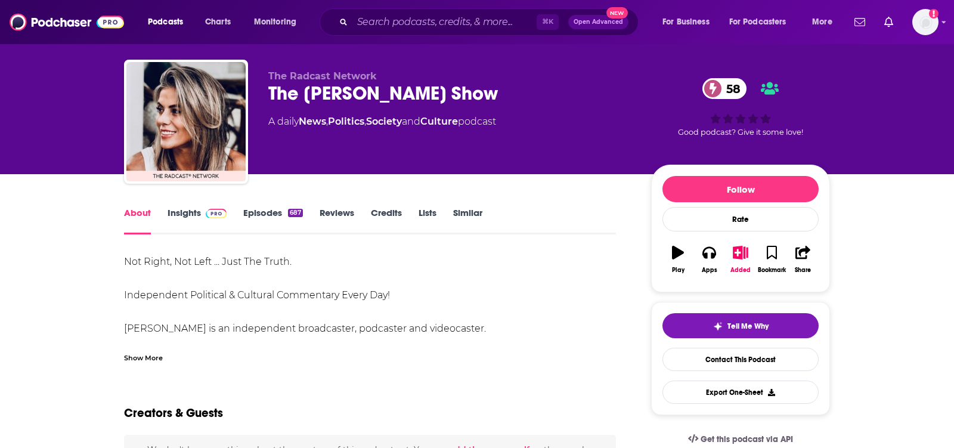
click at [136, 355] on div "Show More" at bounding box center [143, 356] width 39 height 11
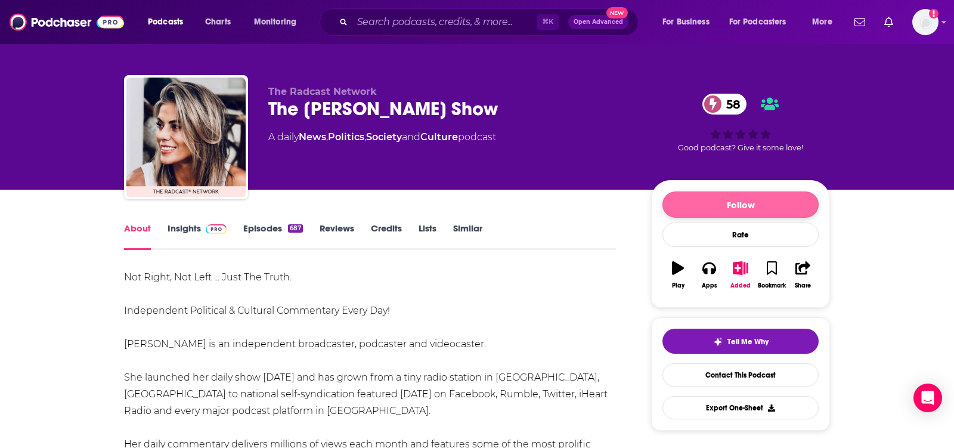
scroll to position [0, 0]
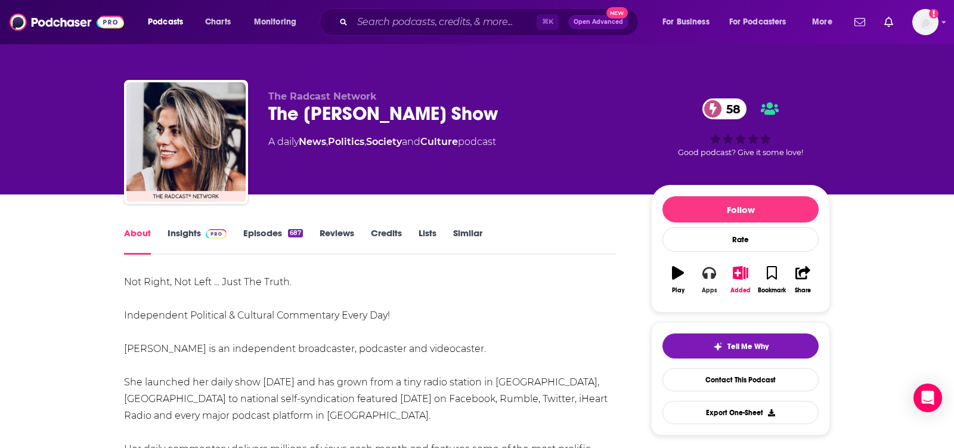
click at [704, 280] on button "Apps" at bounding box center [708, 279] width 31 height 43
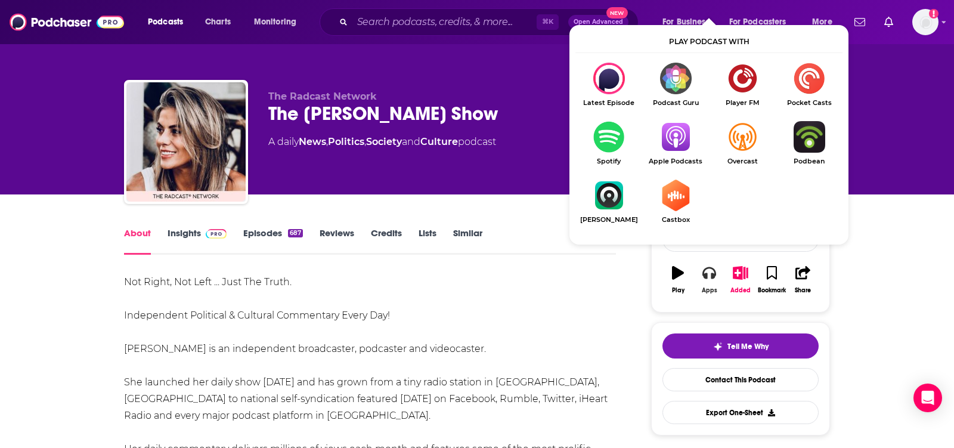
scroll to position [29, 0]
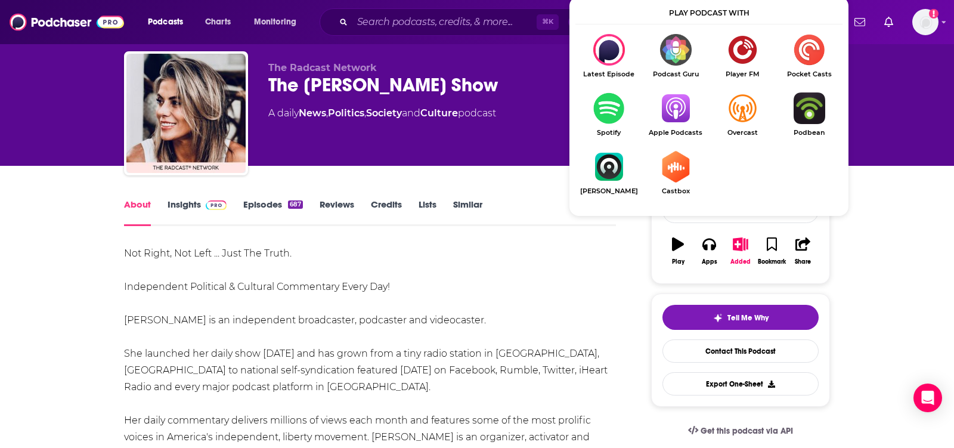
click at [669, 110] on img "Show Listen On dropdown" at bounding box center [675, 108] width 67 height 32
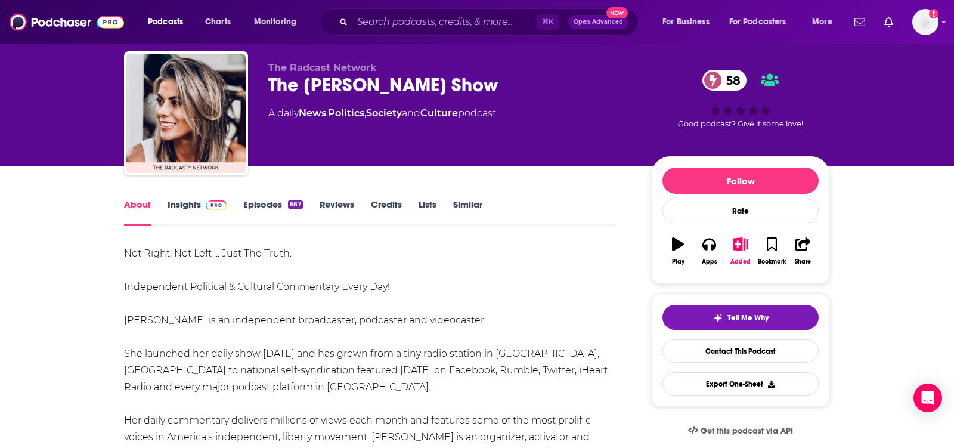
click at [180, 216] on link "Insights" at bounding box center [196, 211] width 59 height 27
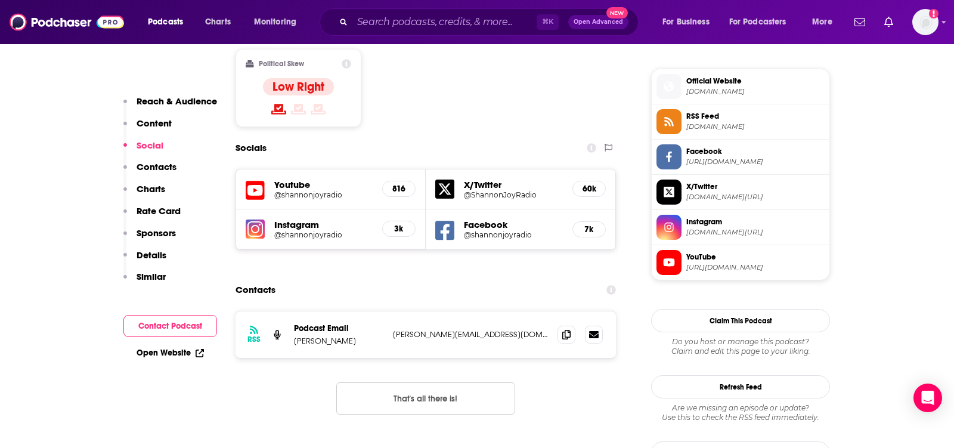
scroll to position [1021, 0]
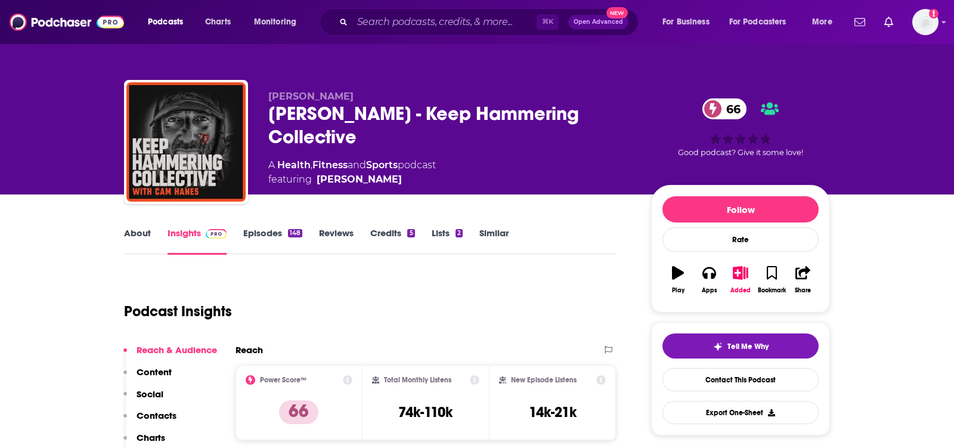
click at [126, 240] on link "About" at bounding box center [137, 240] width 27 height 27
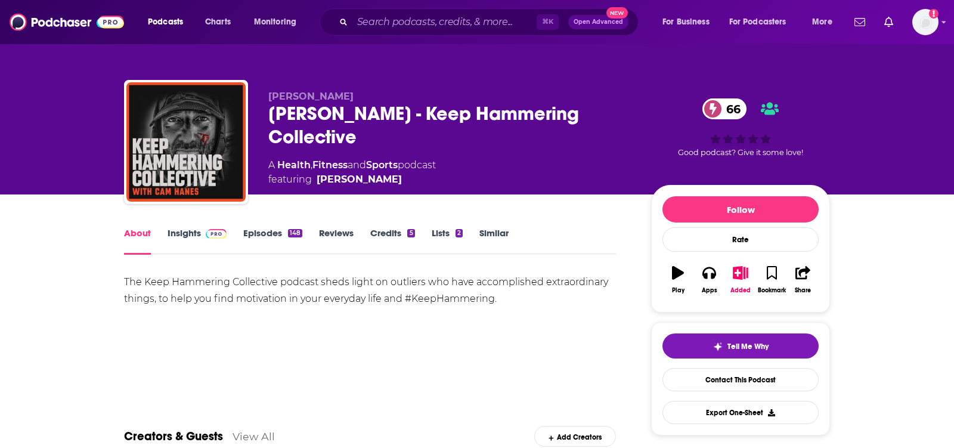
click at [189, 238] on link "Insights" at bounding box center [196, 240] width 59 height 27
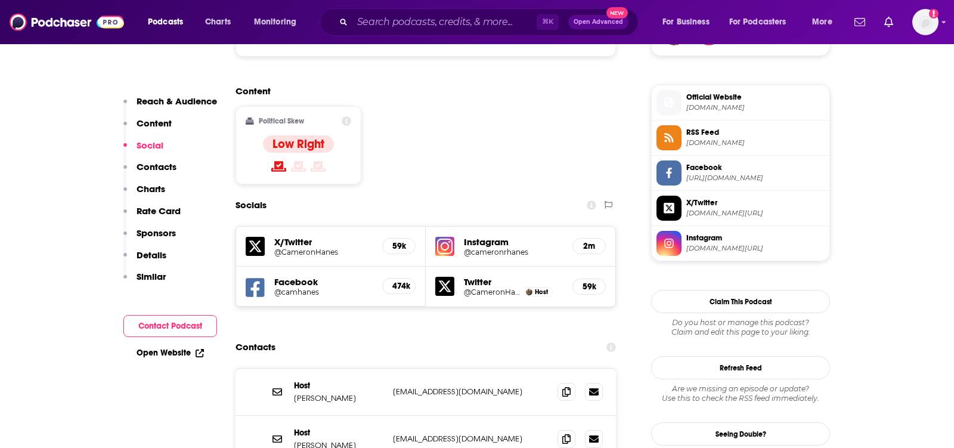
scroll to position [955, 0]
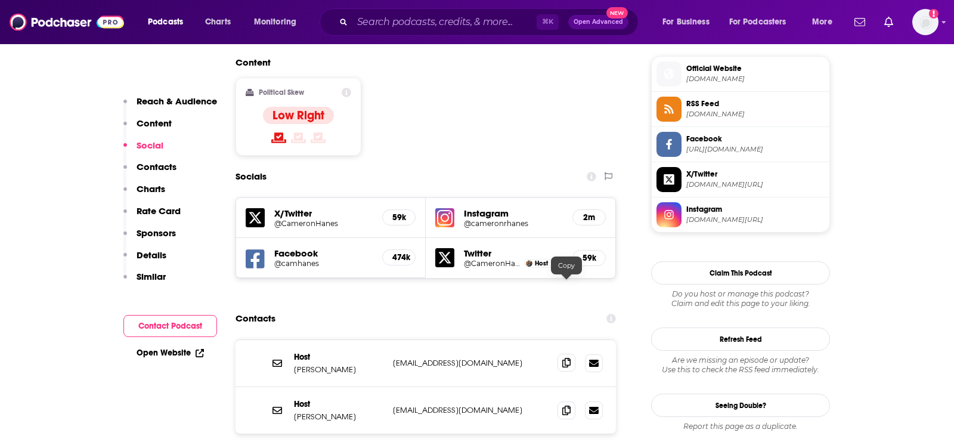
click at [567, 358] on icon at bounding box center [566, 363] width 8 height 10
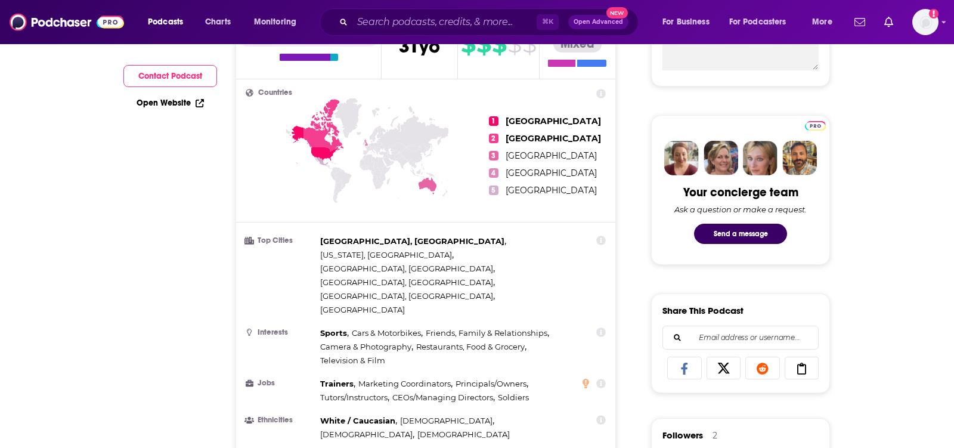
scroll to position [0, 0]
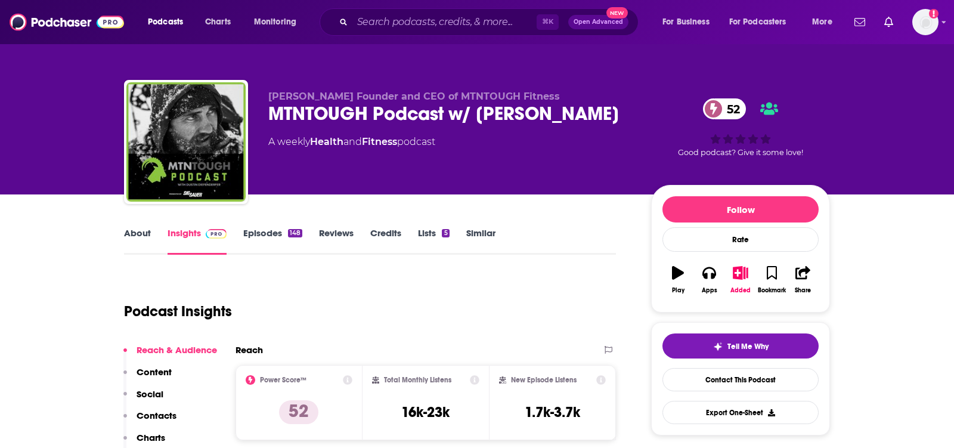
click at [150, 236] on link "About" at bounding box center [137, 240] width 27 height 27
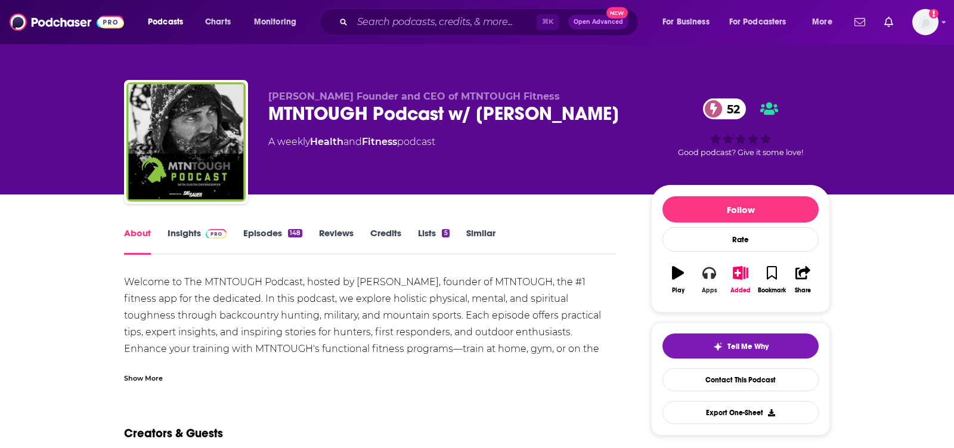
click at [704, 278] on button "Apps" at bounding box center [708, 279] width 31 height 43
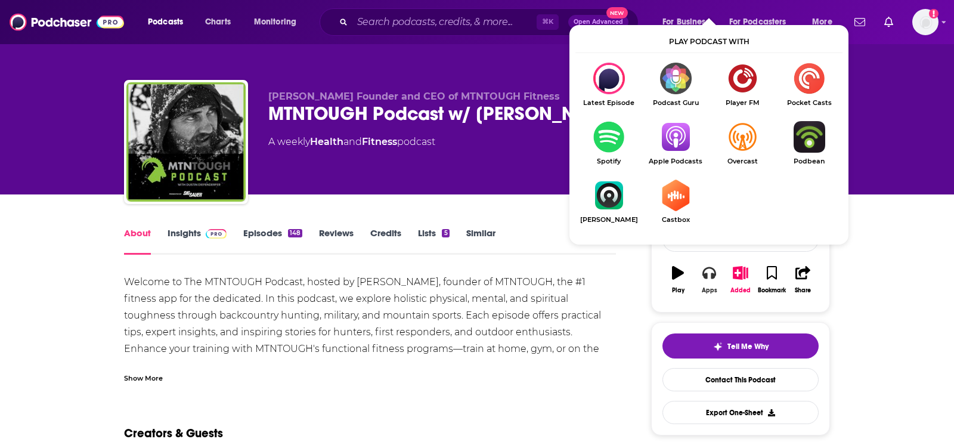
scroll to position [13, 0]
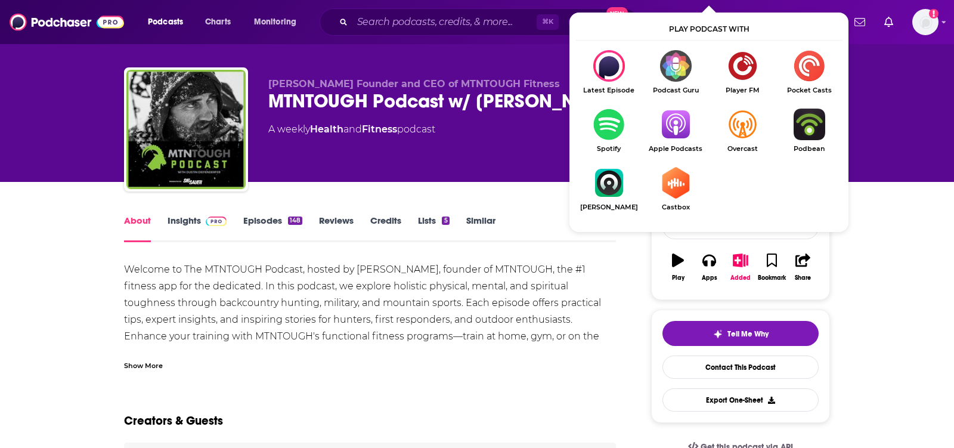
click at [665, 126] on img "Show Listen On dropdown" at bounding box center [675, 124] width 67 height 32
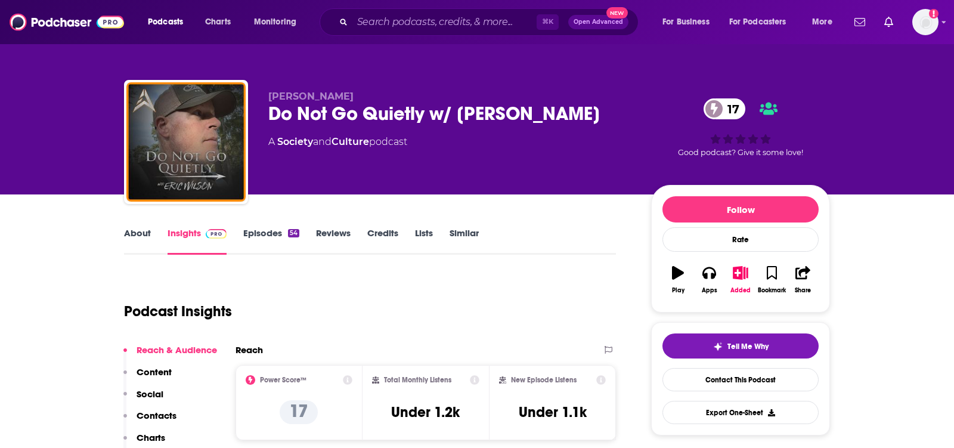
click at [126, 251] on link "About" at bounding box center [137, 240] width 27 height 27
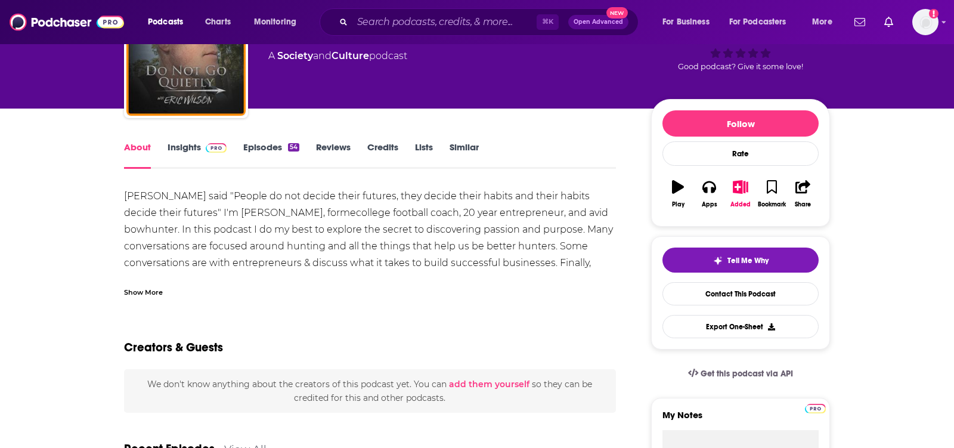
scroll to position [102, 0]
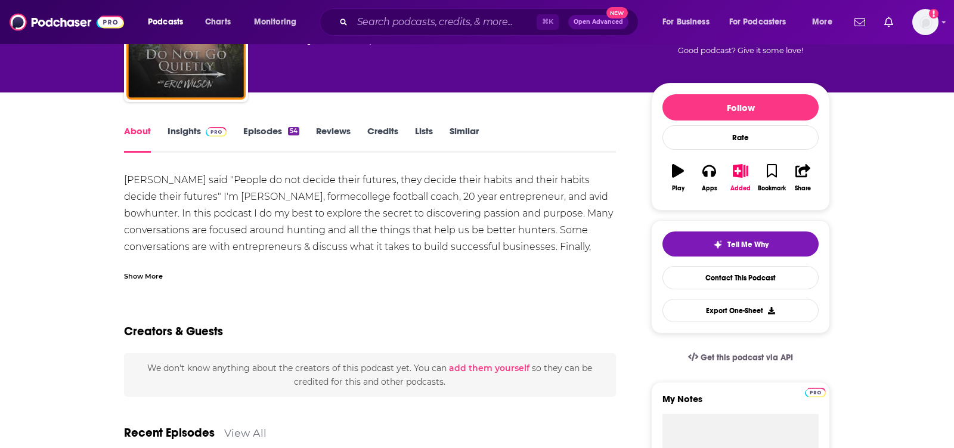
click at [135, 277] on div "Show More" at bounding box center [143, 274] width 39 height 11
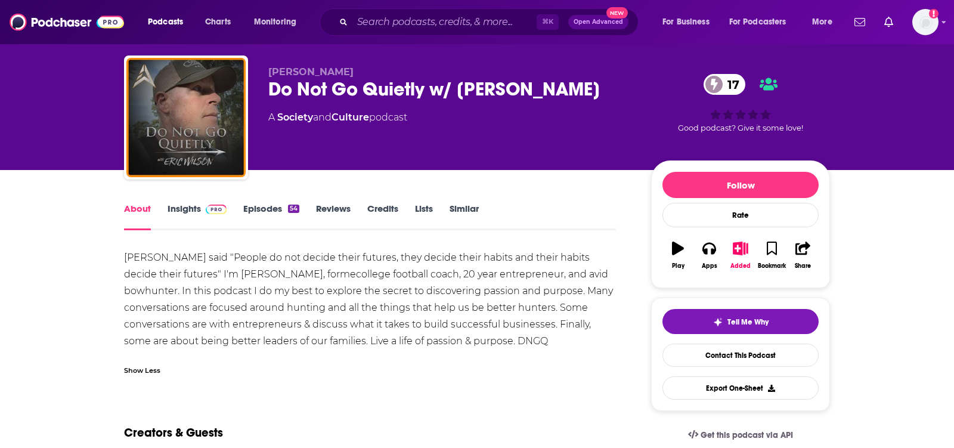
scroll to position [0, 0]
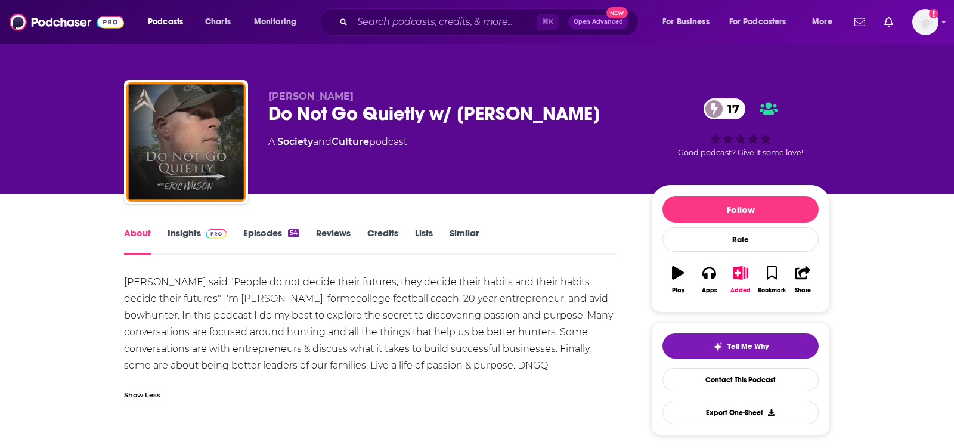
click at [198, 240] on link "Insights" at bounding box center [196, 240] width 59 height 27
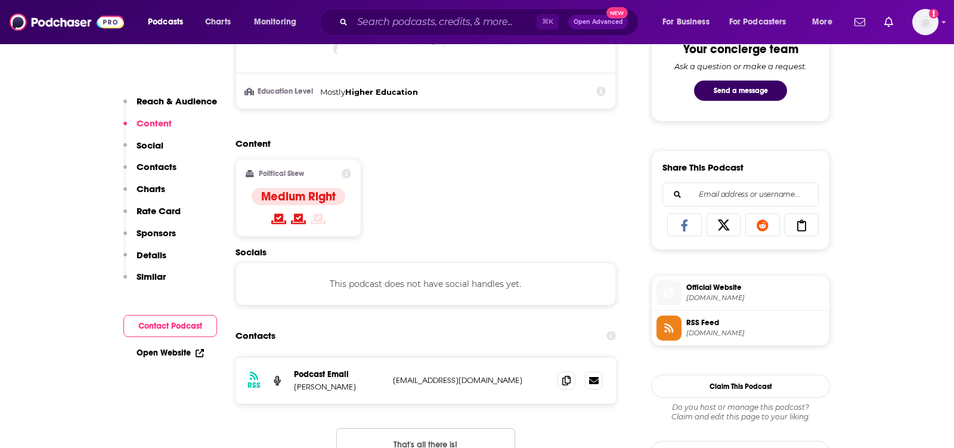
scroll to position [666, 0]
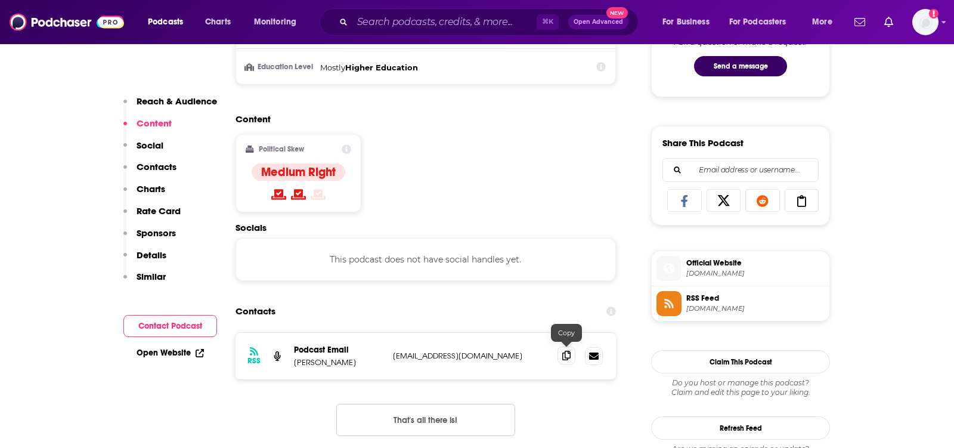
click at [563, 353] on icon at bounding box center [566, 355] width 8 height 10
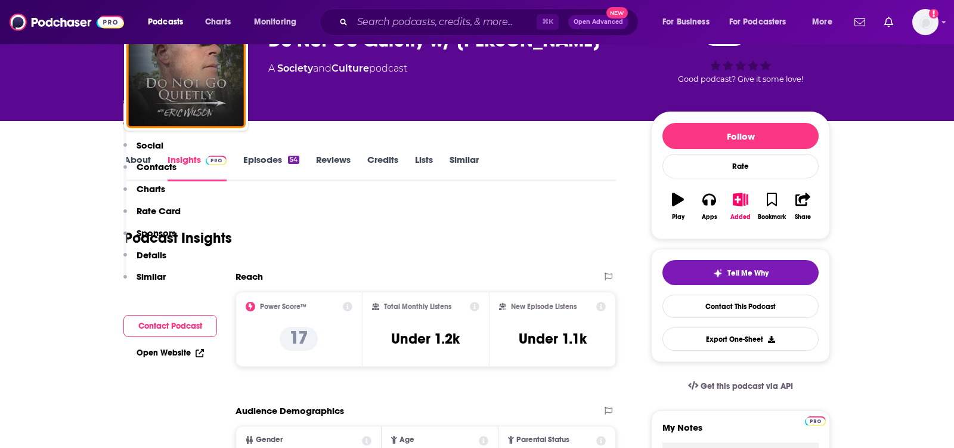
scroll to position [0, 0]
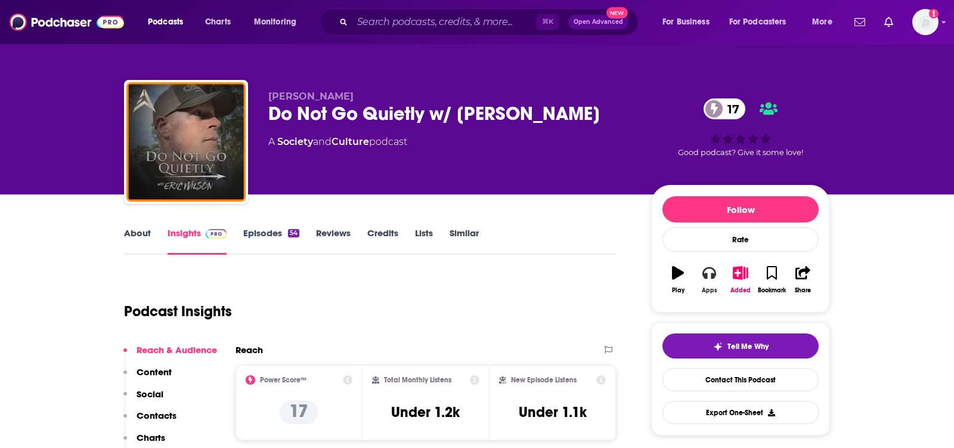
click at [705, 289] on div "Apps" at bounding box center [709, 290] width 15 height 7
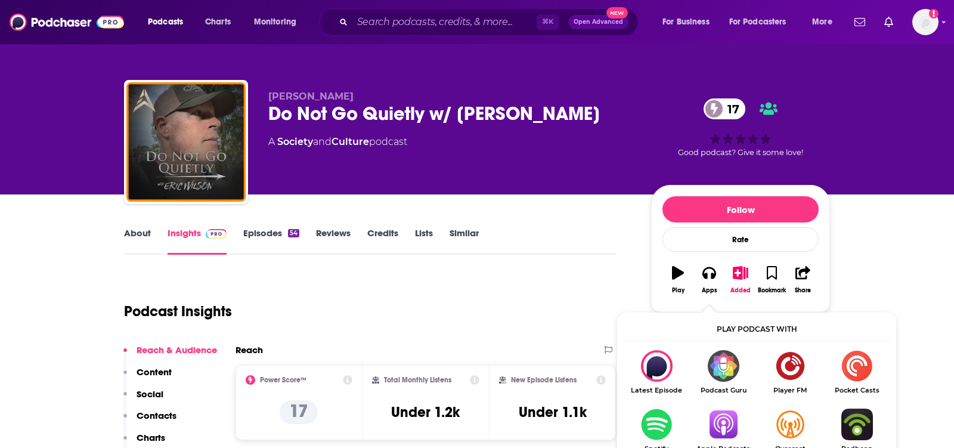
click at [715, 424] on img "Show Listen On dropdown" at bounding box center [723, 424] width 67 height 32
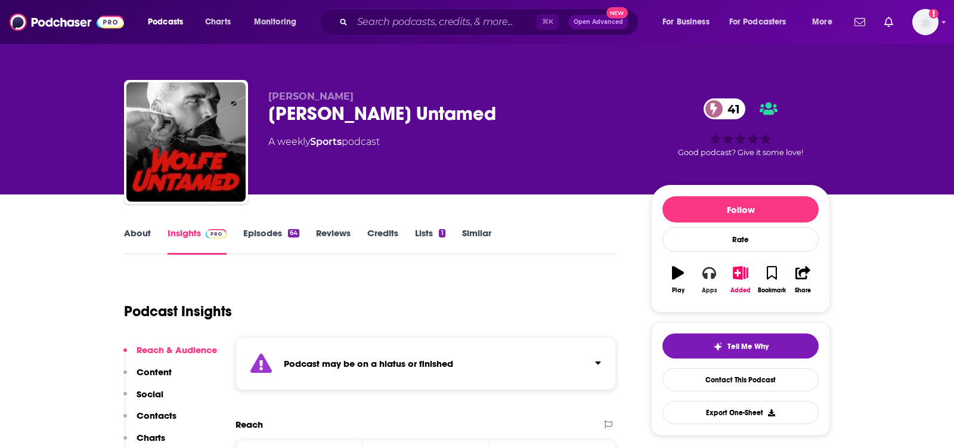
click at [708, 287] on div "Apps" at bounding box center [709, 290] width 15 height 7
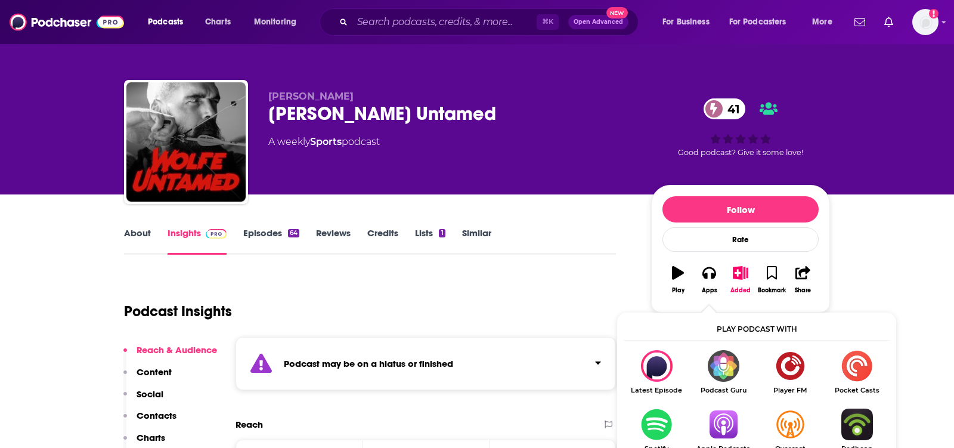
click at [721, 417] on img "Show Listen On dropdown" at bounding box center [723, 424] width 67 height 32
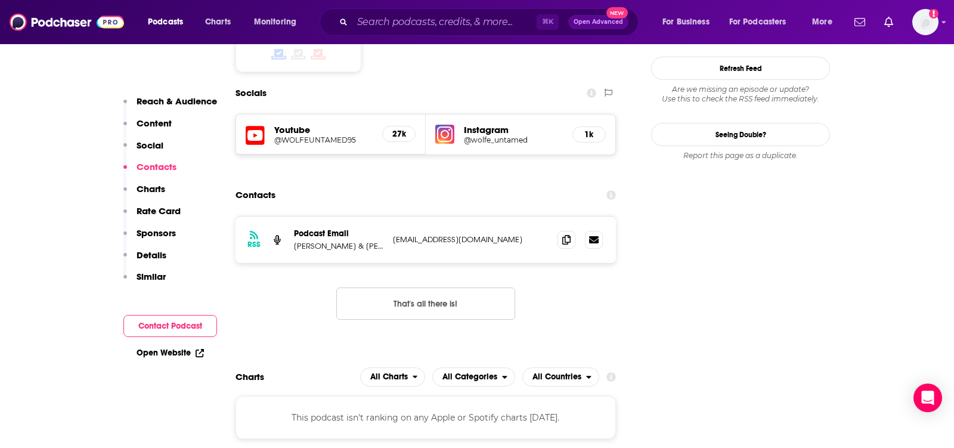
scroll to position [1141, 0]
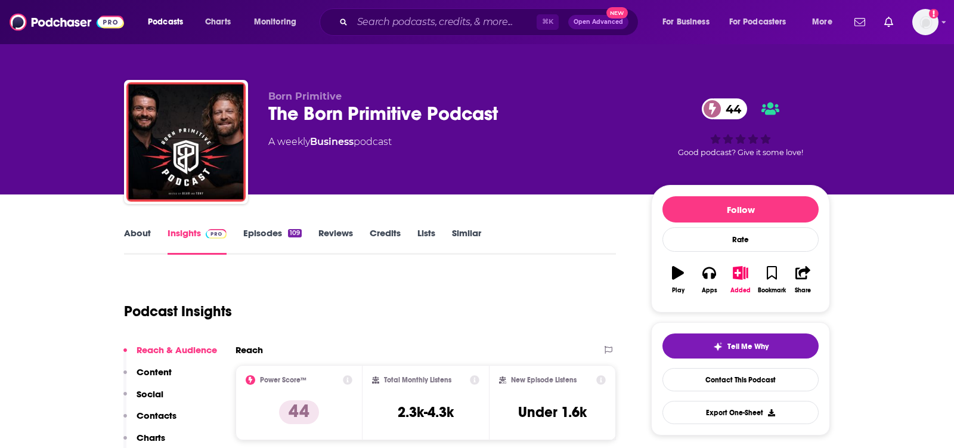
click at [130, 243] on link "About" at bounding box center [137, 240] width 27 height 27
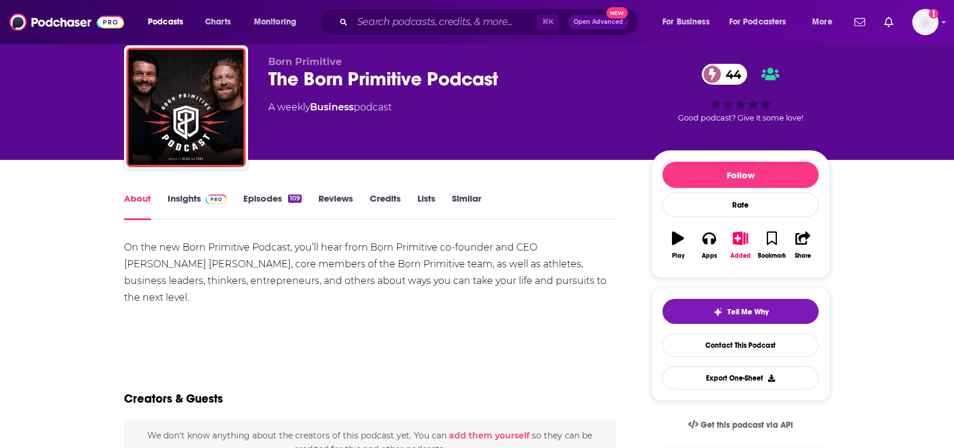
scroll to position [30, 0]
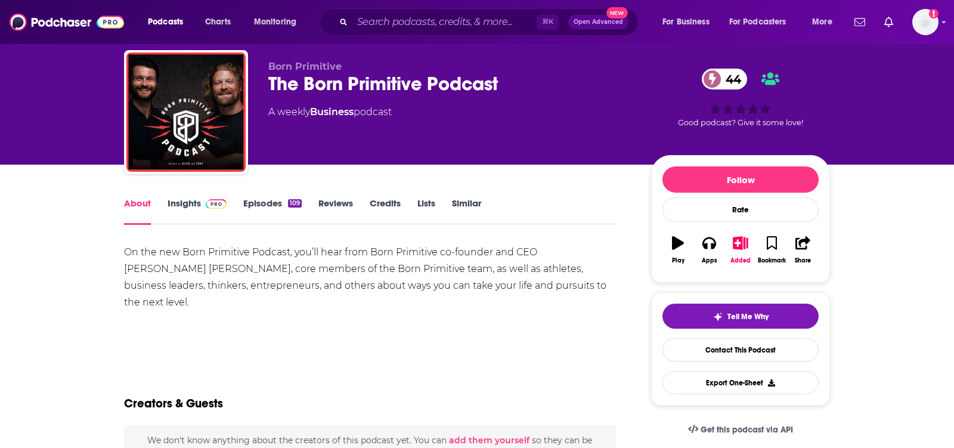
click at [194, 200] on link "Insights" at bounding box center [196, 210] width 59 height 27
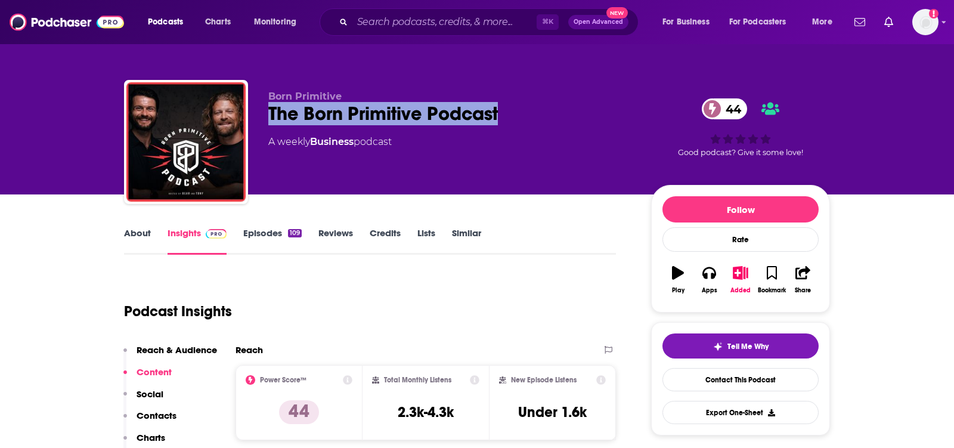
drag, startPoint x: 517, startPoint y: 122, endPoint x: 261, endPoint y: 108, distance: 256.7
click at [261, 108] on div "Born Primitive The Born Primitive Podcast 44 A weekly Business podcast 44 Good …" at bounding box center [477, 144] width 706 height 129
copy h2 "The Born Primitive Podcast"
click at [709, 274] on icon "button" at bounding box center [708, 272] width 13 height 13
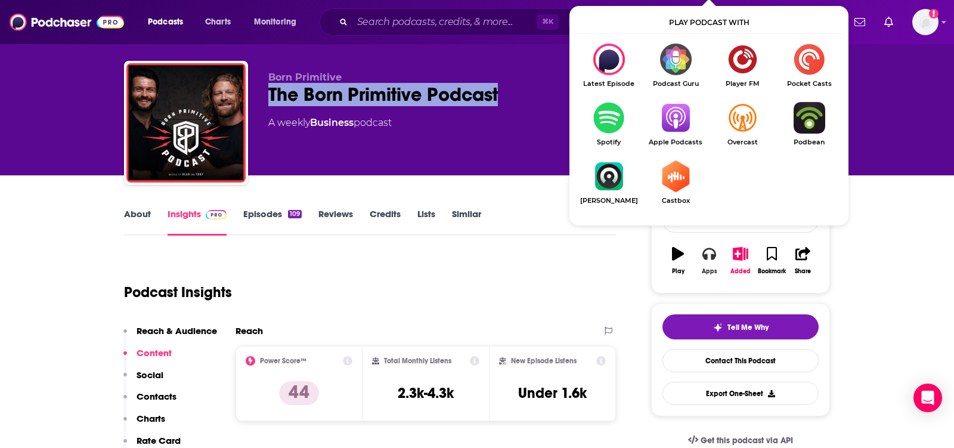
scroll to position [20, 0]
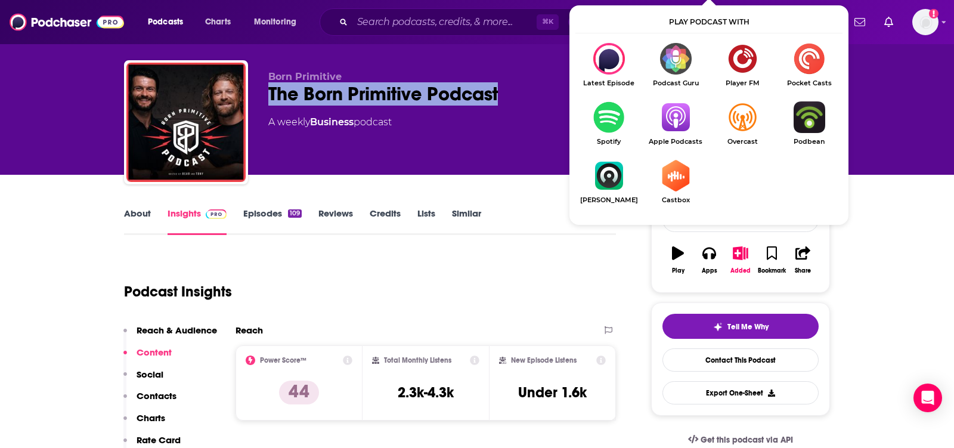
click at [685, 122] on img "Show Listen On dropdown" at bounding box center [675, 117] width 67 height 32
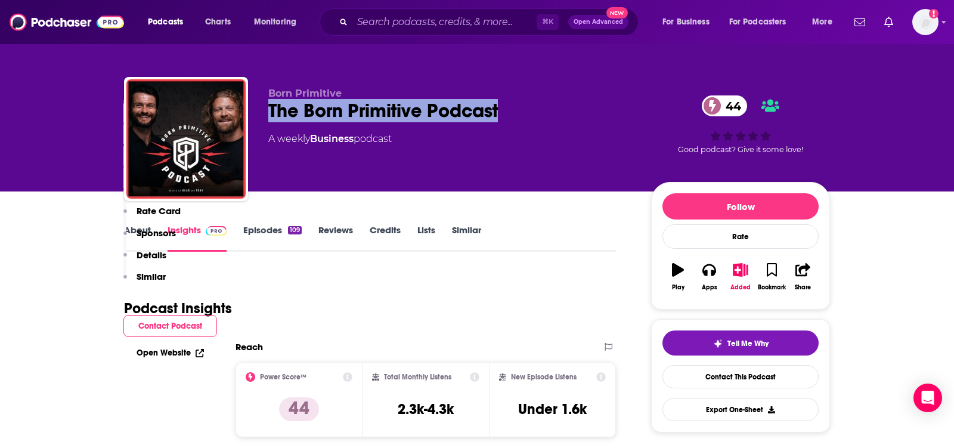
scroll to position [0, 0]
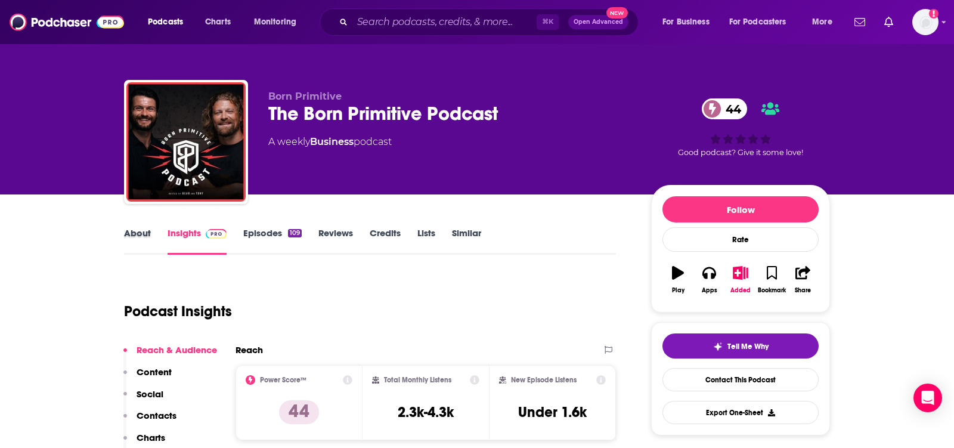
click at [153, 238] on div "About" at bounding box center [146, 240] width 44 height 27
click at [141, 235] on link "About" at bounding box center [137, 240] width 27 height 27
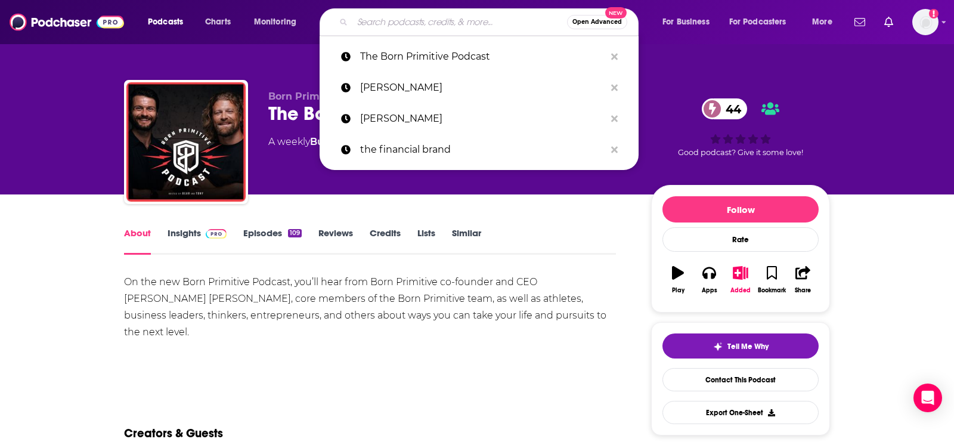
click at [427, 28] on input "Search podcasts, credits, & more..." at bounding box center [459, 22] width 215 height 19
paste input "Take It Outside with [PERSON_NAME] and [PERSON_NAME]"
type input "Take It Outside with [PERSON_NAME] and [PERSON_NAME]"
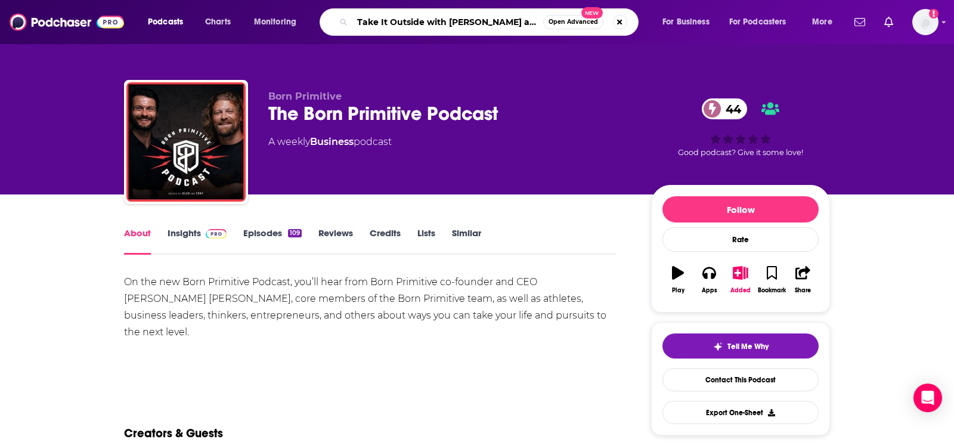
scroll to position [0, 30]
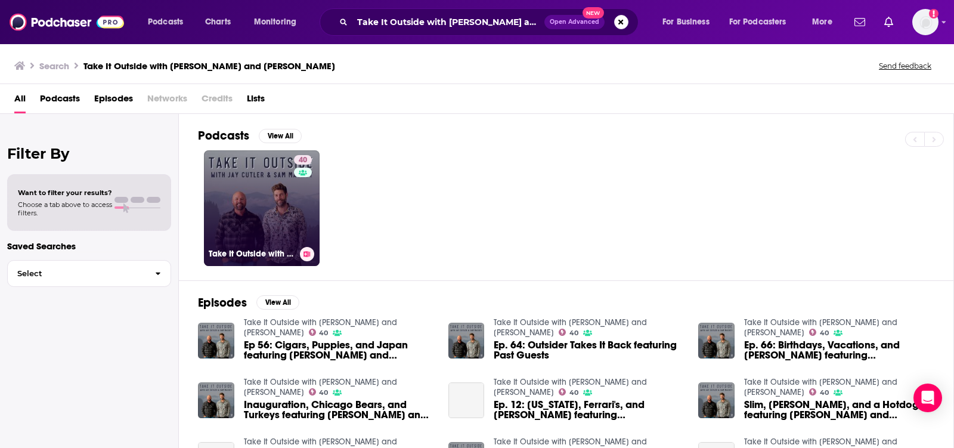
click at [257, 200] on link "40 Take It Outside with [PERSON_NAME] and [PERSON_NAME]" at bounding box center [262, 208] width 116 height 116
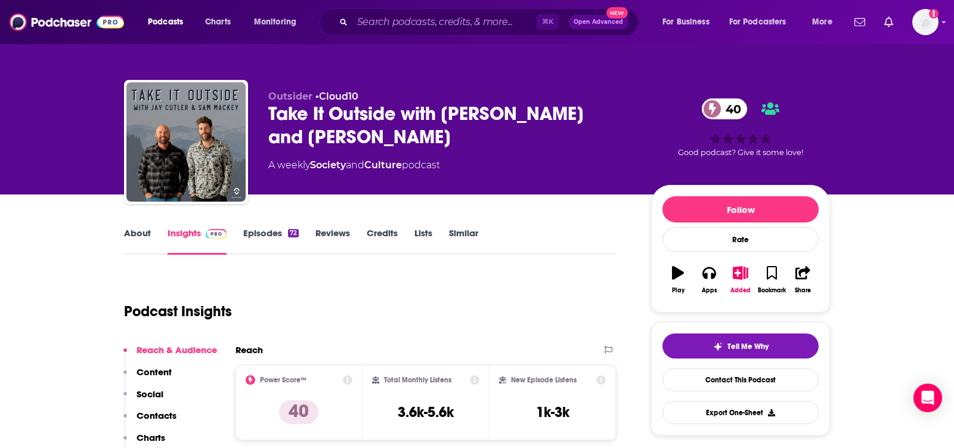
click at [136, 238] on link "About" at bounding box center [137, 240] width 27 height 27
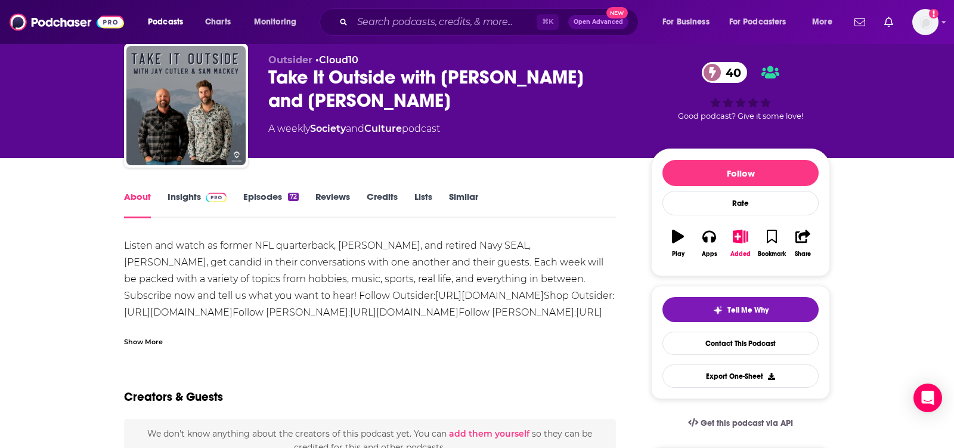
scroll to position [39, 0]
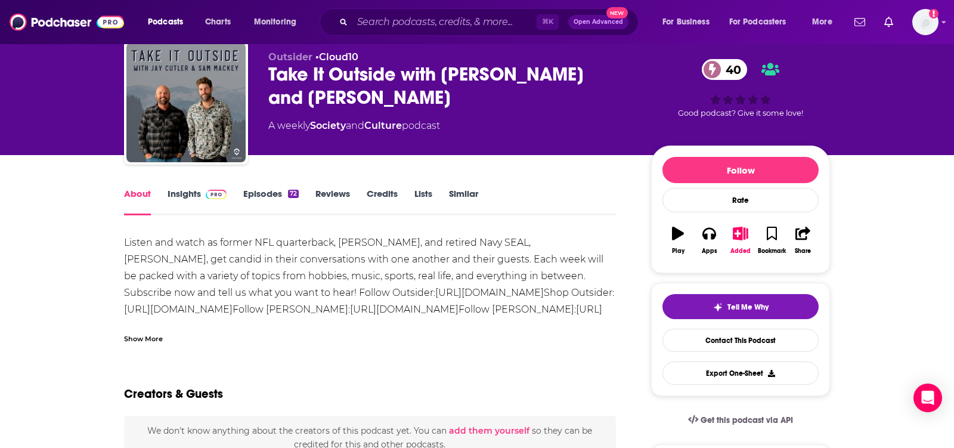
click at [201, 198] on span at bounding box center [214, 193] width 26 height 11
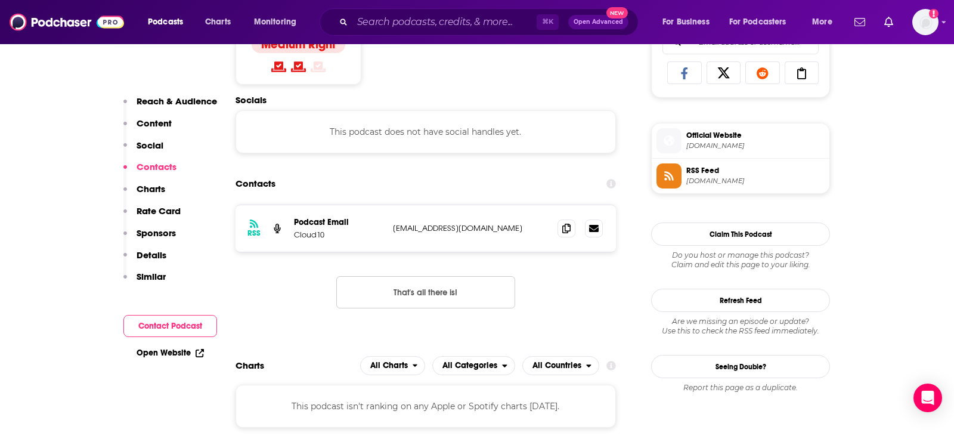
scroll to position [872, 0]
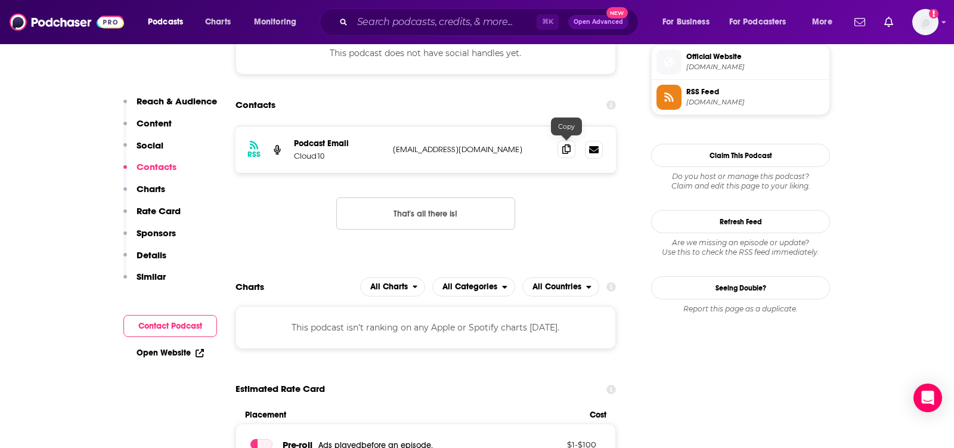
click at [560, 150] on span at bounding box center [566, 149] width 18 height 18
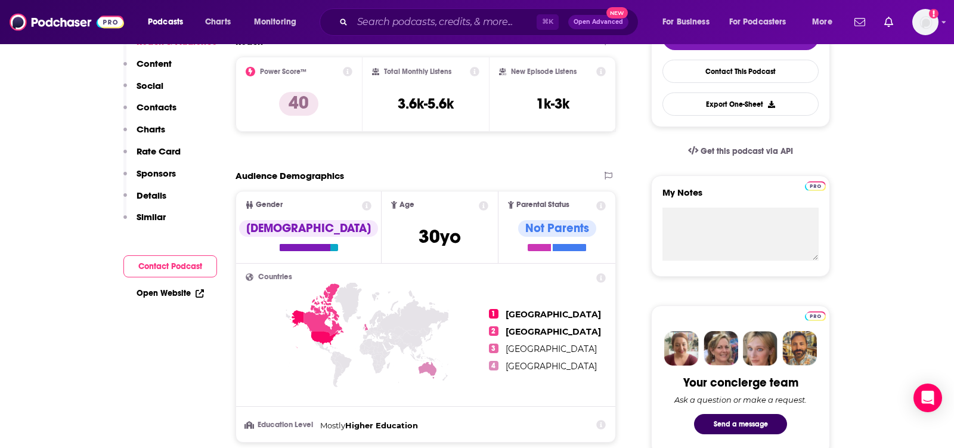
scroll to position [0, 0]
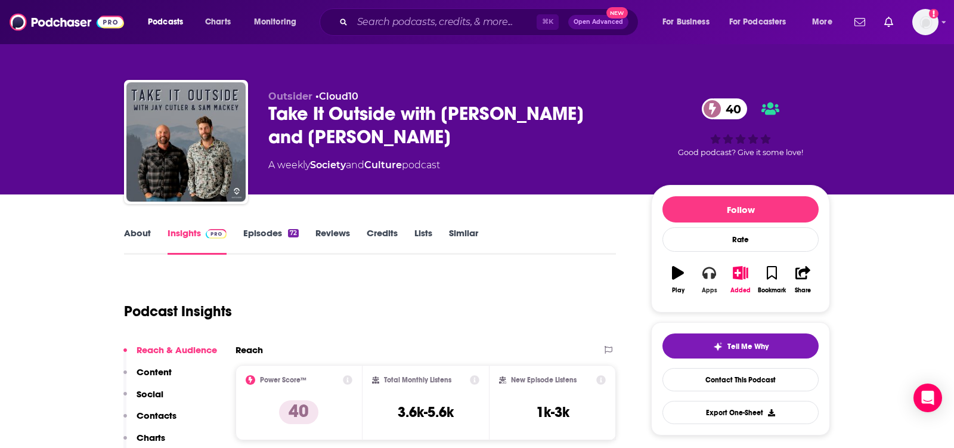
click at [710, 268] on icon "button" at bounding box center [708, 272] width 13 height 13
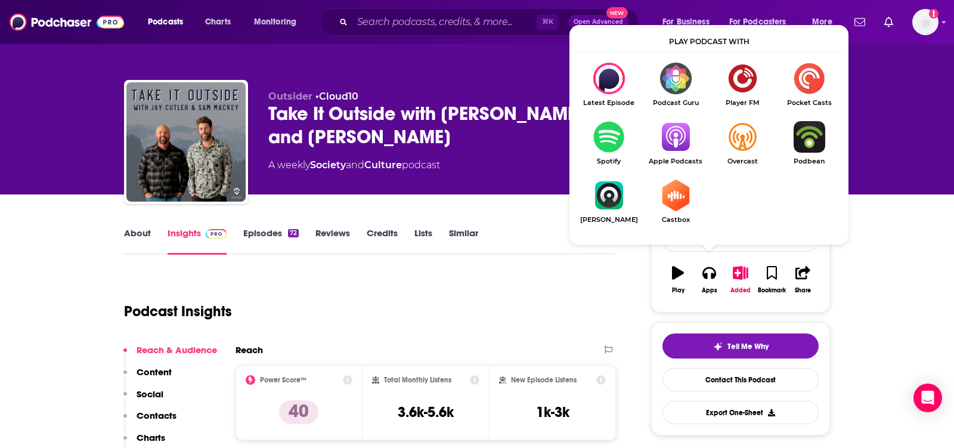
click at [672, 137] on img "Show Listen On dropdown" at bounding box center [675, 137] width 67 height 32
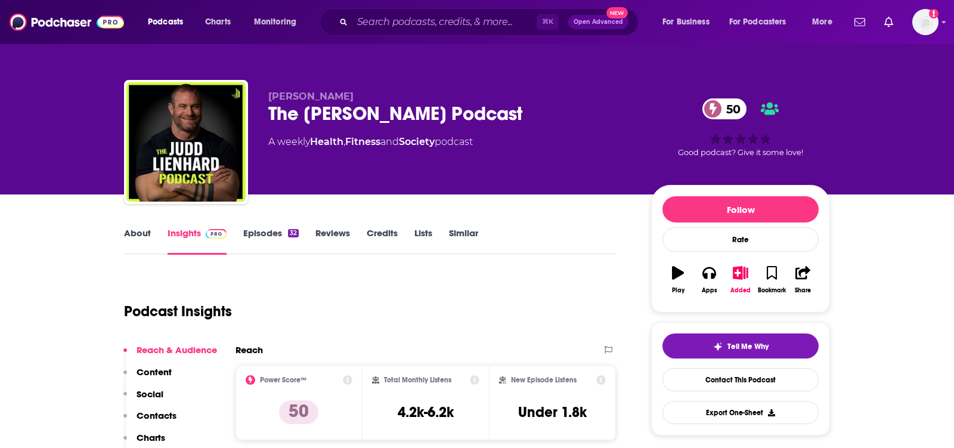
click at [144, 233] on link "About" at bounding box center [137, 240] width 27 height 27
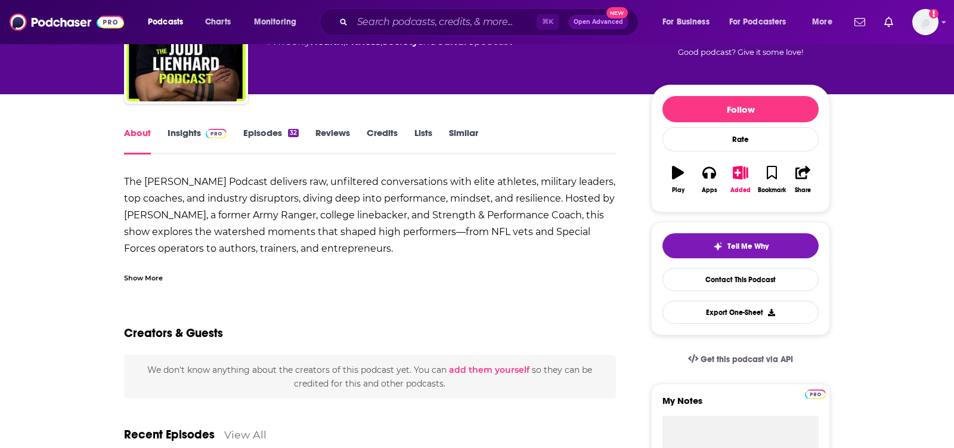
scroll to position [101, 0]
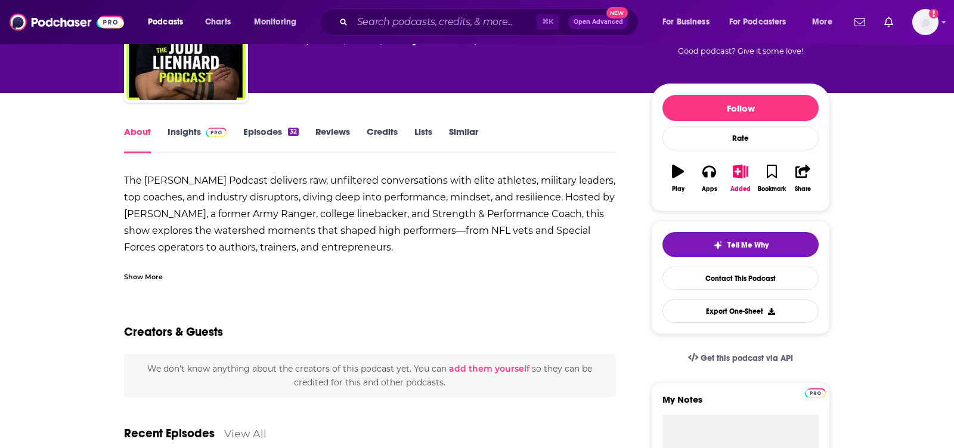
click at [147, 276] on div "Show More" at bounding box center [143, 275] width 39 height 11
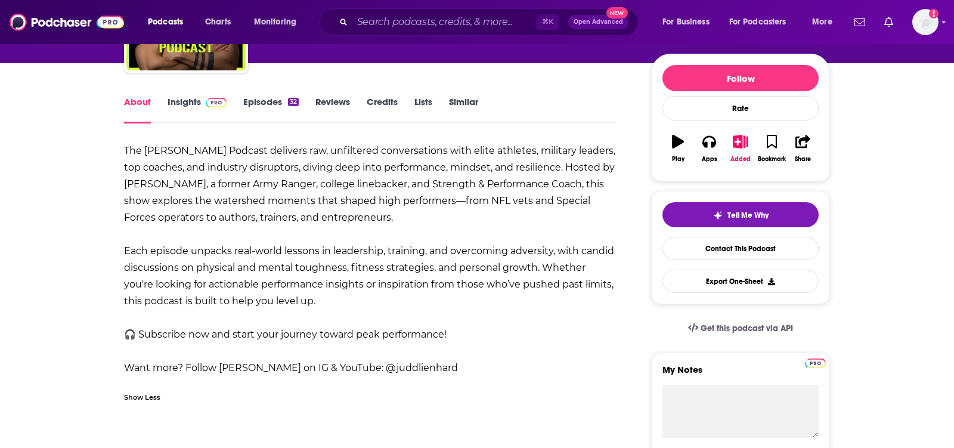
scroll to position [0, 0]
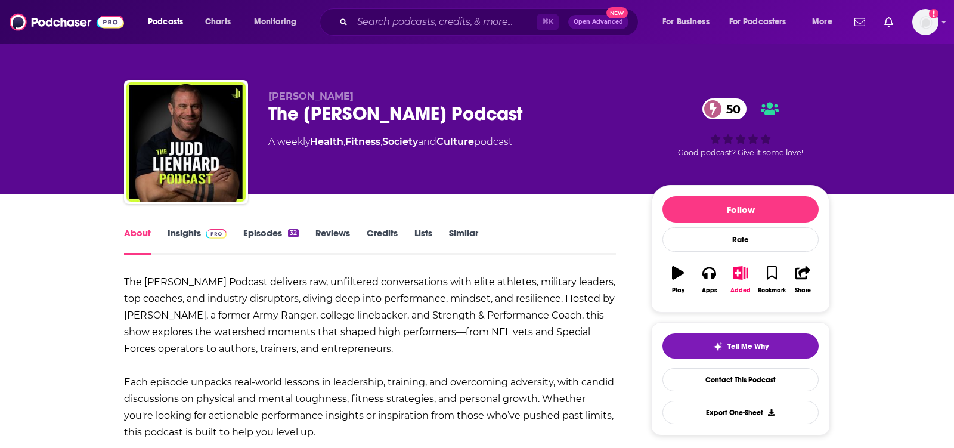
click at [186, 229] on link "Insights" at bounding box center [196, 240] width 59 height 27
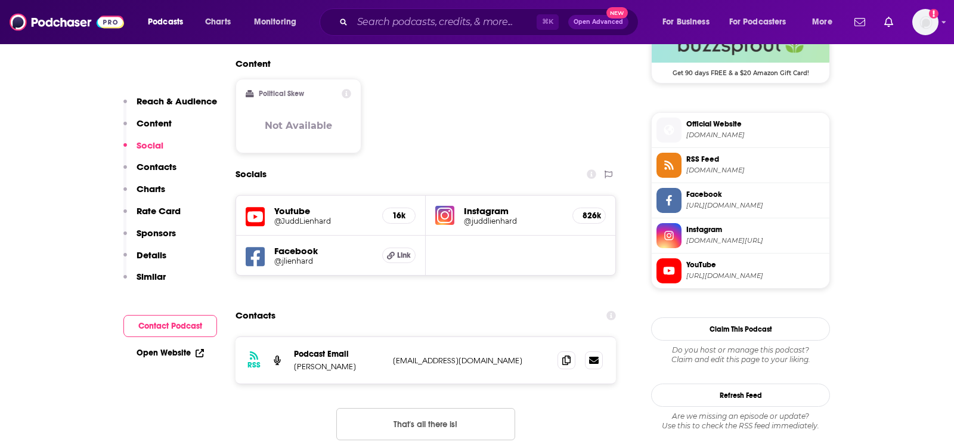
scroll to position [912, 0]
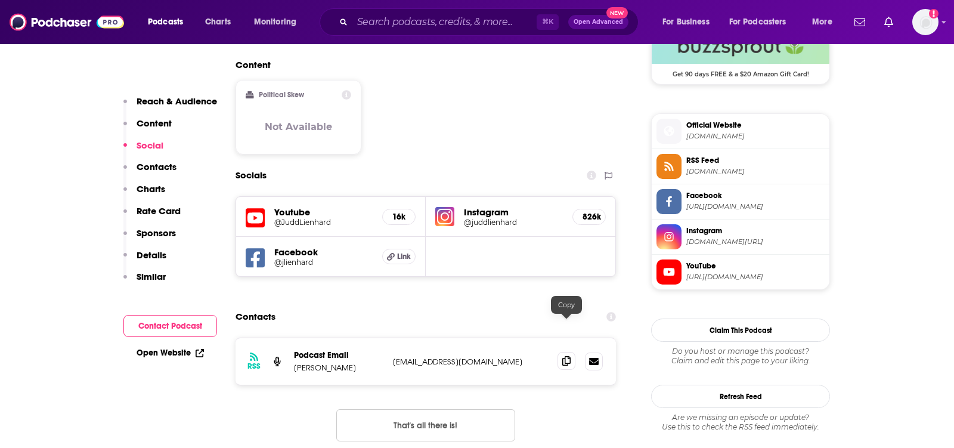
click at [570, 352] on span at bounding box center [566, 361] width 18 height 18
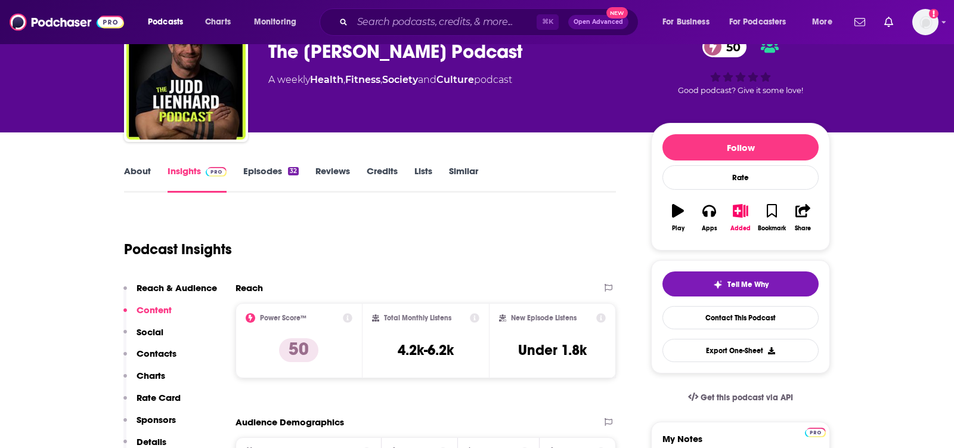
scroll to position [0, 0]
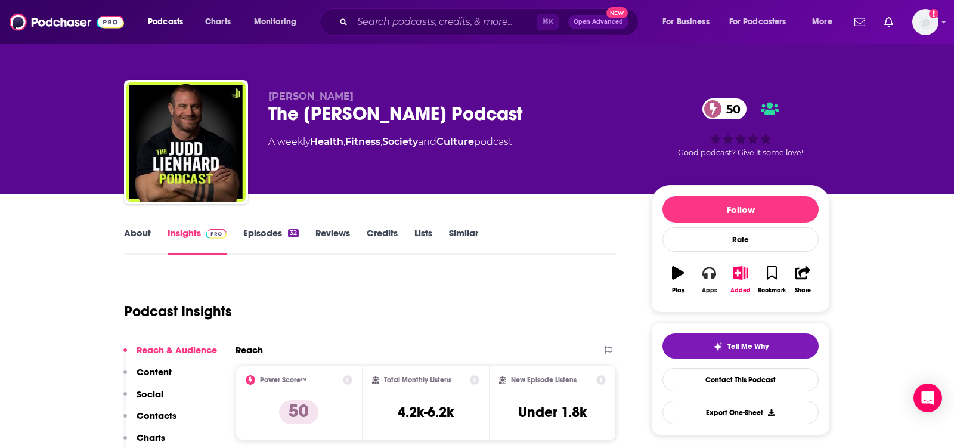
click at [709, 271] on icon "button" at bounding box center [708, 272] width 13 height 13
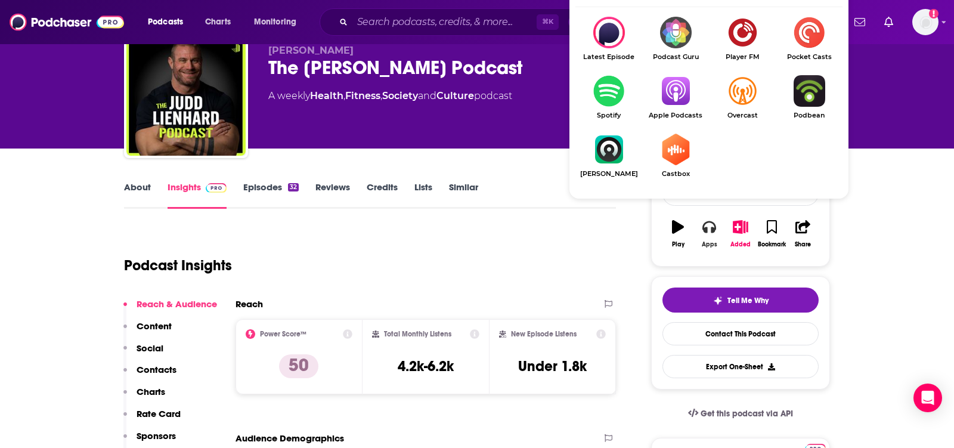
scroll to position [67, 0]
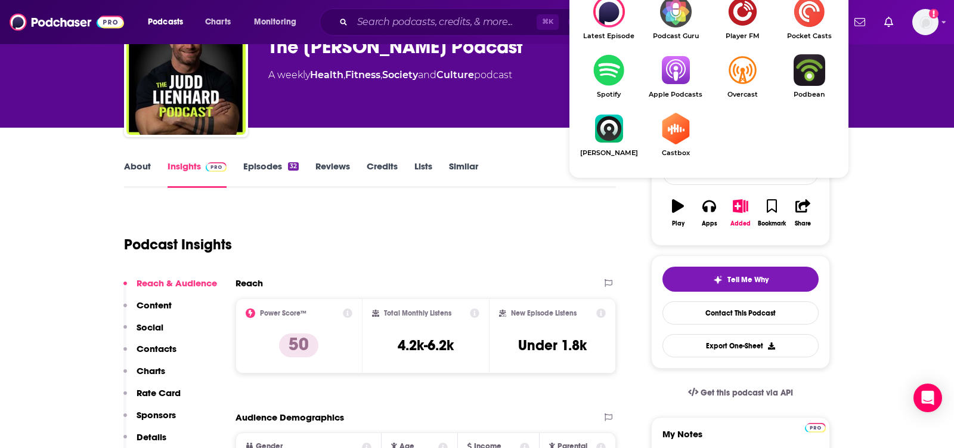
click at [682, 72] on img "Show Listen On dropdown" at bounding box center [675, 70] width 67 height 32
